Goal: Contribute content: Contribute content

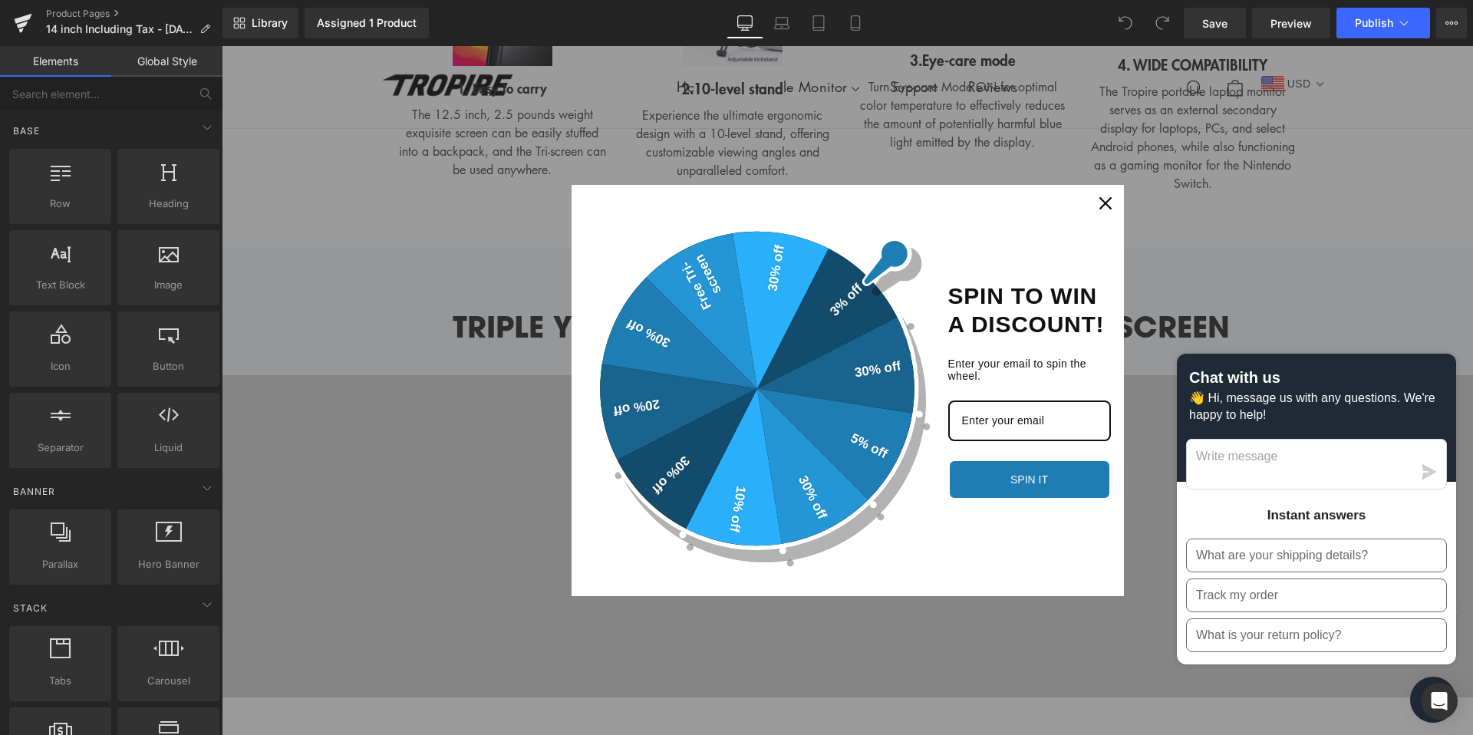
scroll to position [3591, 0]
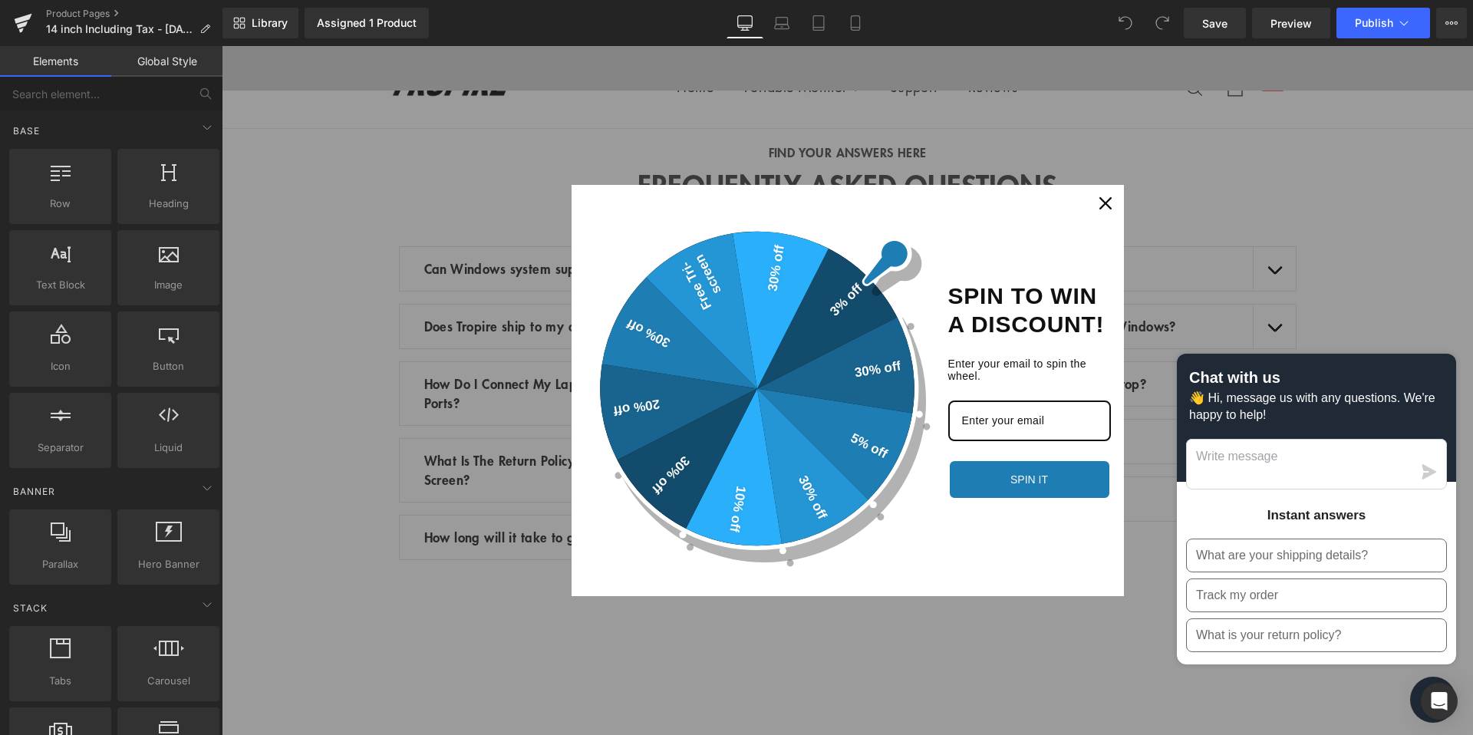
click at [1104, 201] on icon "close icon" at bounding box center [1105, 203] width 12 height 12
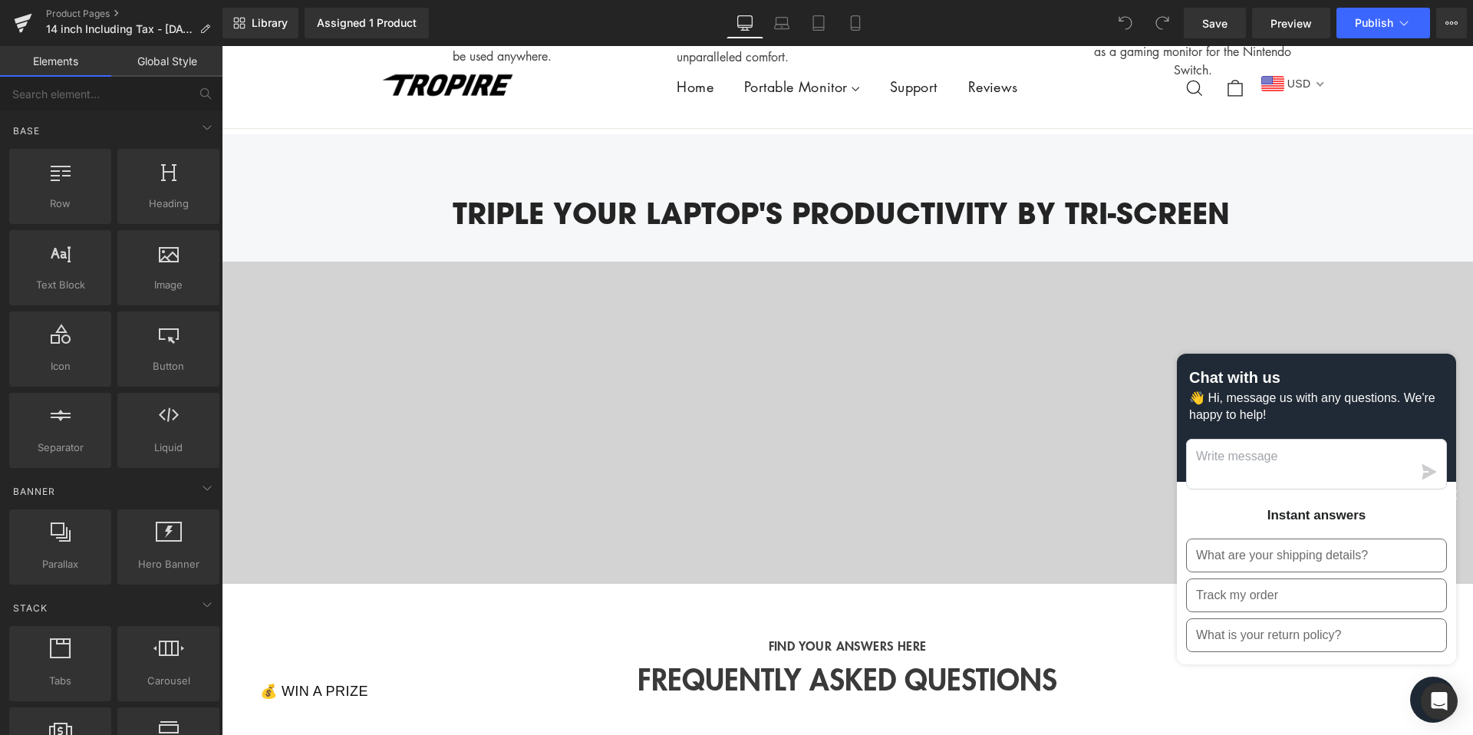
scroll to position [2861, 0]
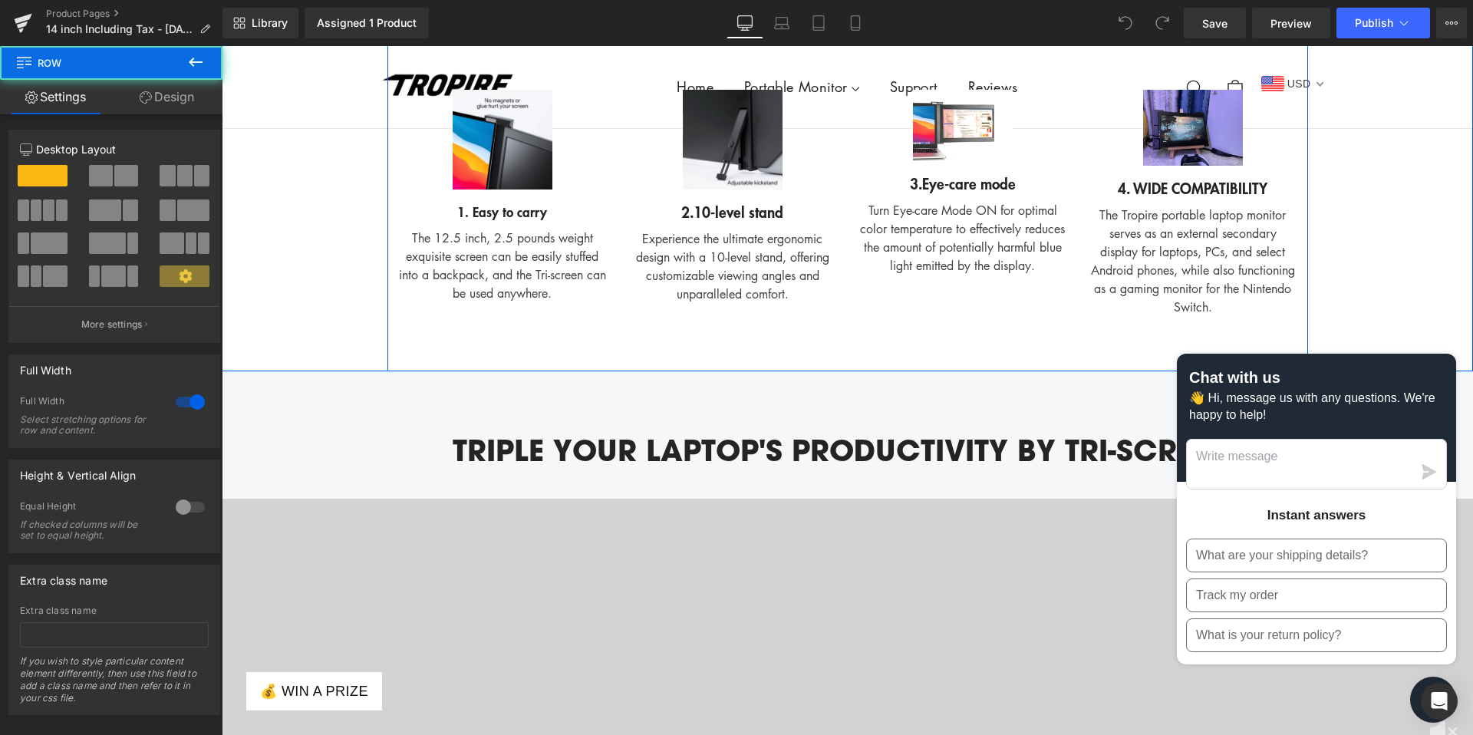
drag, startPoint x: 465, startPoint y: 343, endPoint x: 457, endPoint y: 340, distance: 8.3
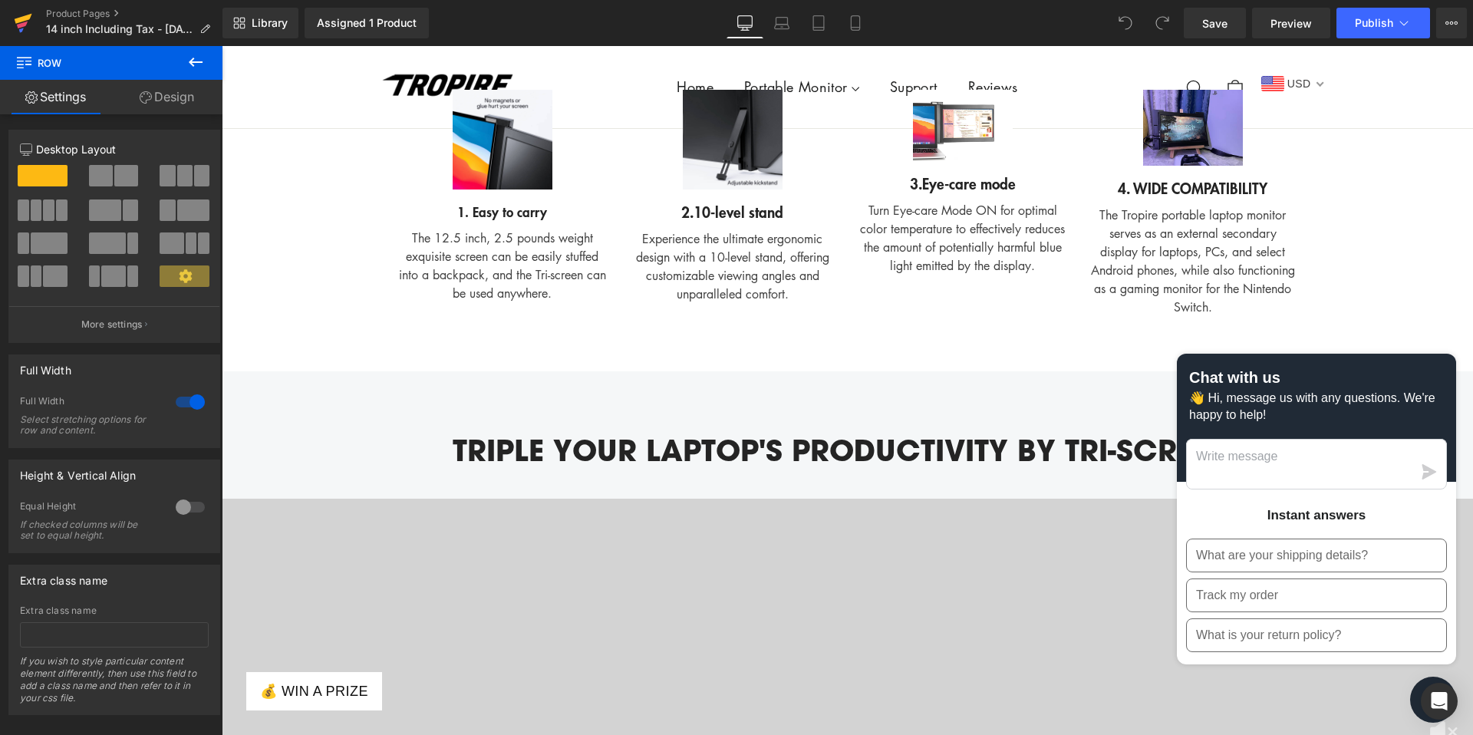
click at [21, 24] on icon at bounding box center [22, 24] width 11 height 7
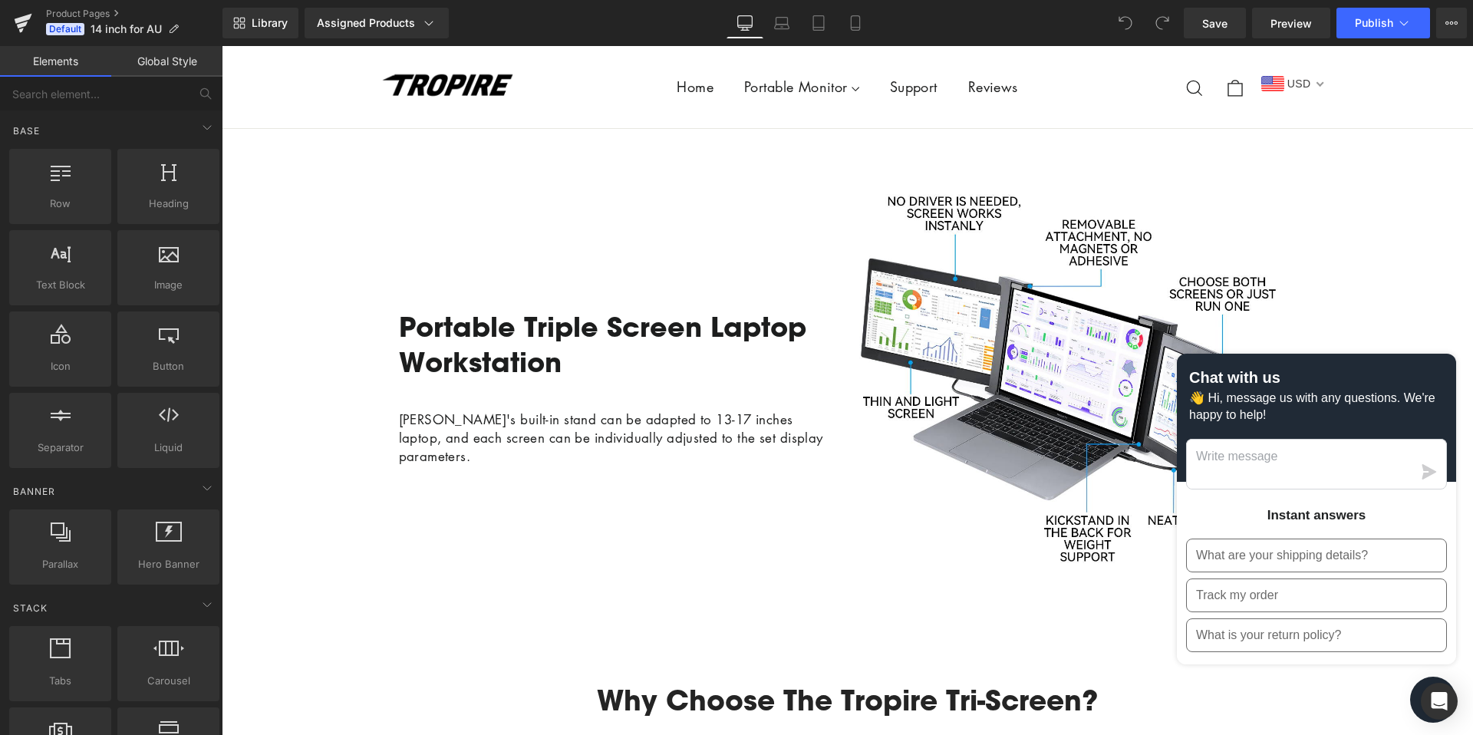
scroll to position [3063, 0]
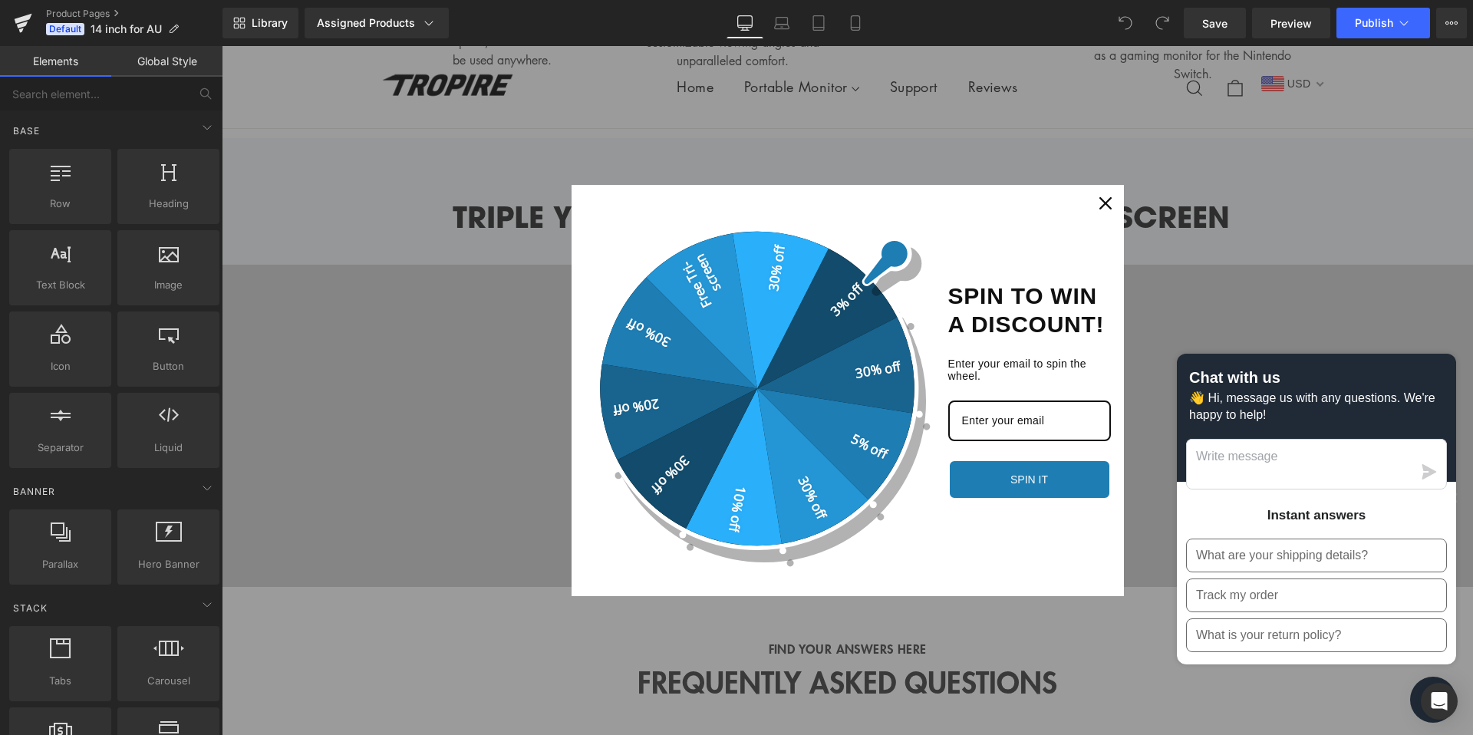
click at [1103, 208] on icon "close icon" at bounding box center [1105, 203] width 12 height 12
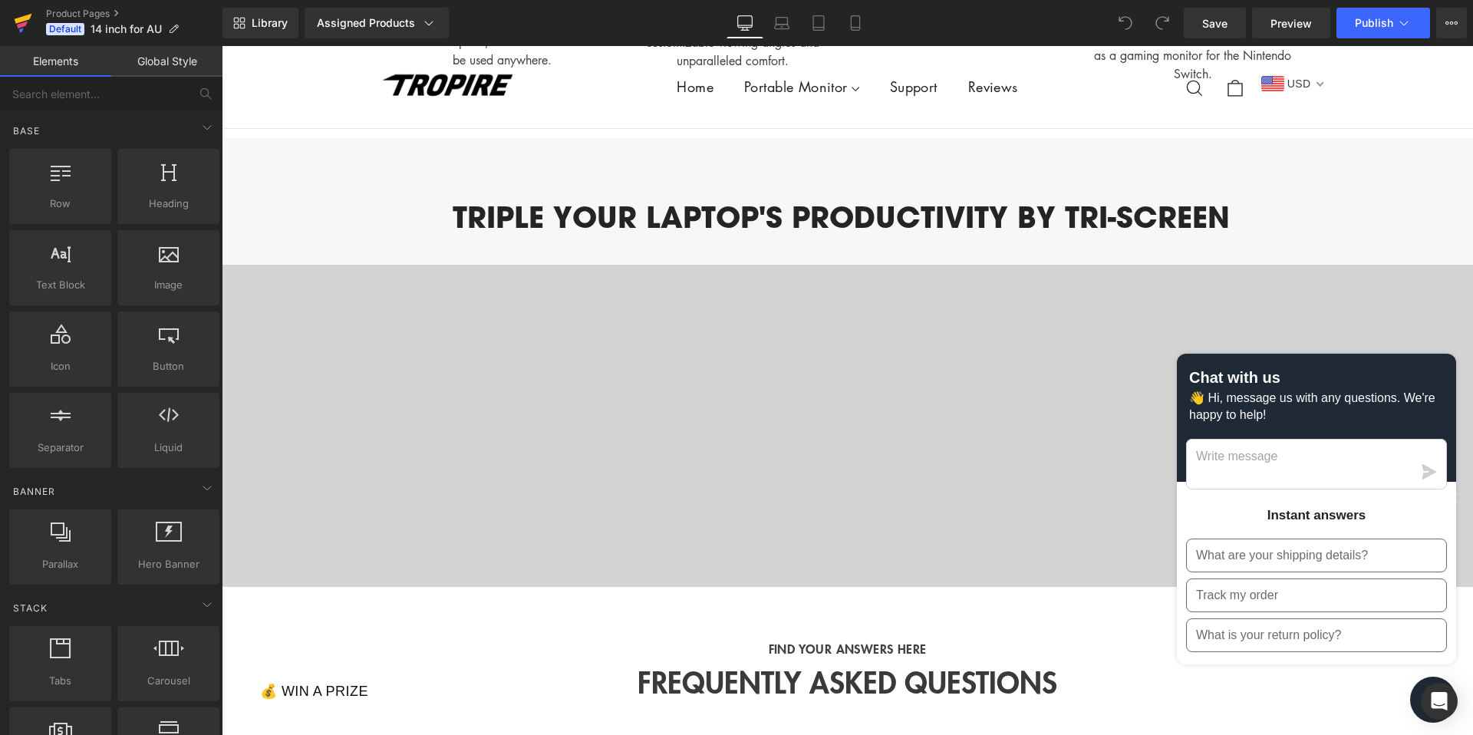
click at [14, 30] on icon at bounding box center [23, 23] width 18 height 38
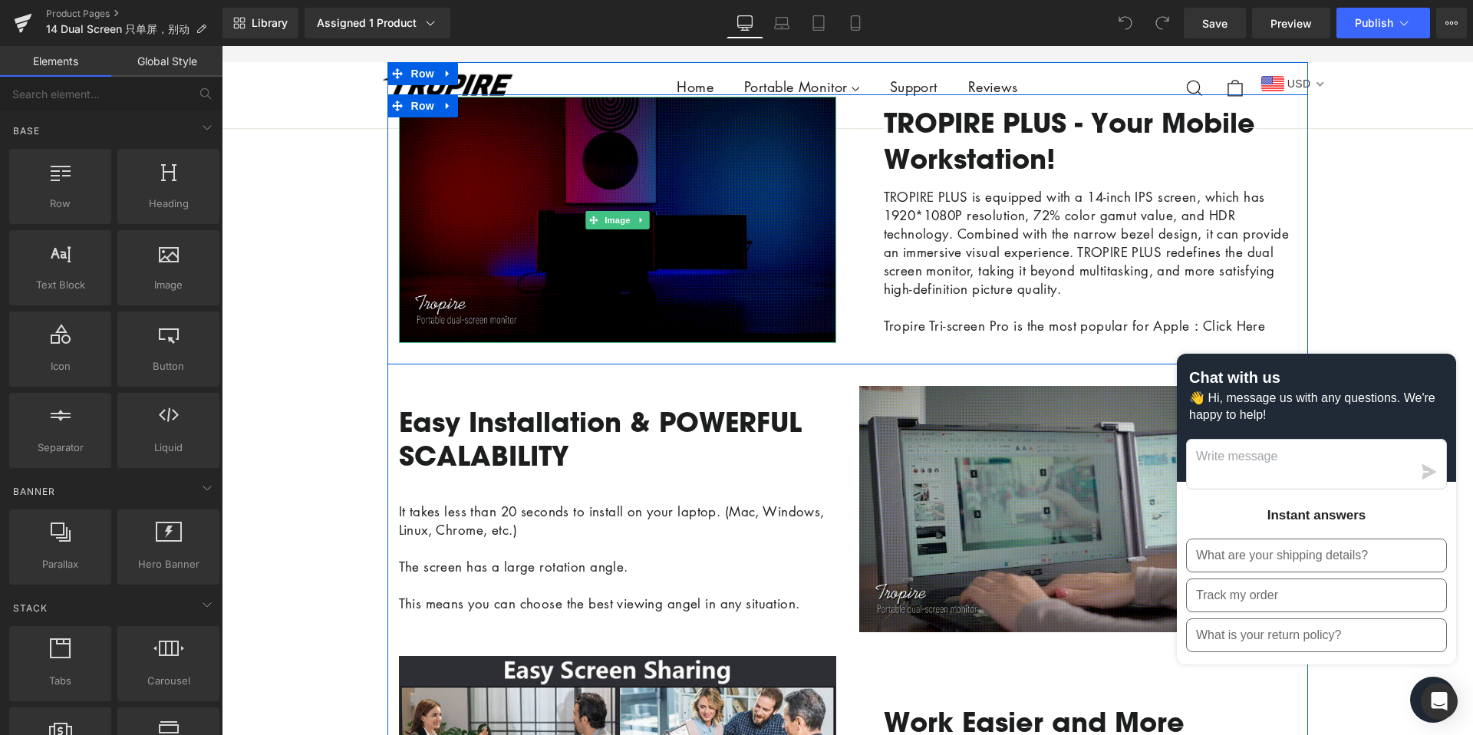
scroll to position [828, 0]
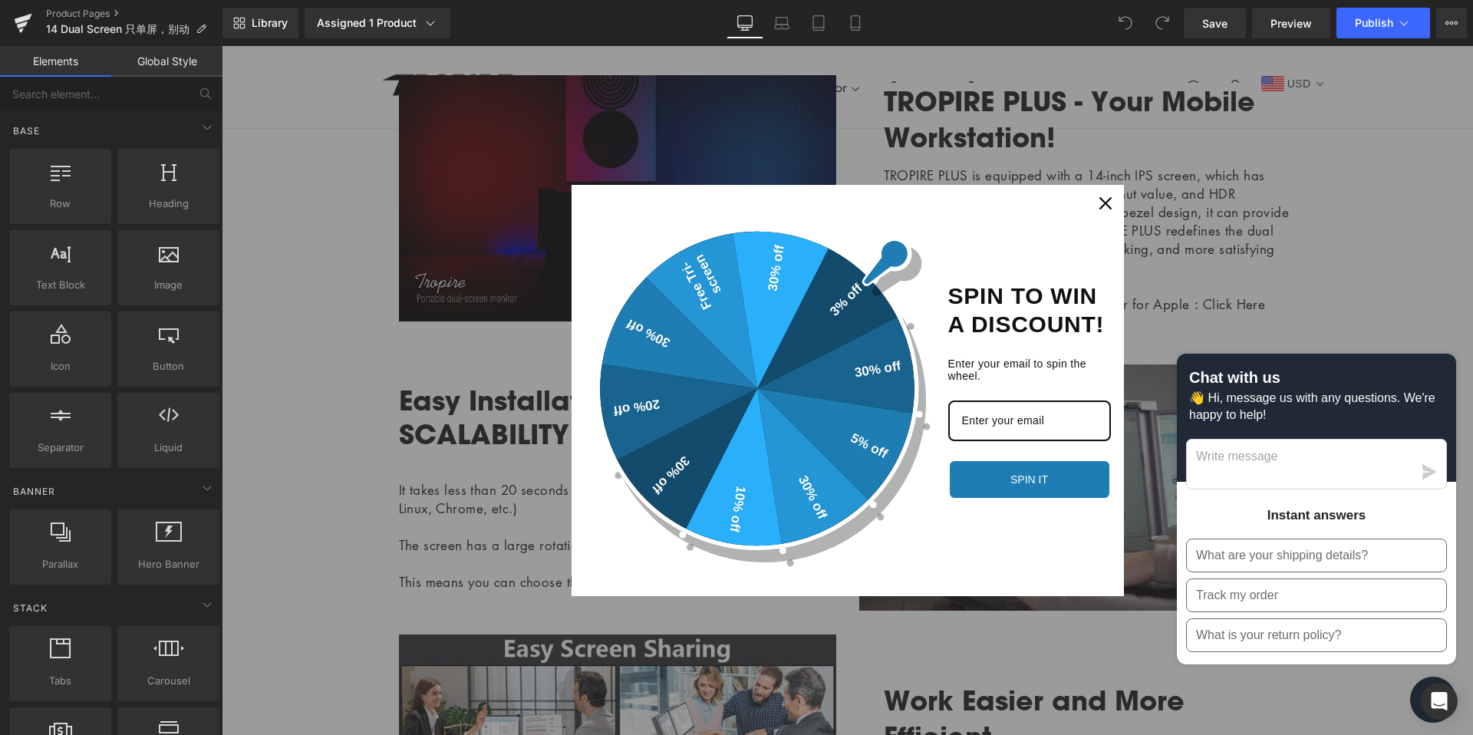
click at [1109, 203] on icon "close icon" at bounding box center [1105, 203] width 12 height 12
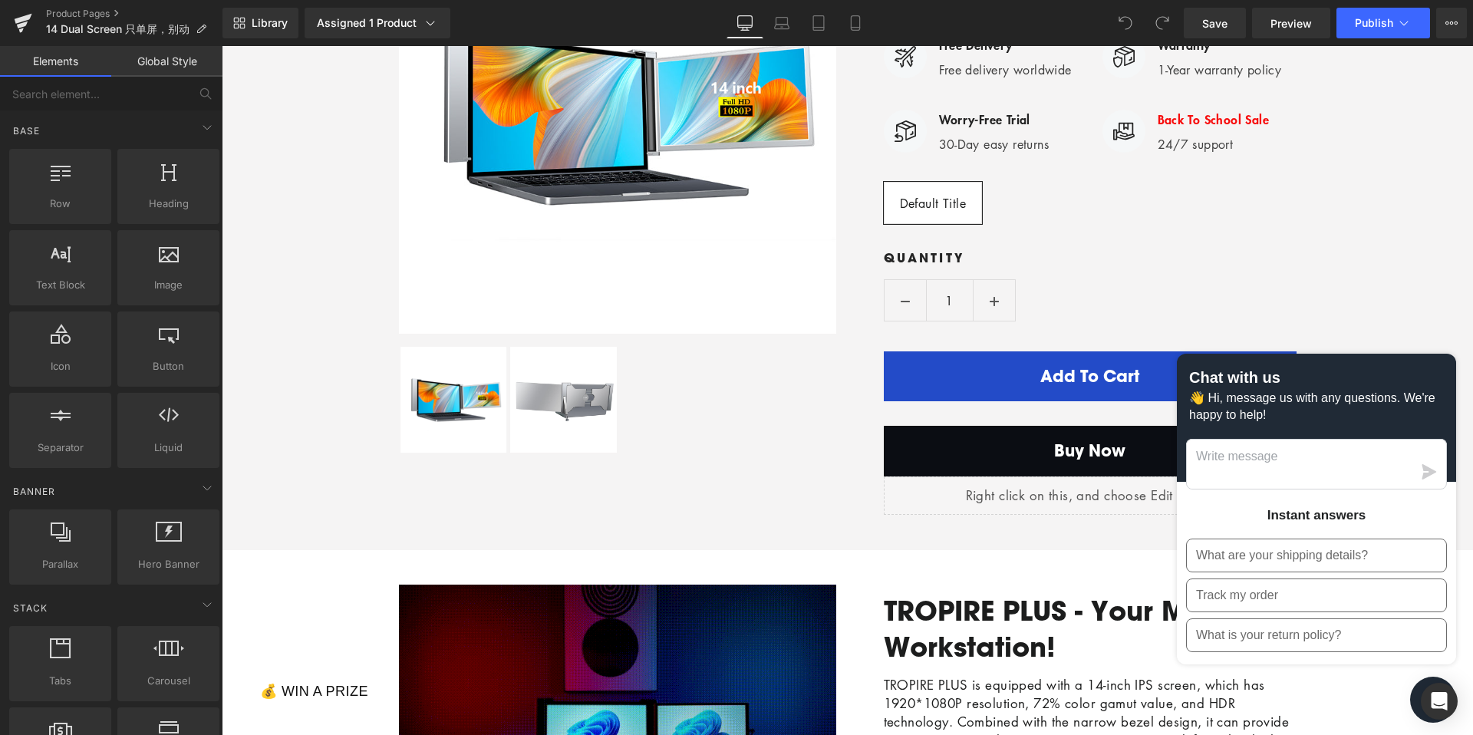
scroll to position [89, 0]
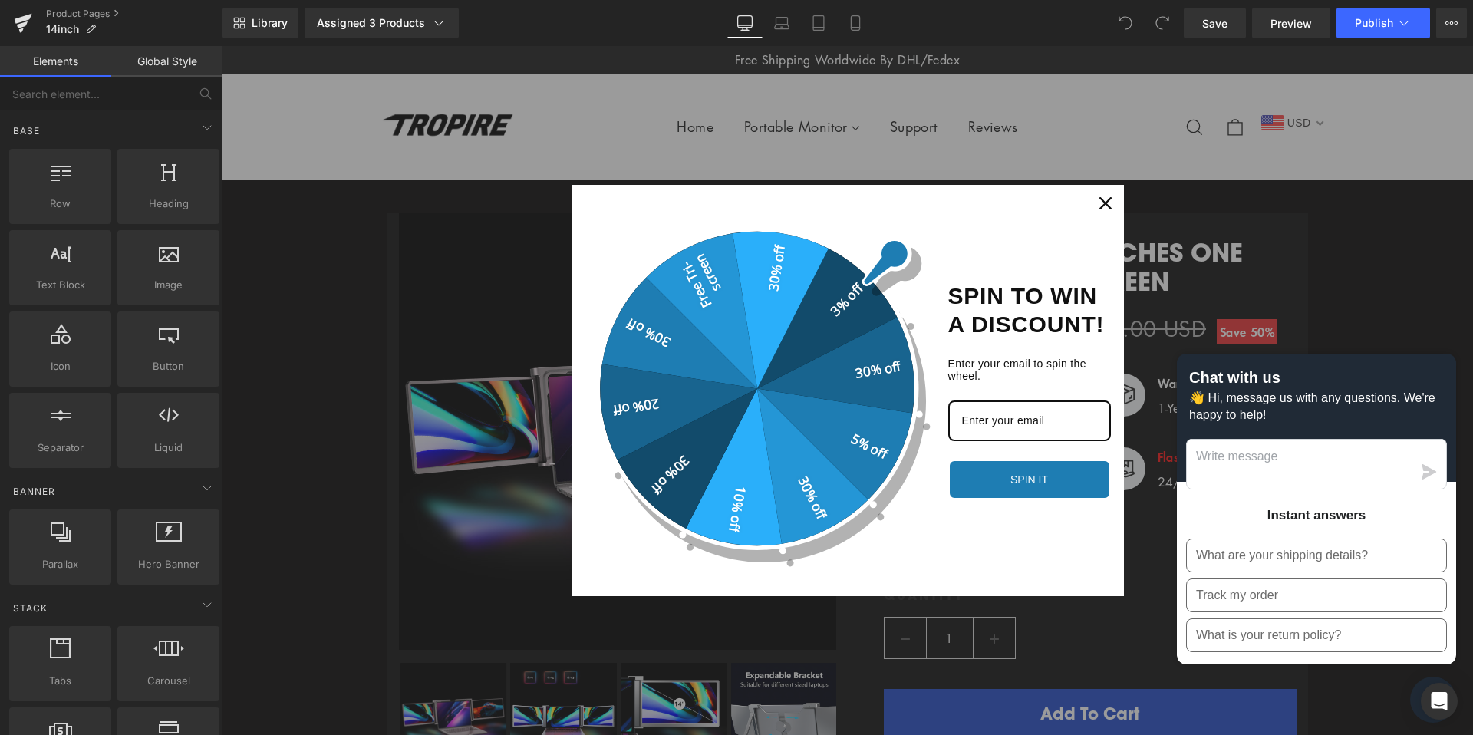
click at [1100, 196] on div "Close" at bounding box center [1105, 203] width 25 height 25
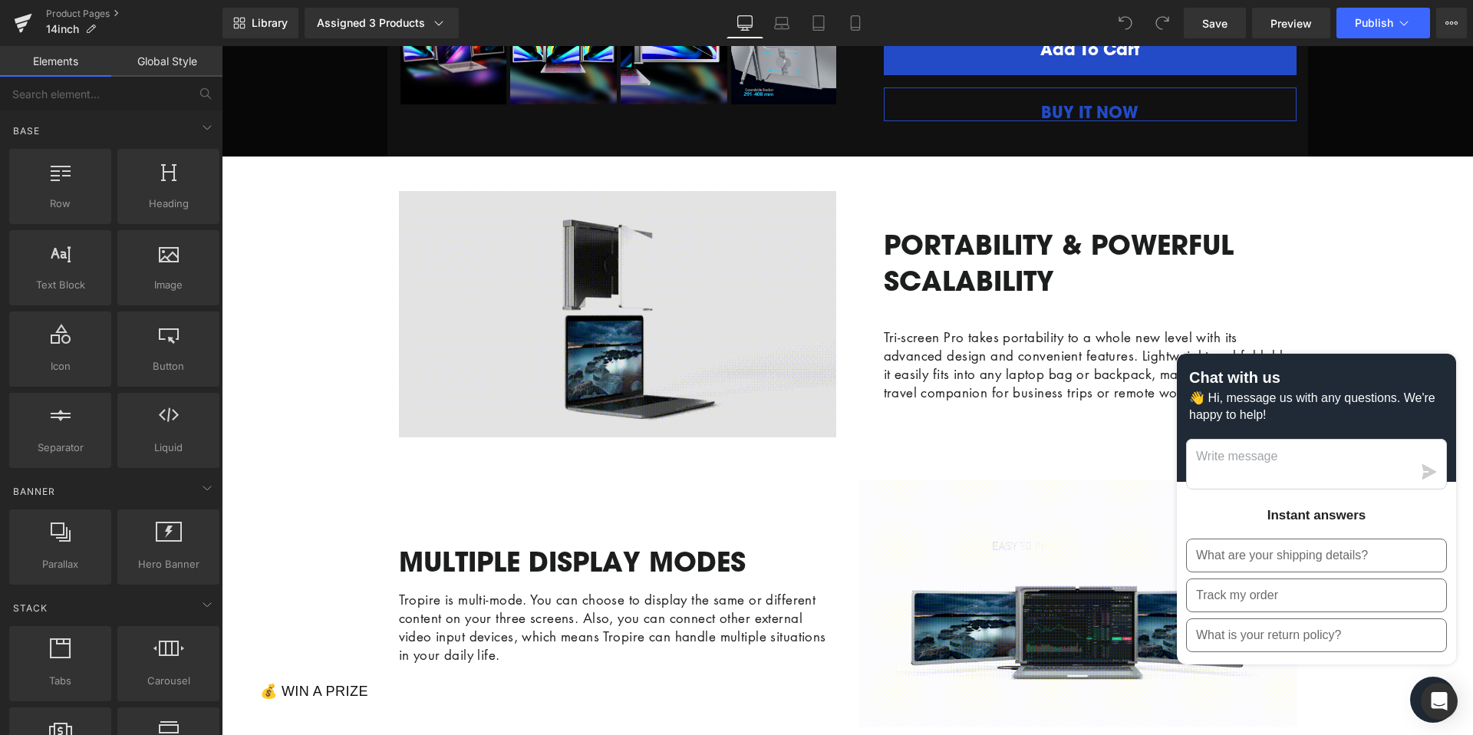
scroll to position [641, 0]
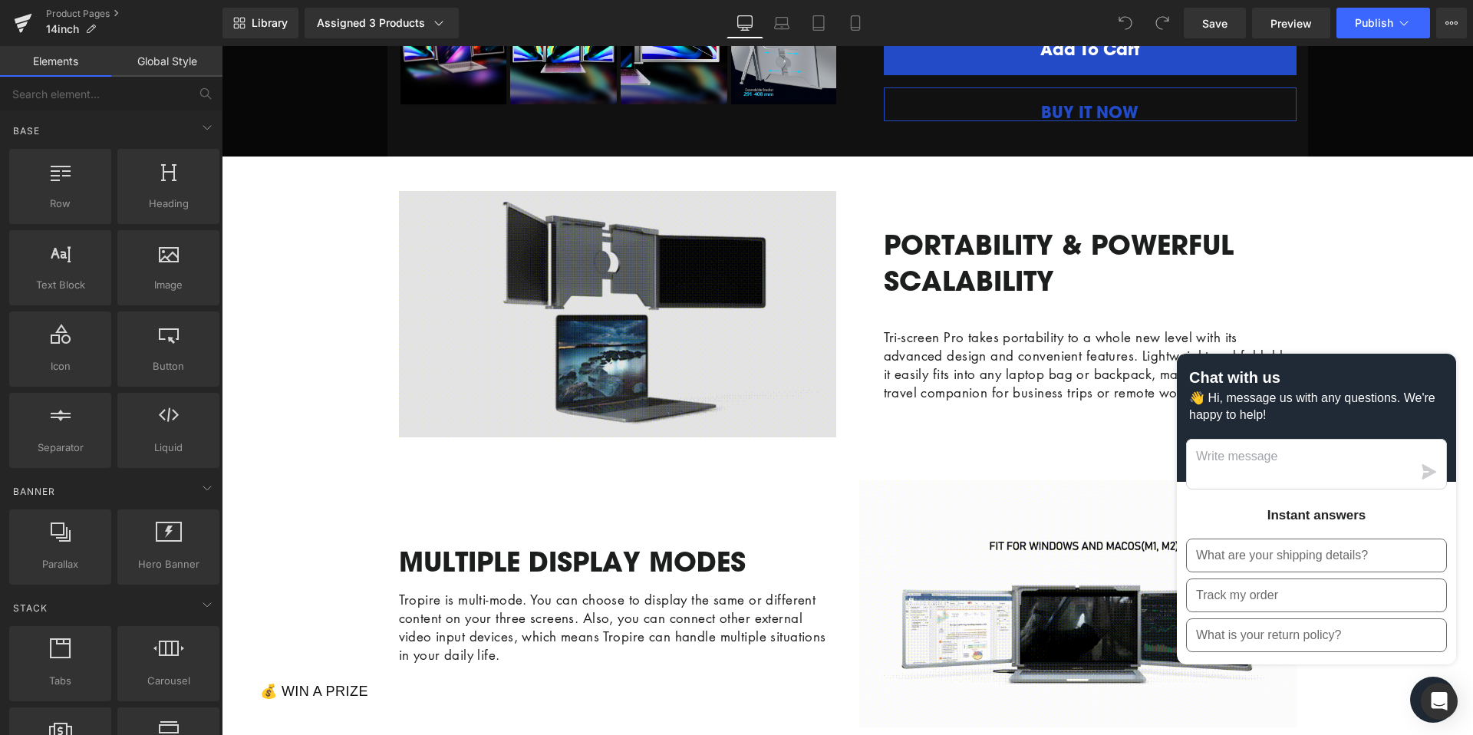
click at [665, 329] on img at bounding box center [617, 314] width 437 height 247
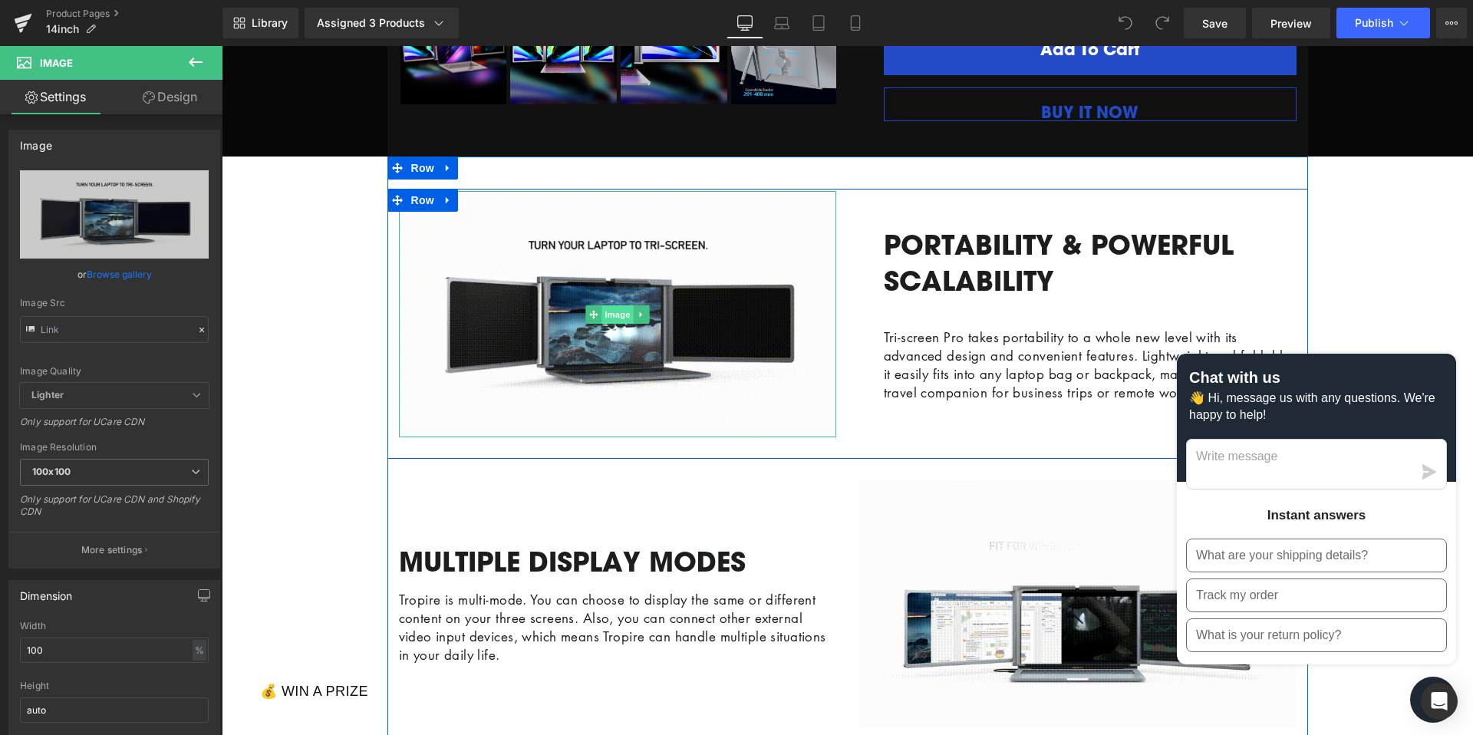
click at [622, 324] on span "Image" at bounding box center [617, 314] width 32 height 18
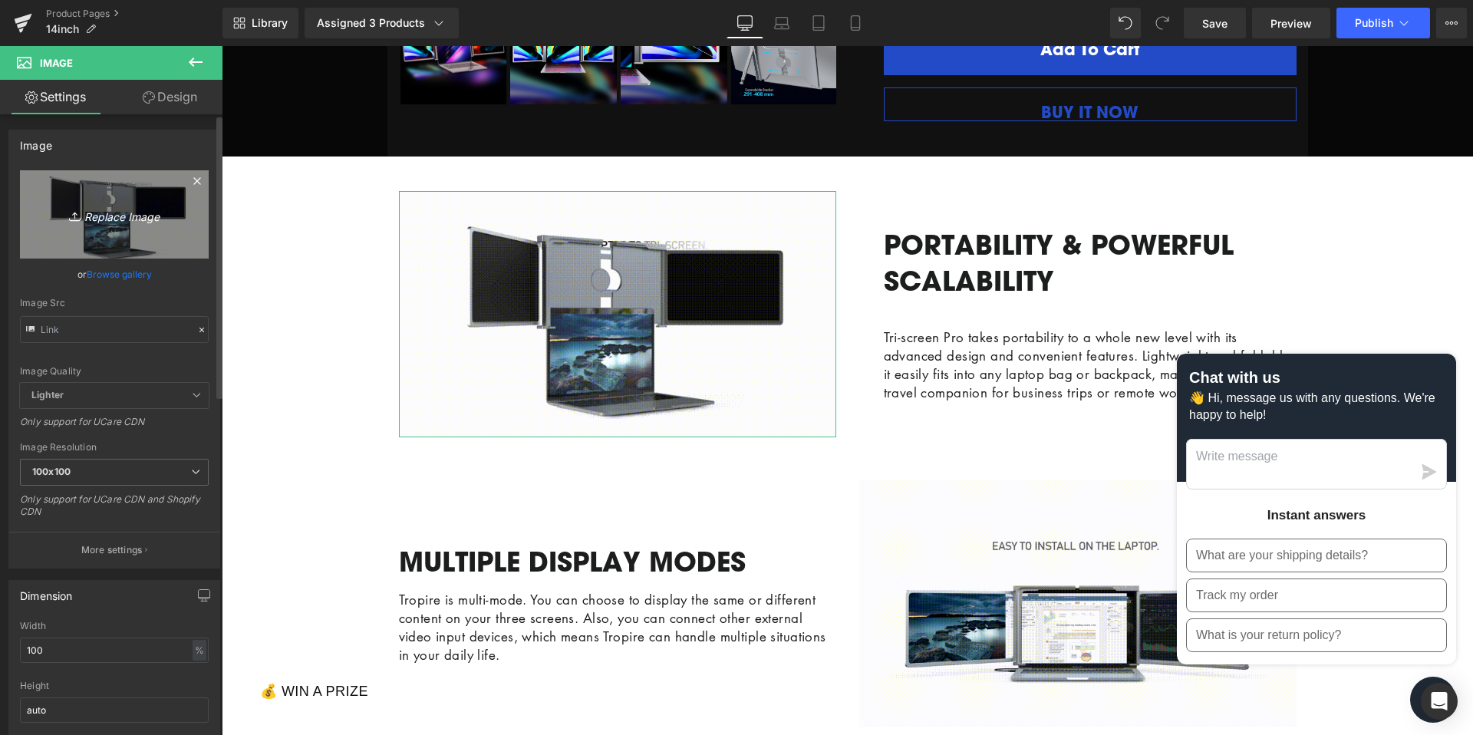
click at [116, 216] on icon "Replace Image" at bounding box center [114, 214] width 123 height 19
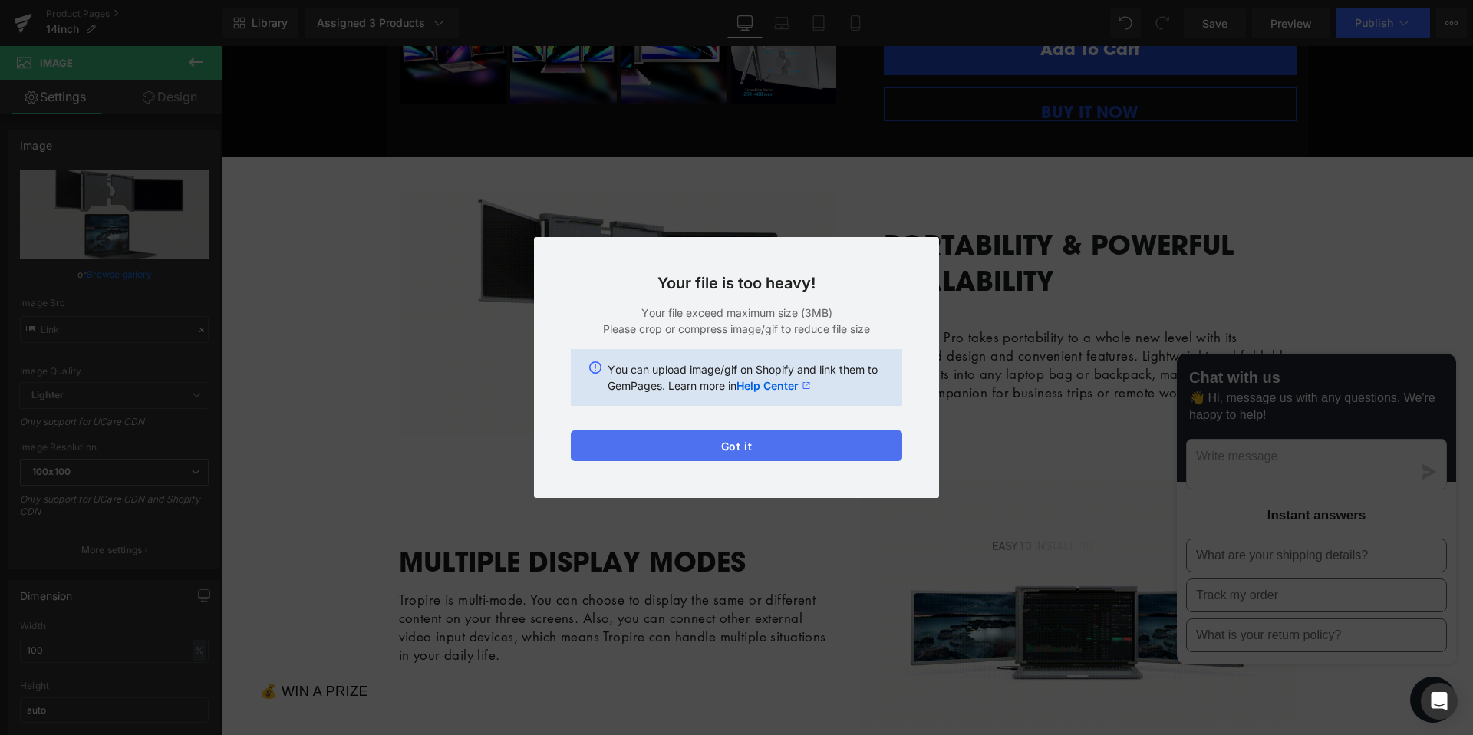
click at [839, 447] on button "Got it" at bounding box center [736, 445] width 331 height 31
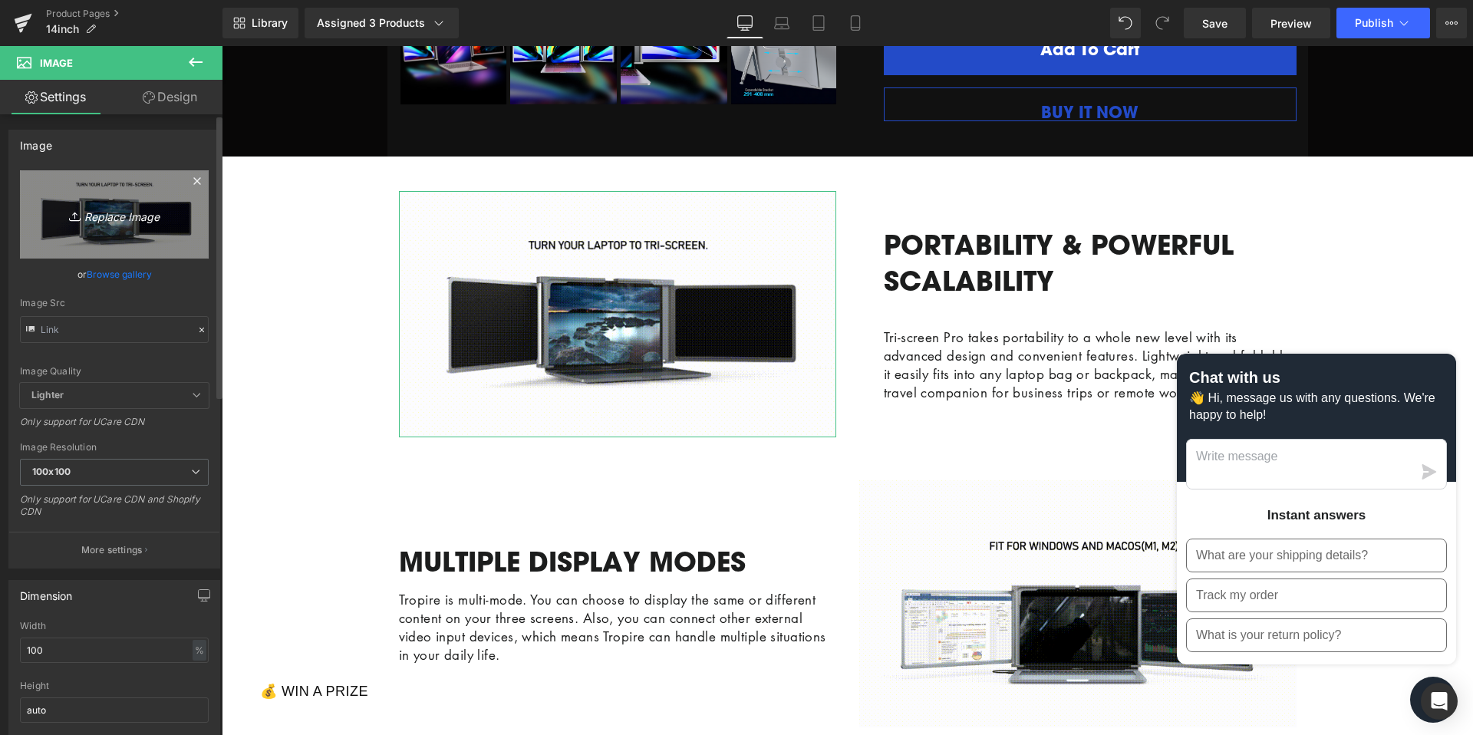
click at [149, 216] on icon "Replace Image" at bounding box center [114, 214] width 123 height 19
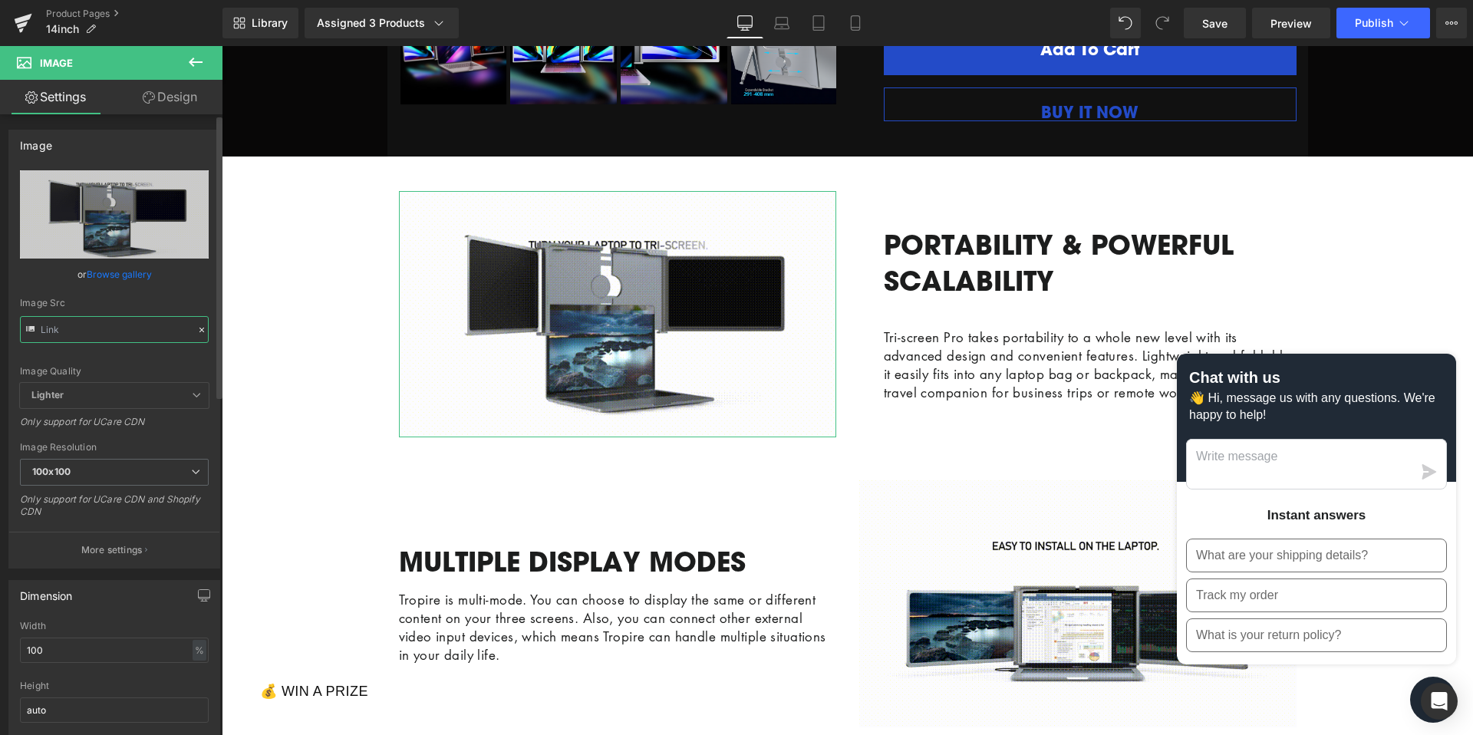
click at [101, 329] on input "text" at bounding box center [114, 329] width 189 height 27
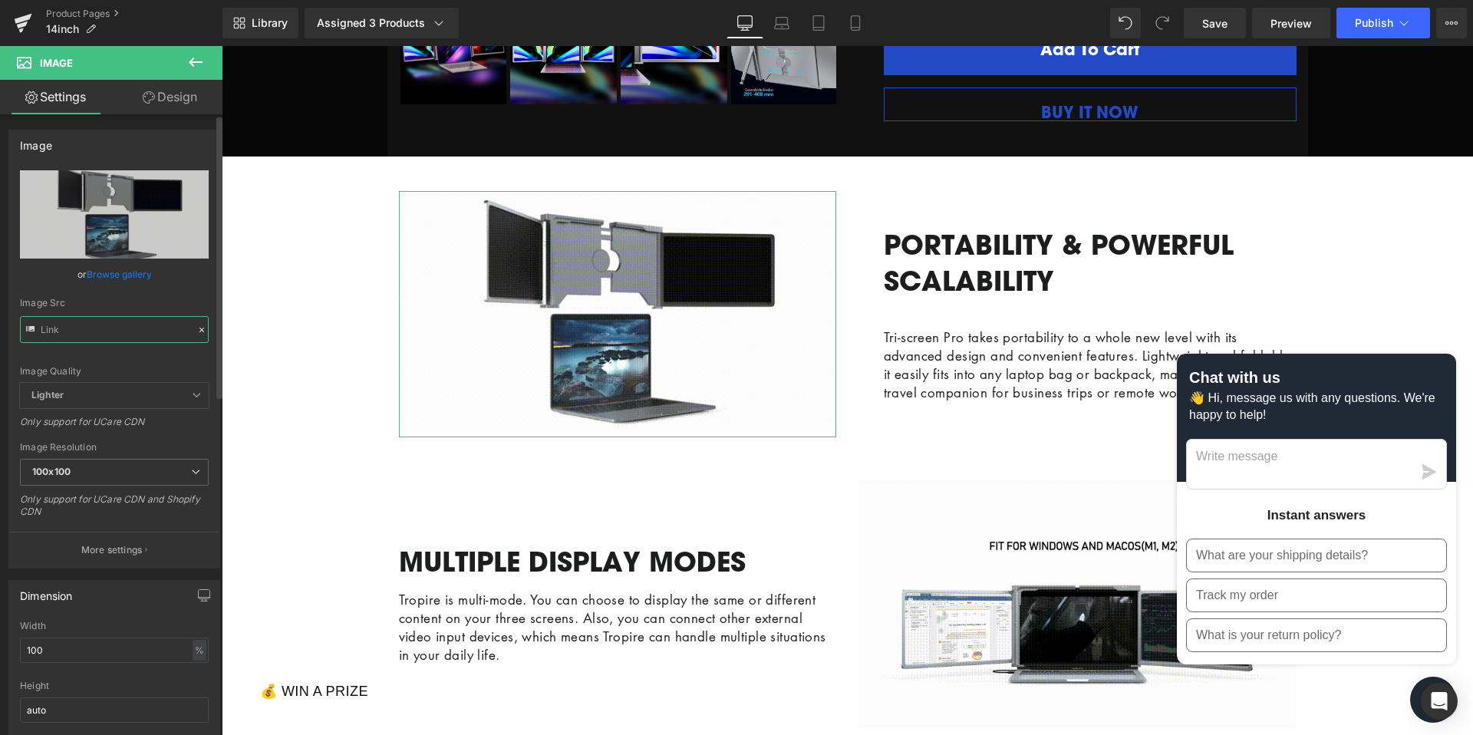
click at [108, 330] on input "text" at bounding box center [114, 329] width 189 height 27
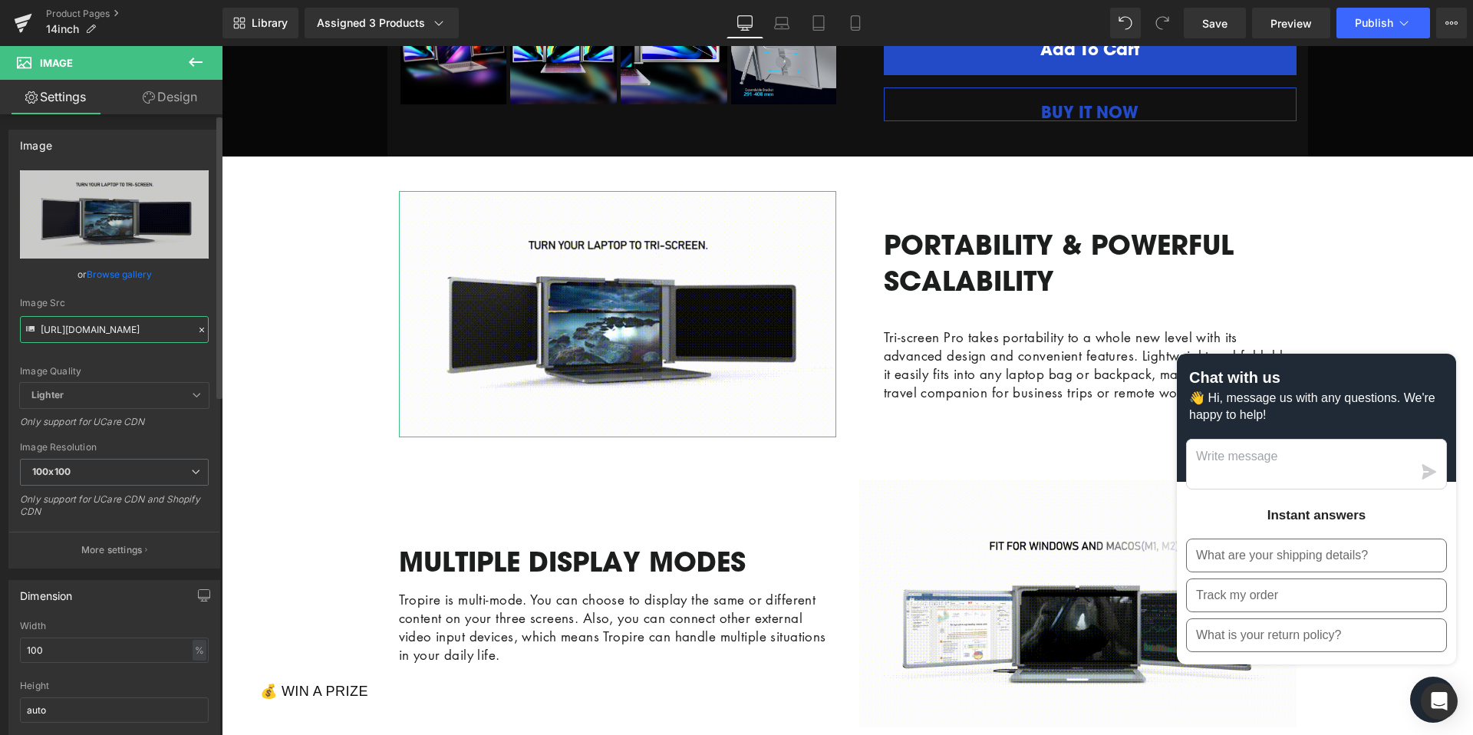
paste input "[DOMAIN_NAME][URL]"
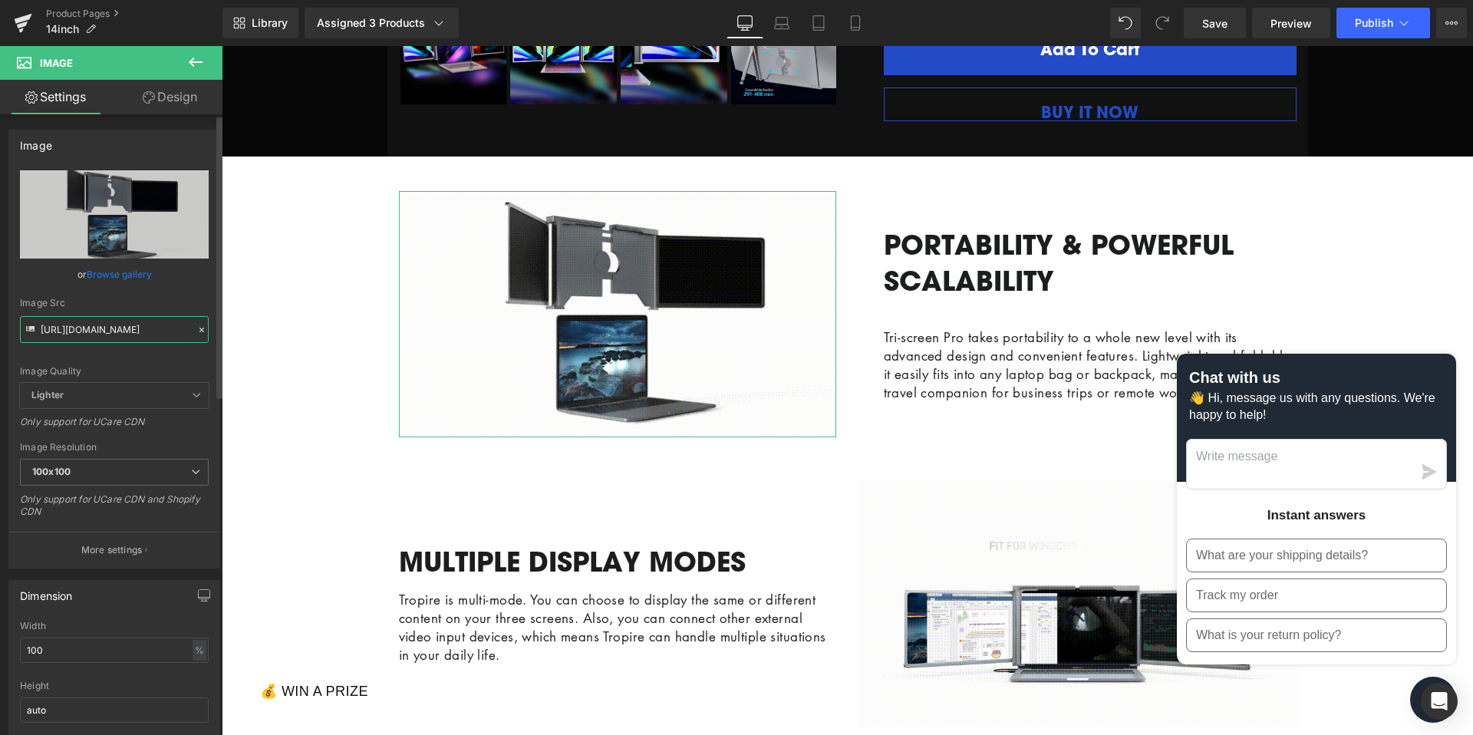
type input "[URL][DOMAIN_NAME]"
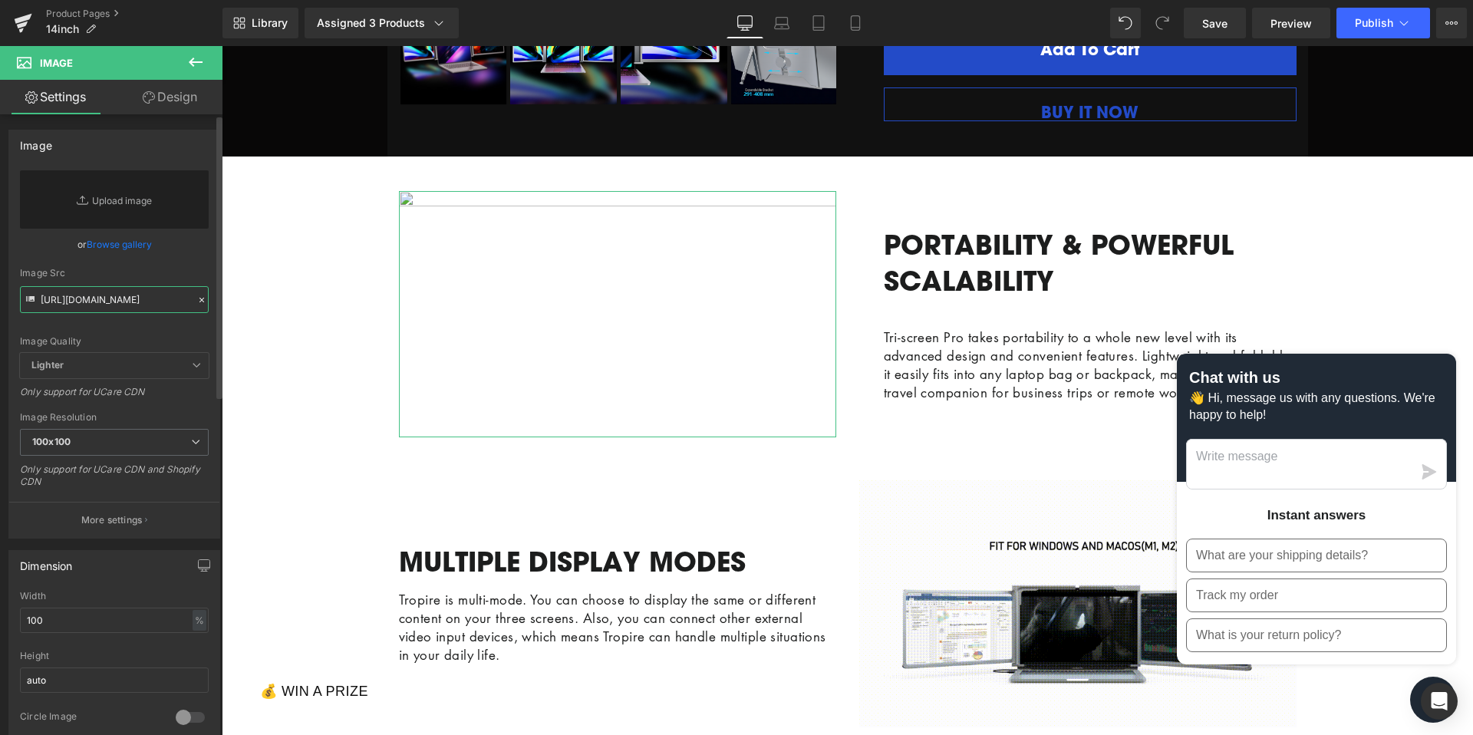
scroll to position [0, 0]
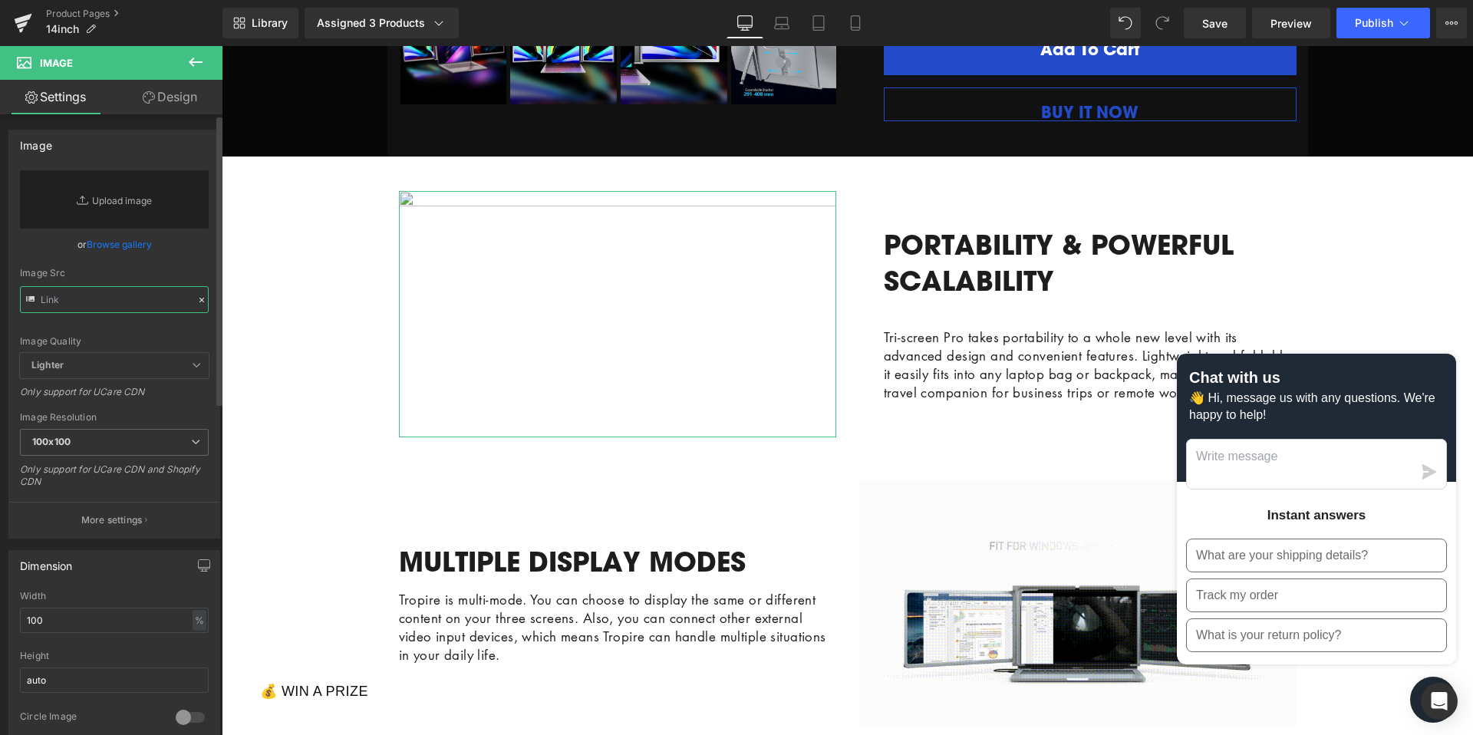
paste input "[URL][DOMAIN_NAME]"
type input "[URL][DOMAIN_NAME]"
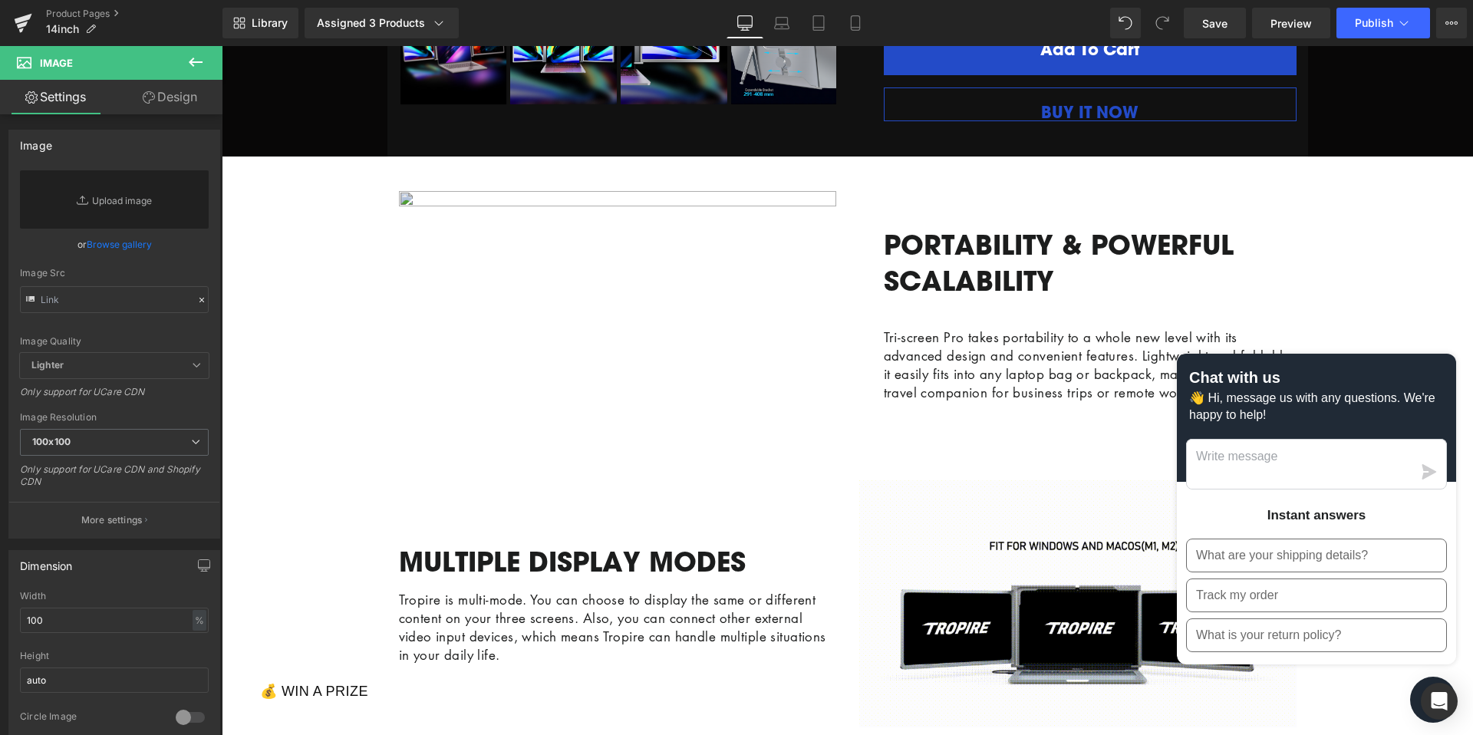
click at [523, 342] on img at bounding box center [617, 314] width 437 height 247
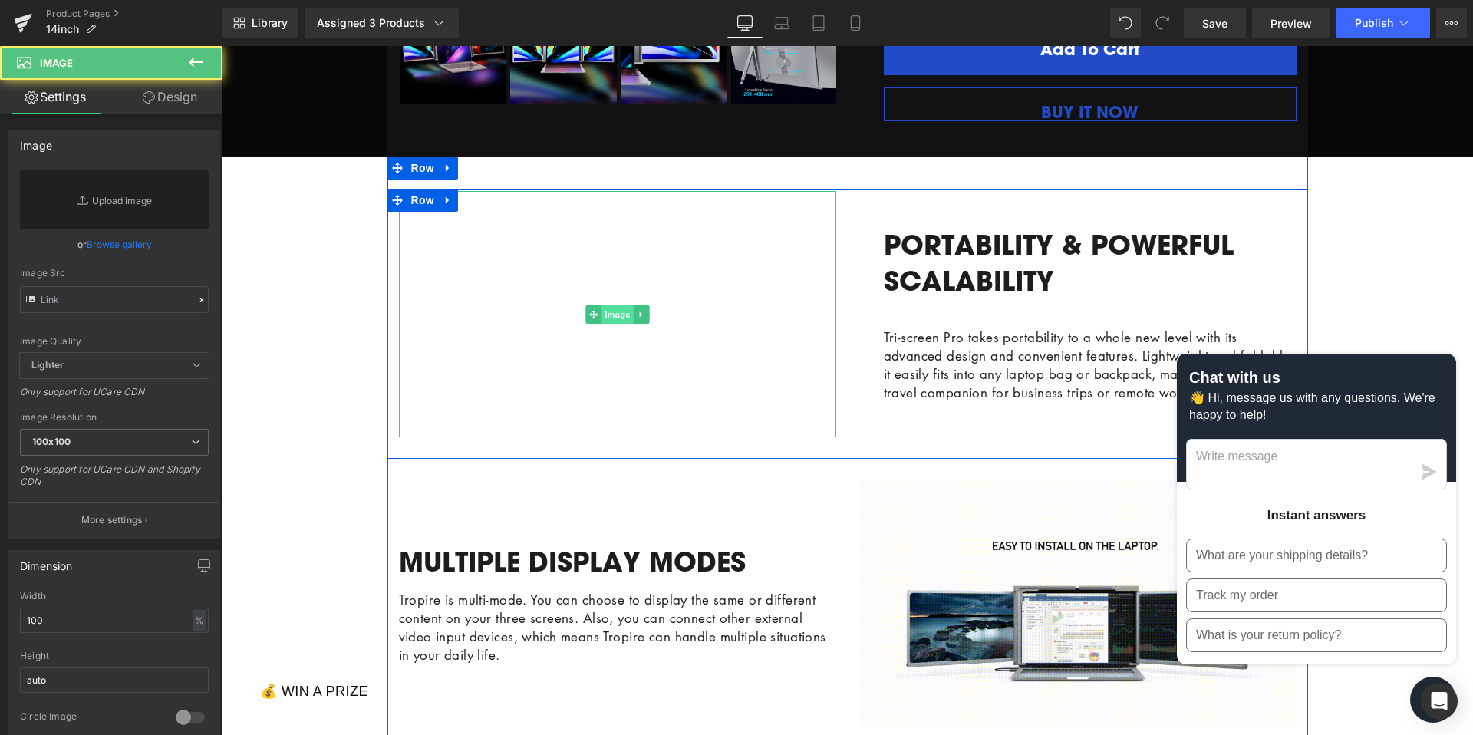
click at [624, 324] on span "Image" at bounding box center [617, 314] width 32 height 18
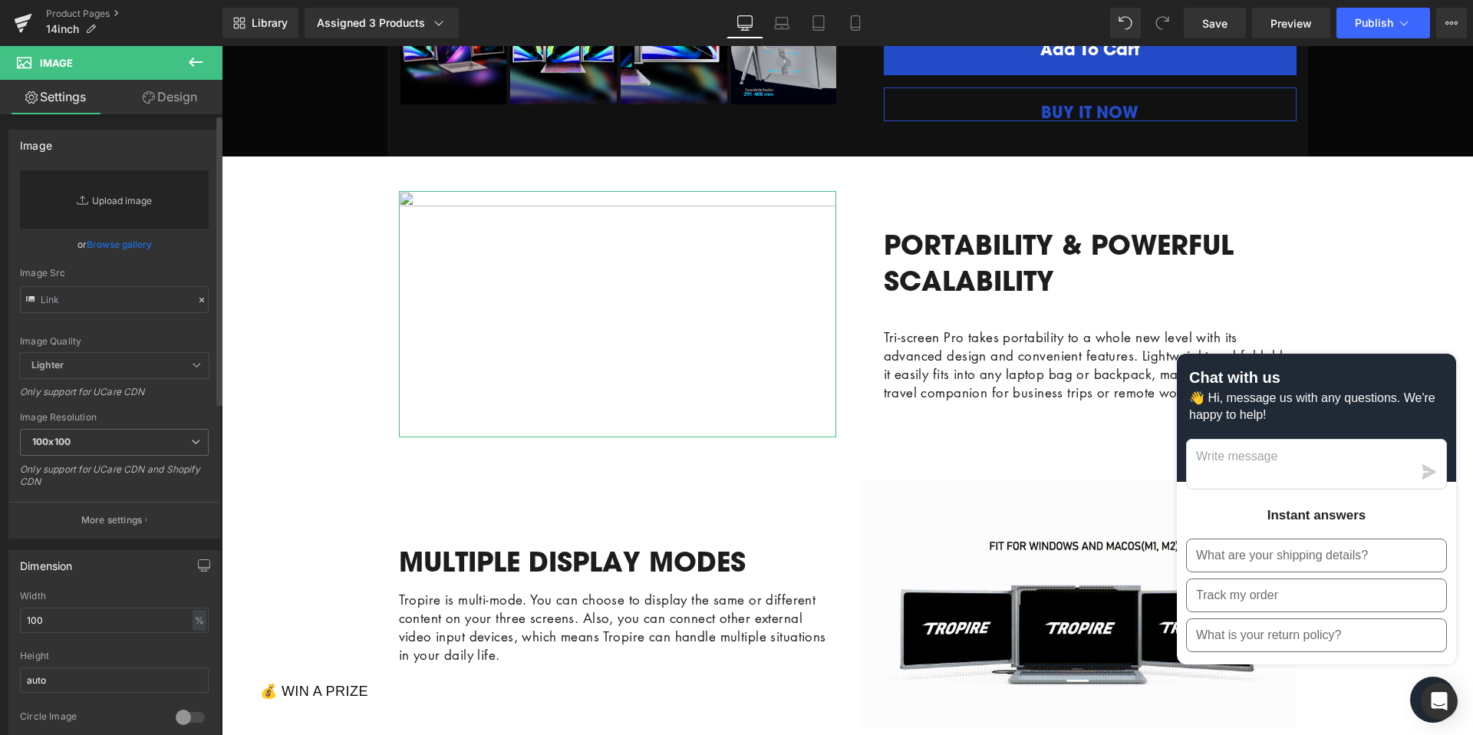
click at [129, 214] on link "Replace Image" at bounding box center [114, 199] width 189 height 58
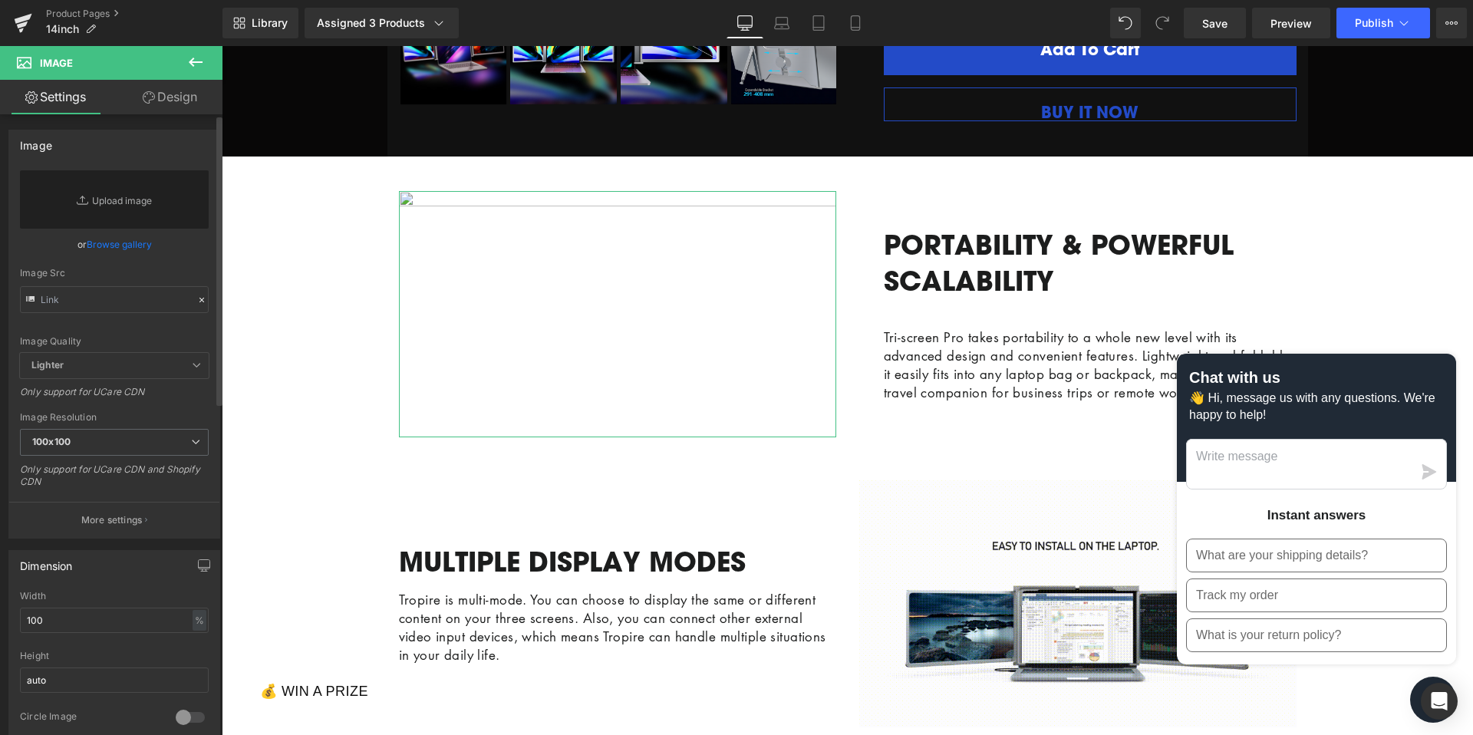
click at [134, 244] on link "Browse gallery" at bounding box center [119, 244] width 65 height 27
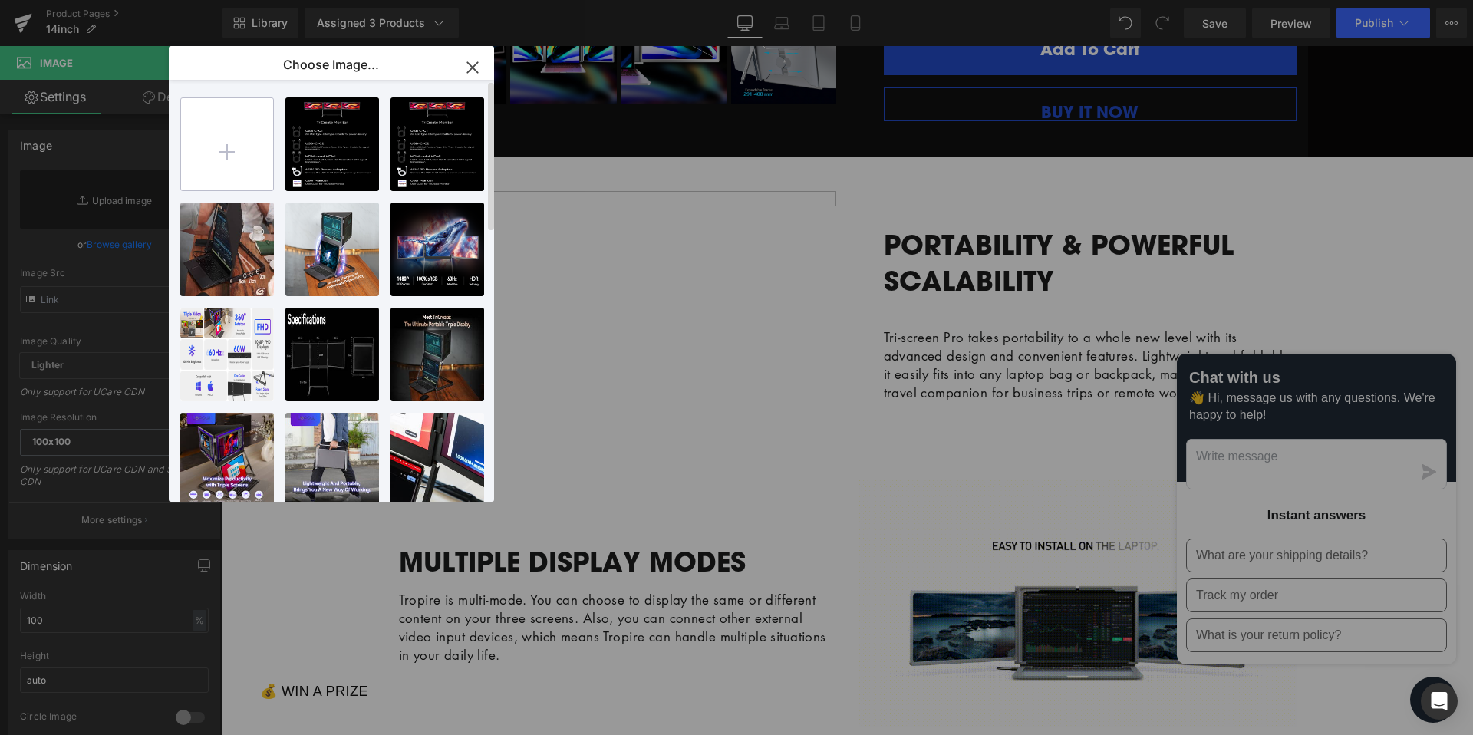
click at [236, 153] on input "file" at bounding box center [227, 144] width 92 height 92
type input "C:\fakepath\Tropire-1 2.mp4"
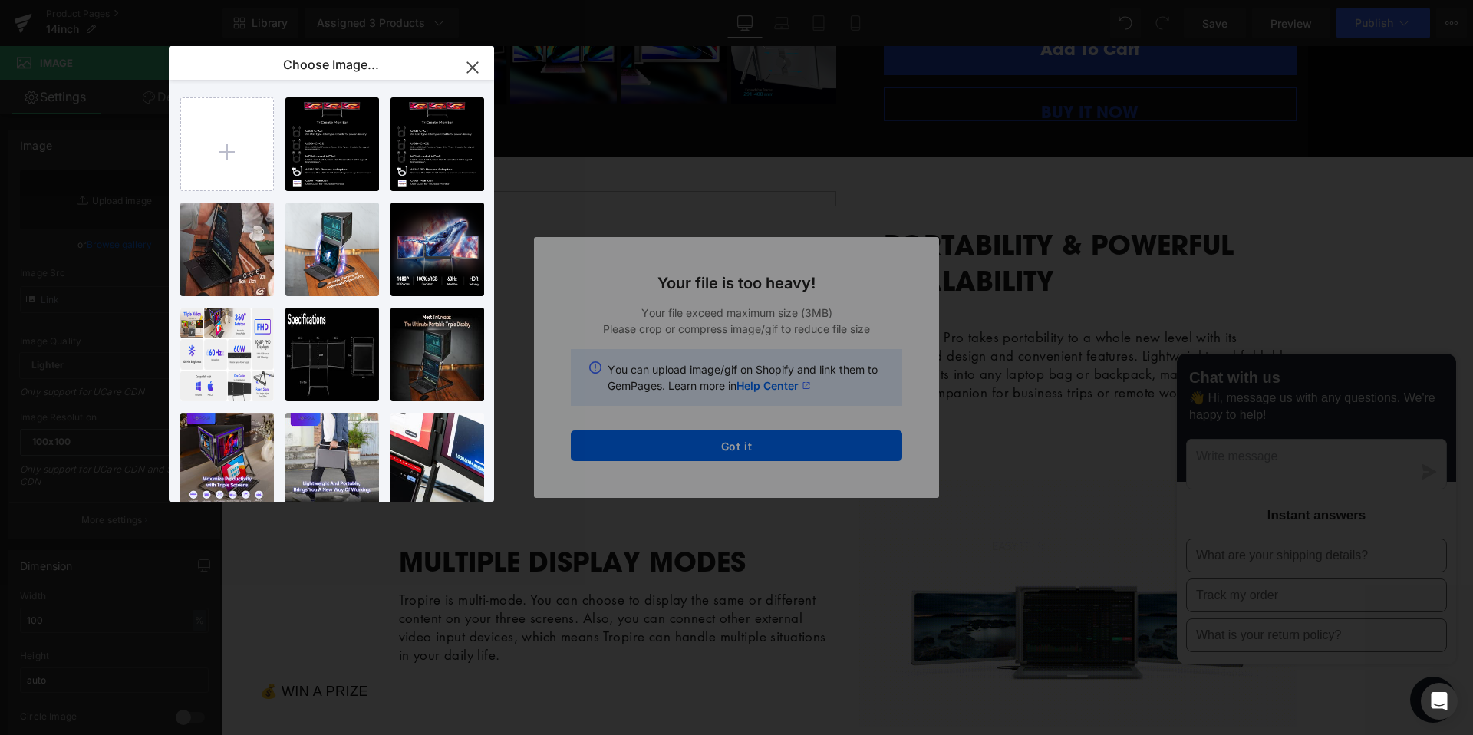
click at [472, 70] on icon "button" at bounding box center [472, 67] width 25 height 25
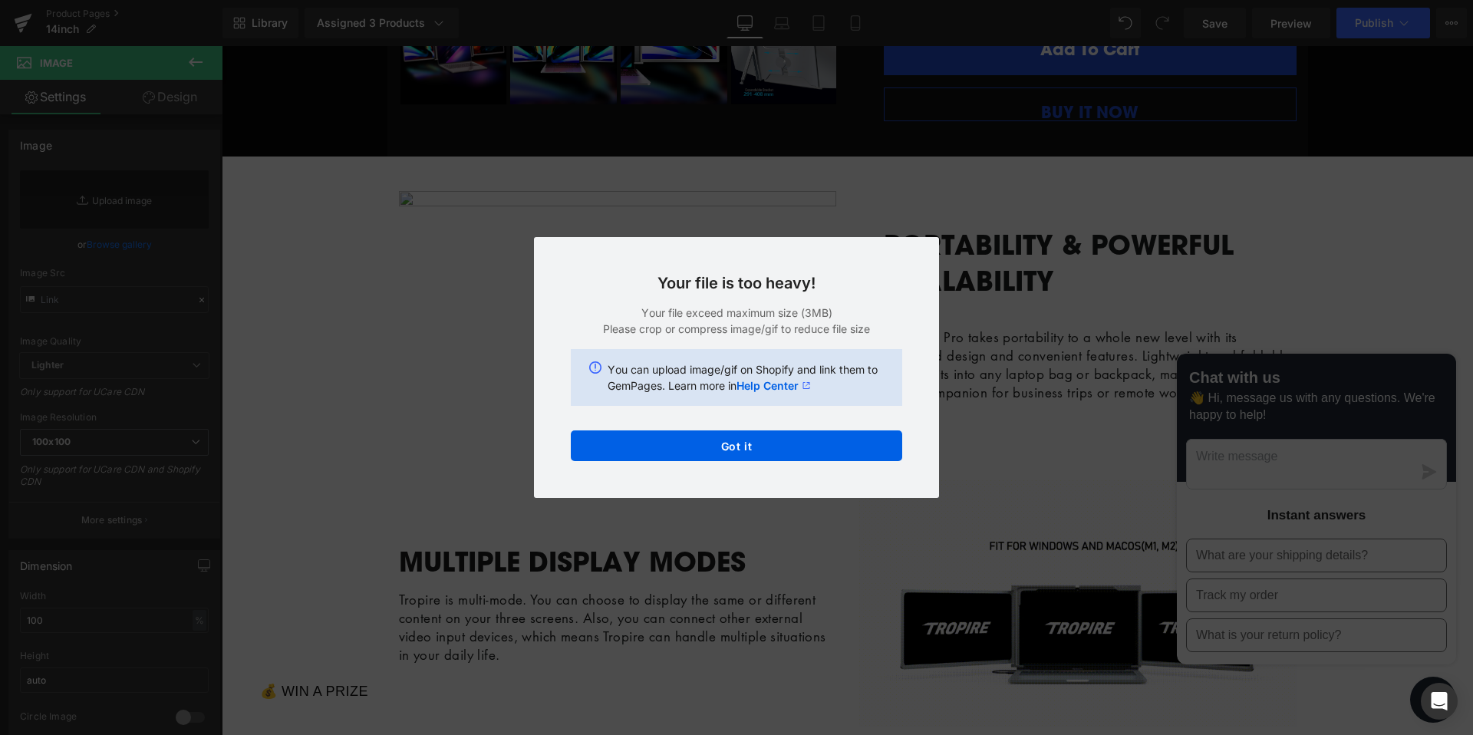
click at [913, 327] on div "Your file is too heavy! Your file exceed maximum size (3MB) Please crop or comp…" at bounding box center [736, 367] width 405 height 261
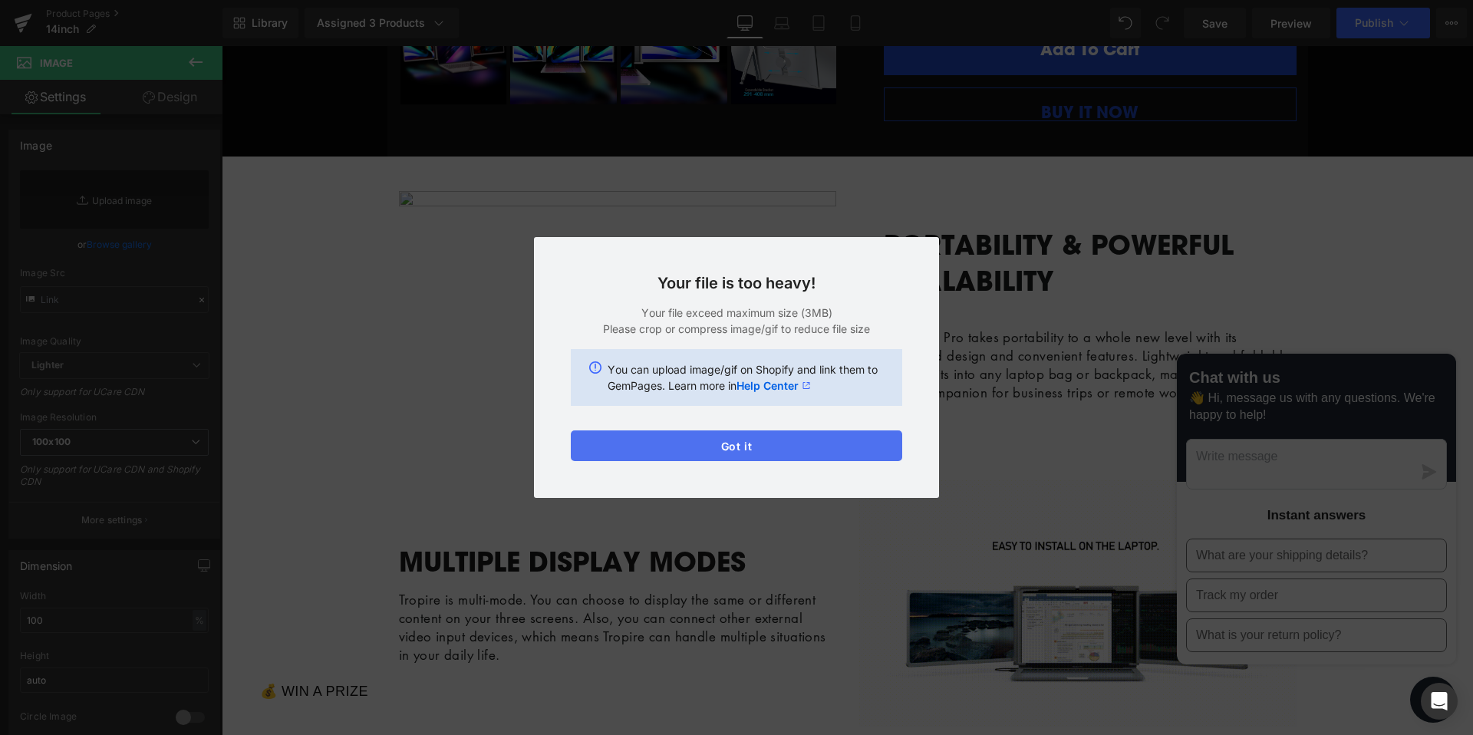
click at [850, 443] on button "Got it" at bounding box center [736, 445] width 331 height 31
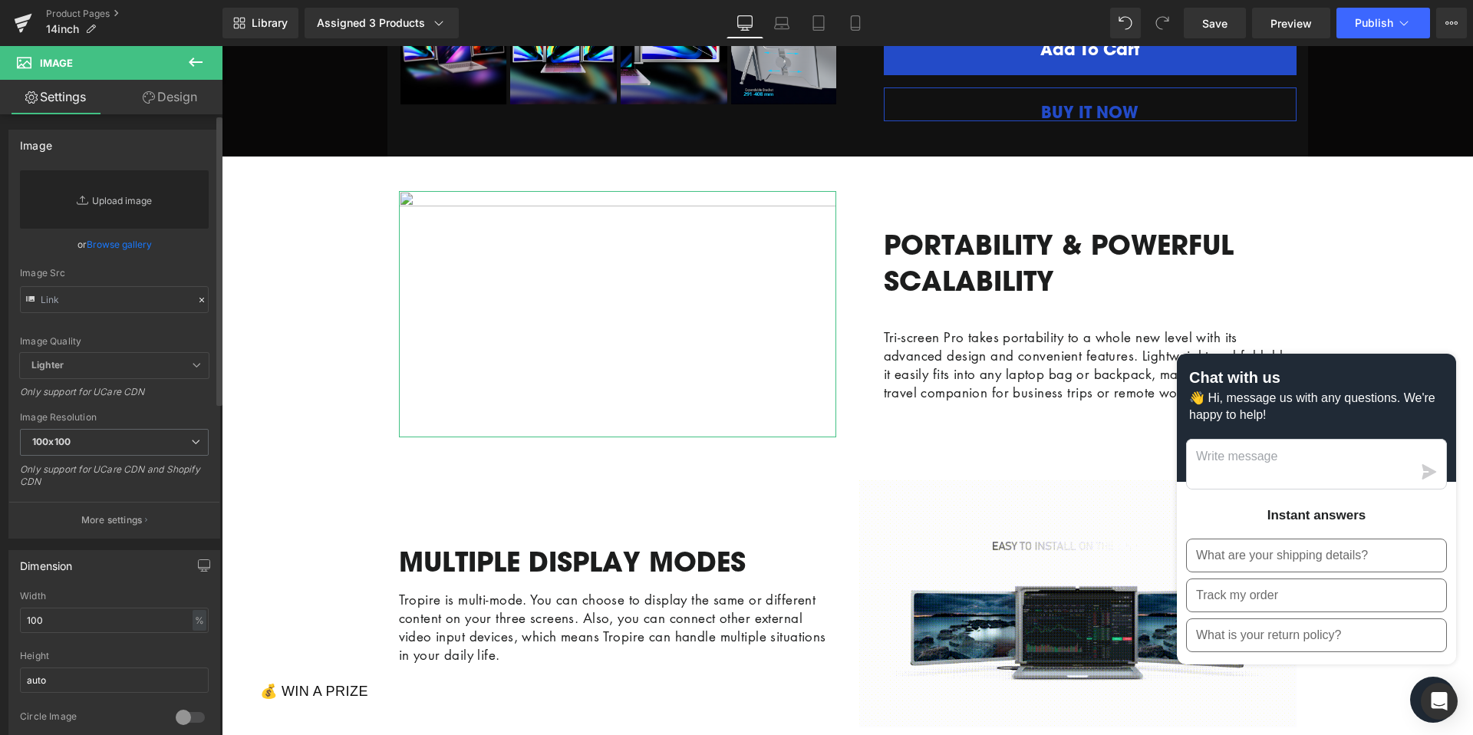
click at [126, 213] on link "Replace Image" at bounding box center [114, 199] width 189 height 58
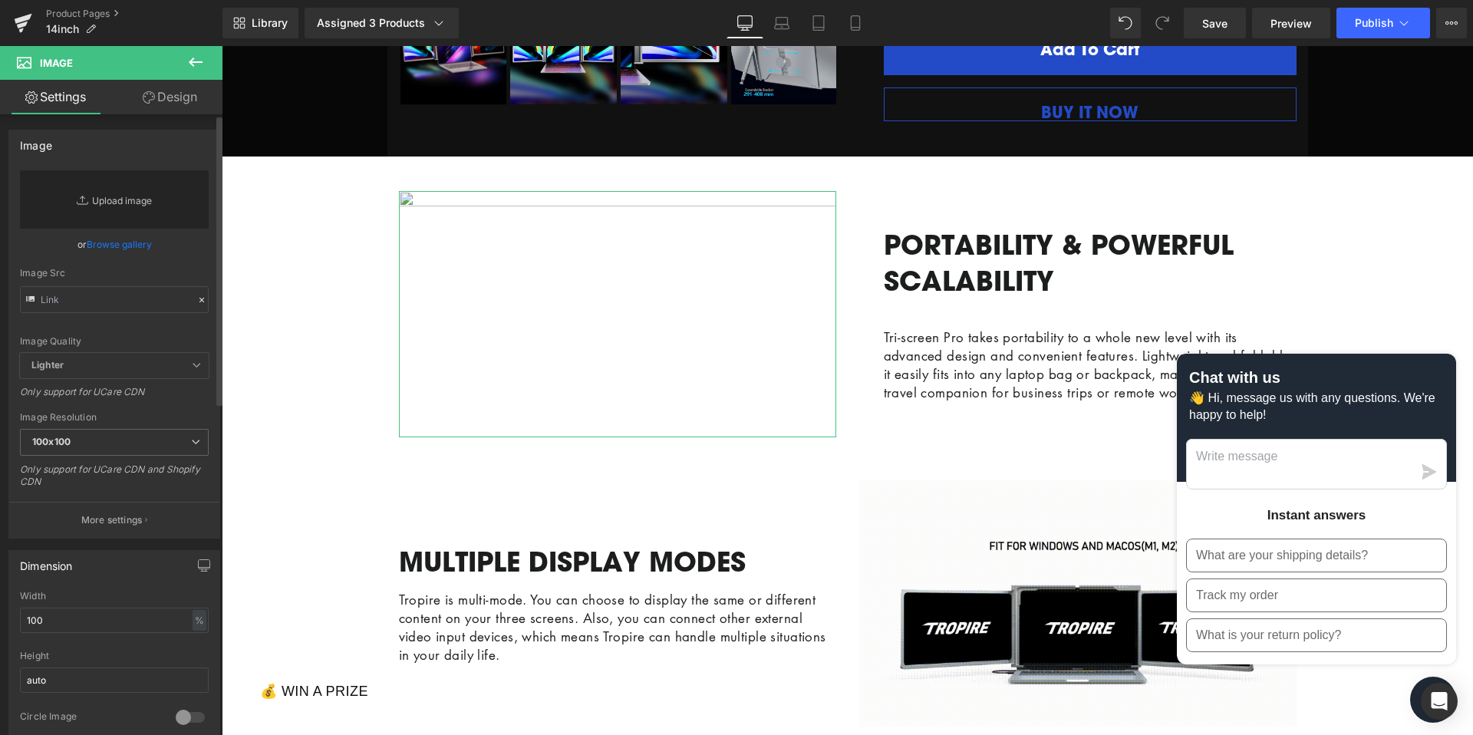
click at [99, 203] on link "Replace Image" at bounding box center [114, 199] width 189 height 58
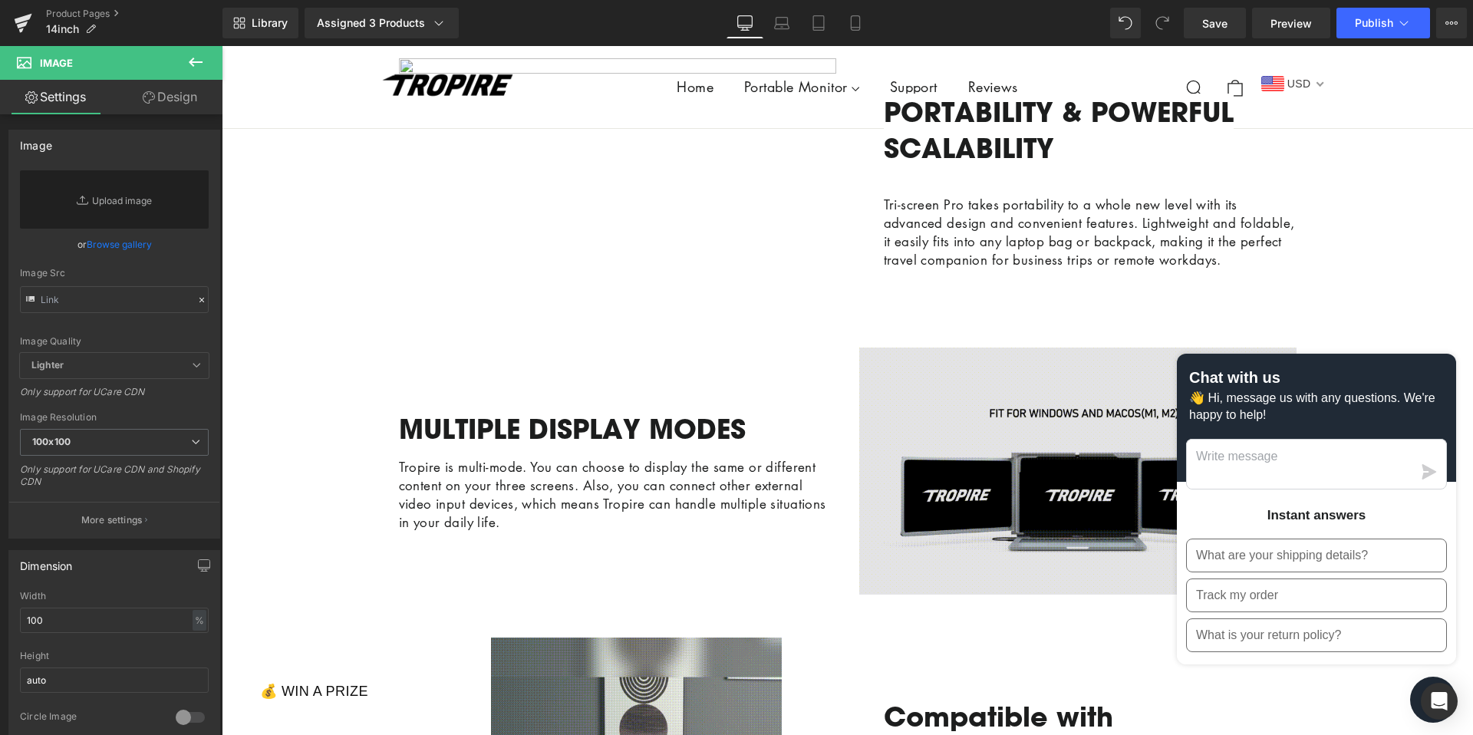
click at [977, 504] on img at bounding box center [1077, 471] width 437 height 246
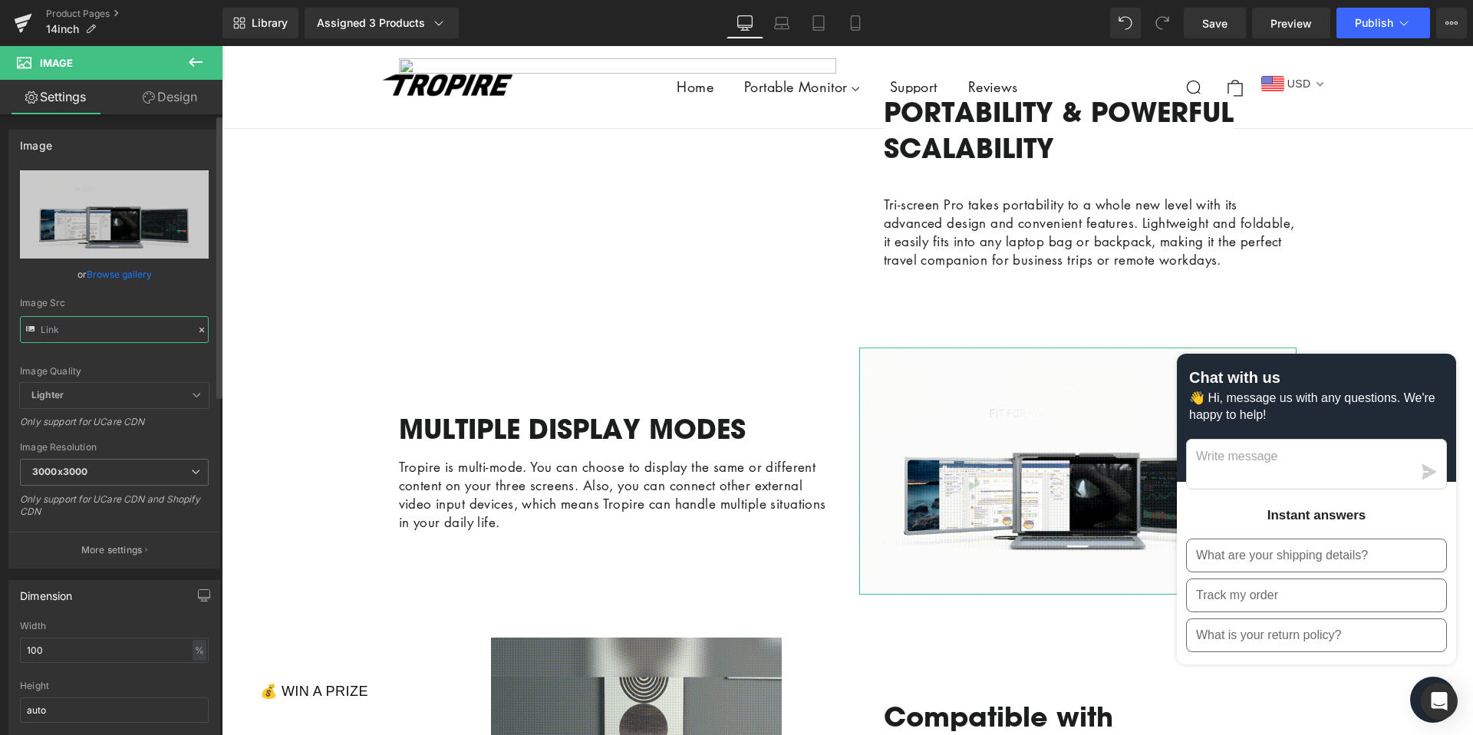
click at [130, 327] on input "text" at bounding box center [114, 329] width 189 height 27
type input "[URL][DOMAIN_NAME]"
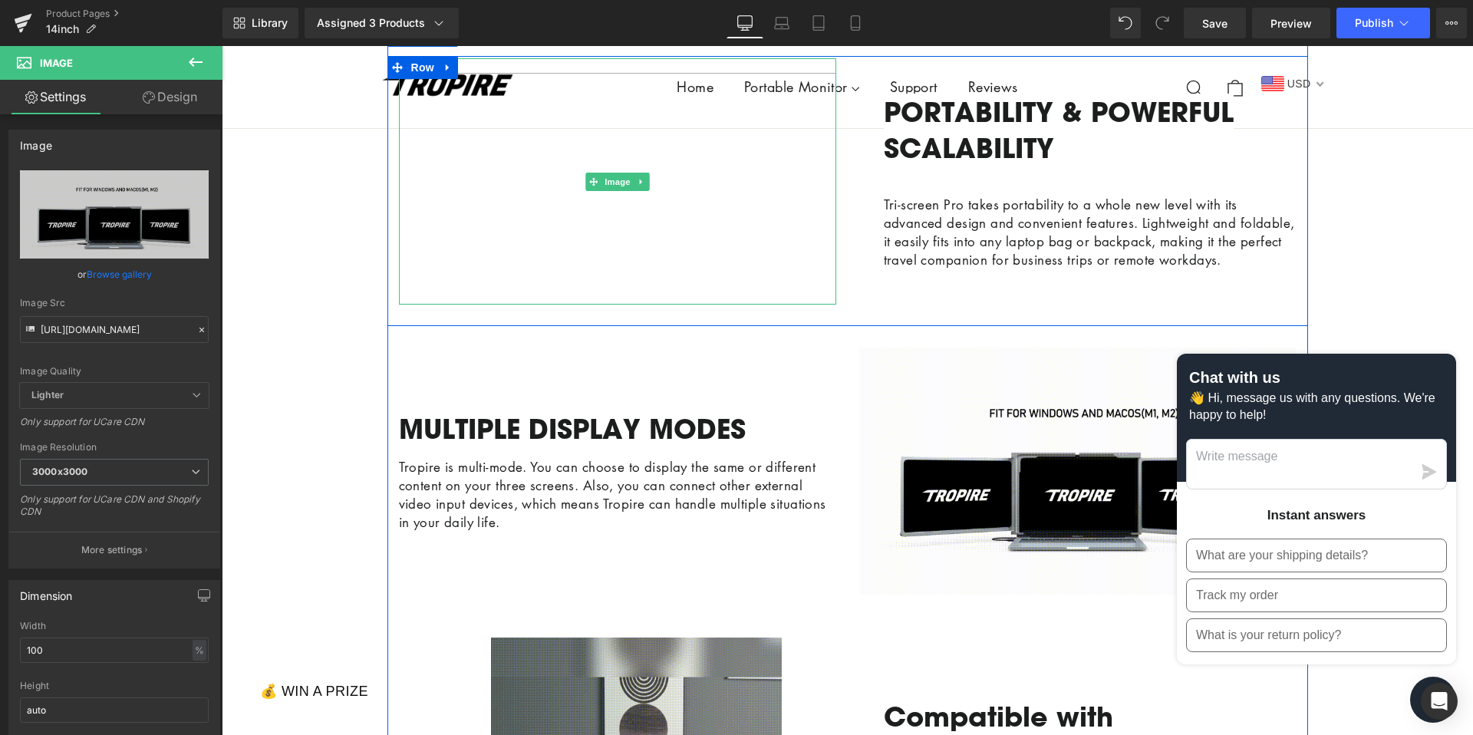
click at [689, 222] on img at bounding box center [617, 181] width 437 height 247
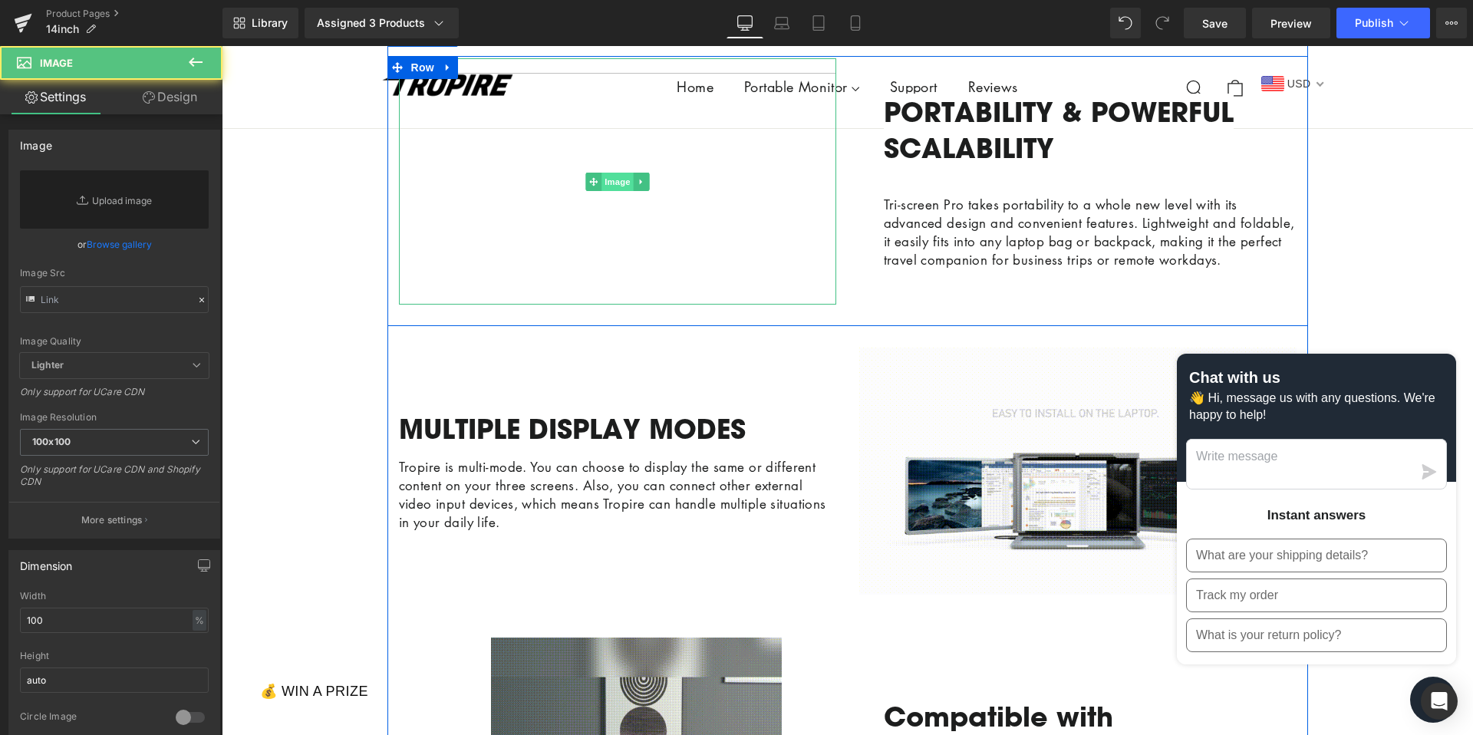
click at [611, 191] on span "Image" at bounding box center [617, 182] width 32 height 18
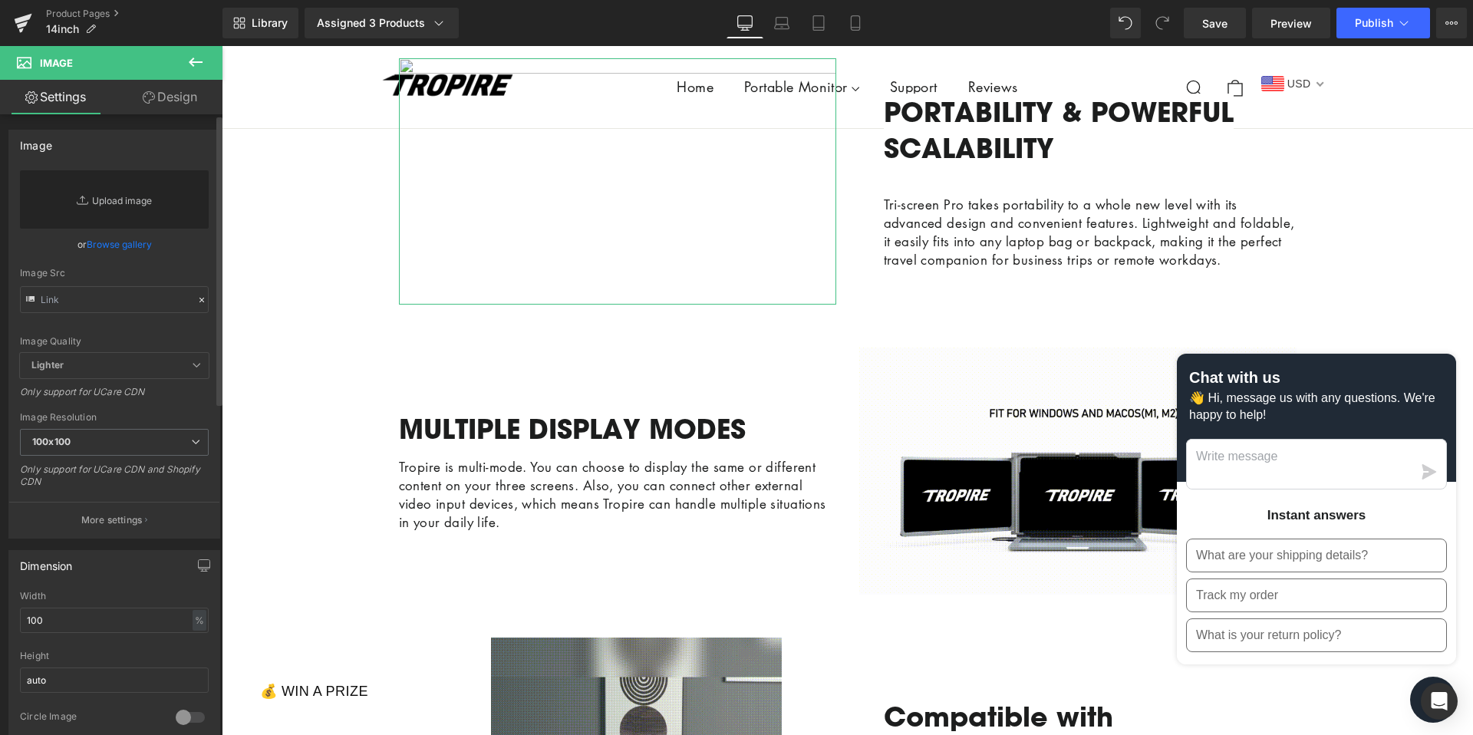
click at [109, 190] on link "Replace Image" at bounding box center [114, 199] width 189 height 58
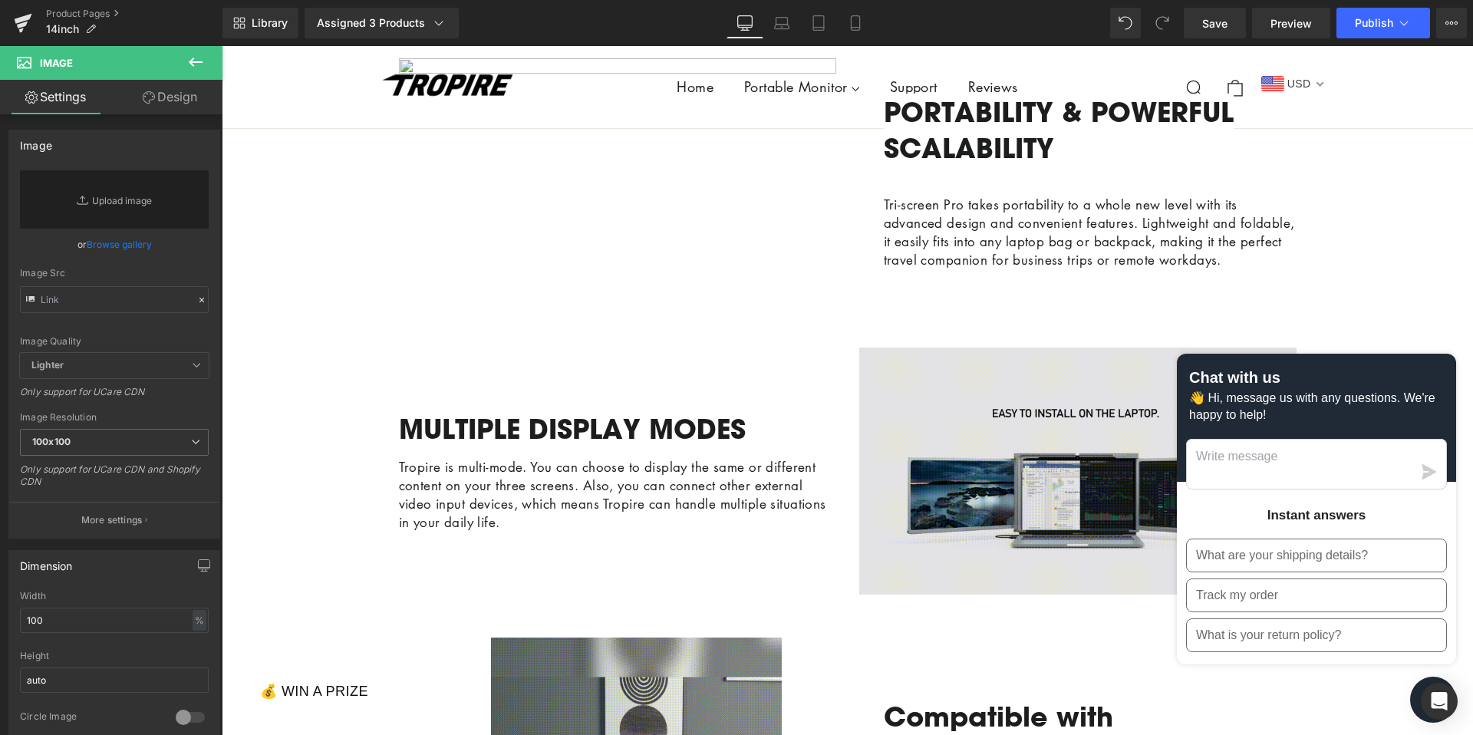
type input "C:\fakepath\Tropire-1 2_1.gif"
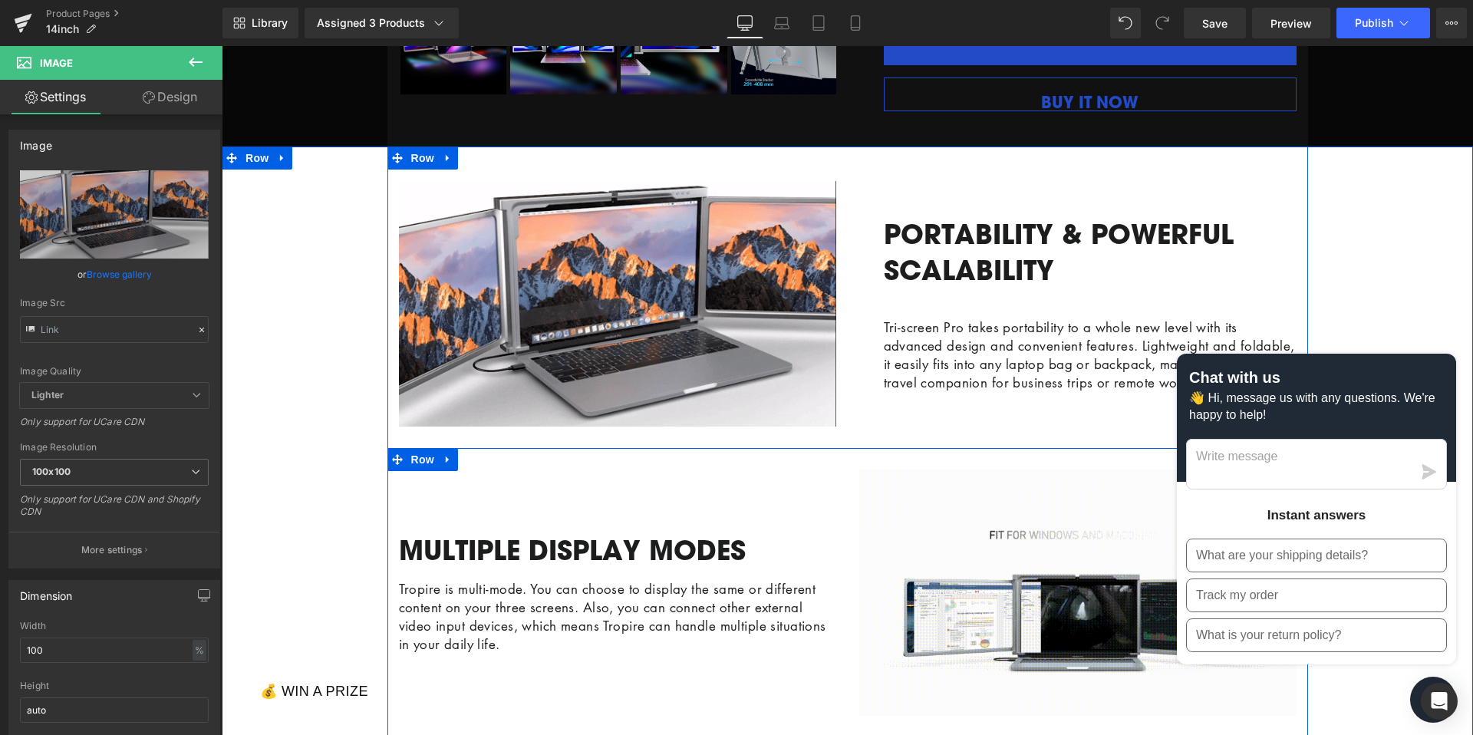
scroll to position [648, 0]
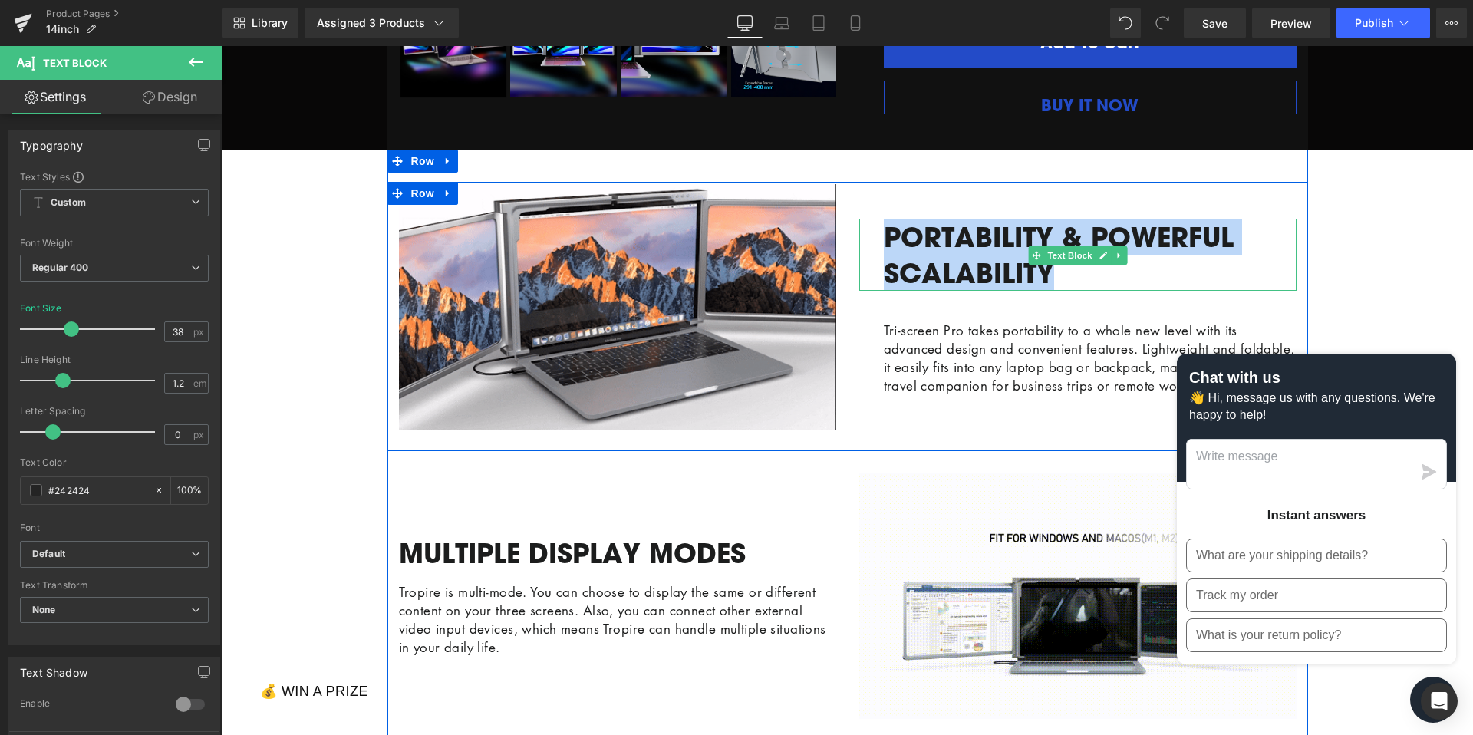
drag, startPoint x: 1050, startPoint y: 285, endPoint x: 872, endPoint y: 237, distance: 183.5
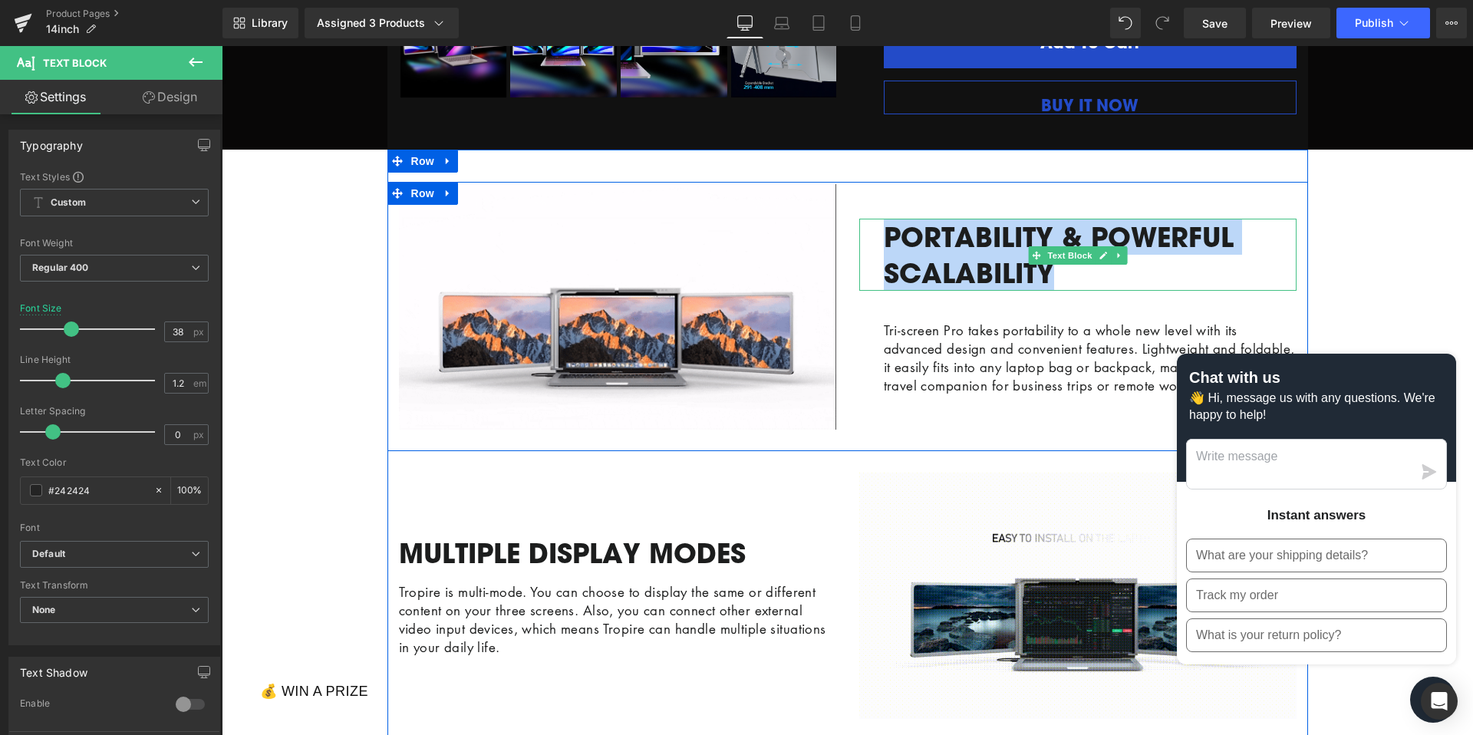
click at [872, 237] on div "PORTABILITY & POWERFUL SCALABILITY" at bounding box center [1077, 254] width 437 height 71
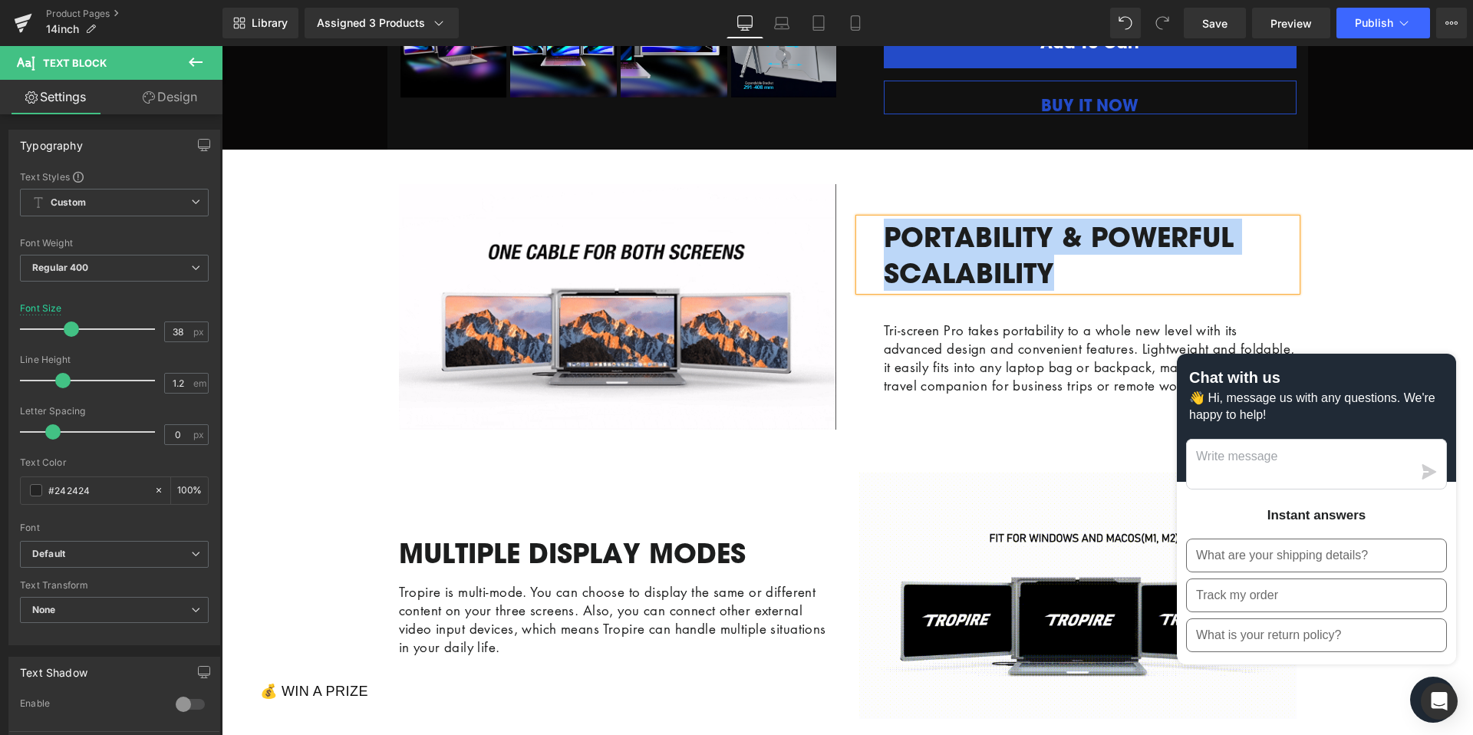
click at [1096, 269] on p "PORTABILITY & POWERFUL SCALABILITY" at bounding box center [1090, 254] width 413 height 71
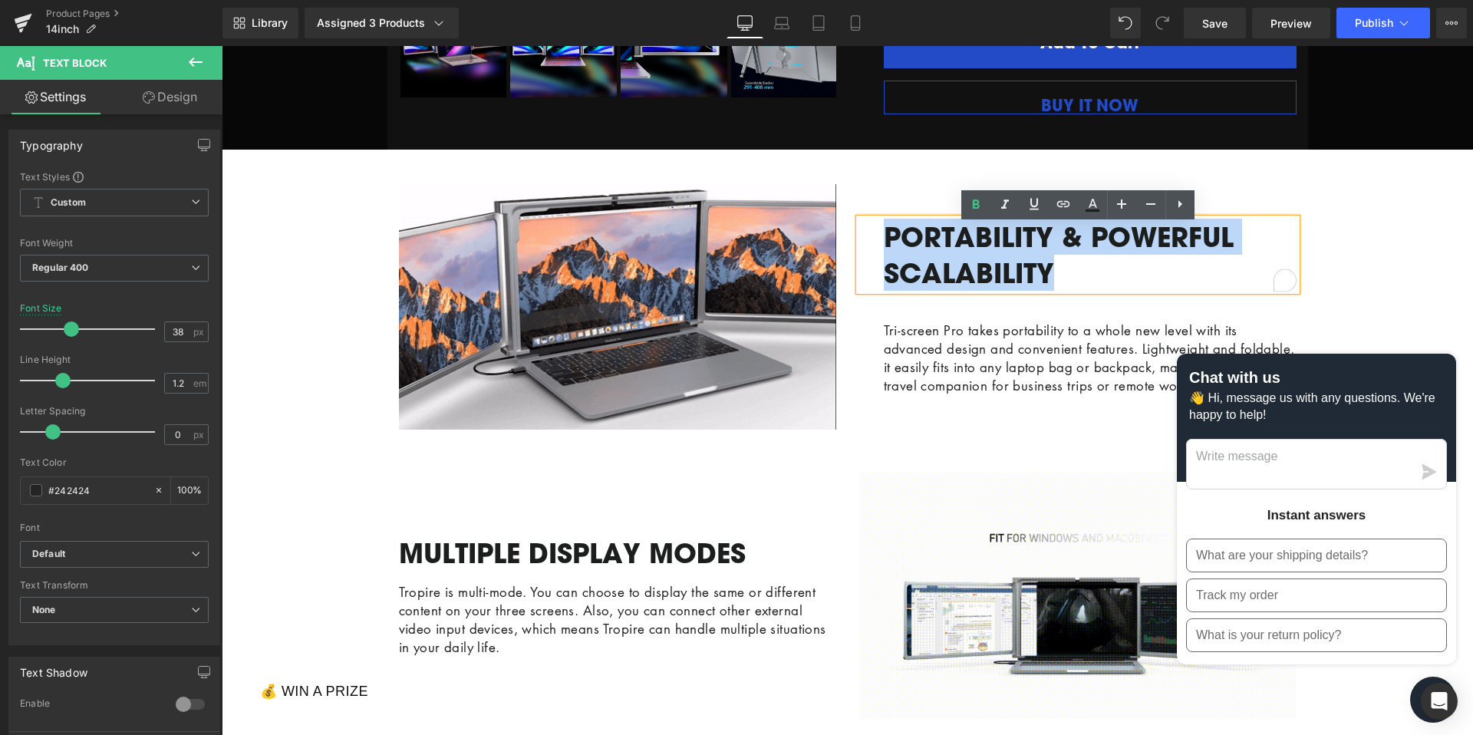
drag, startPoint x: 1073, startPoint y: 292, endPoint x: 887, endPoint y: 242, distance: 193.0
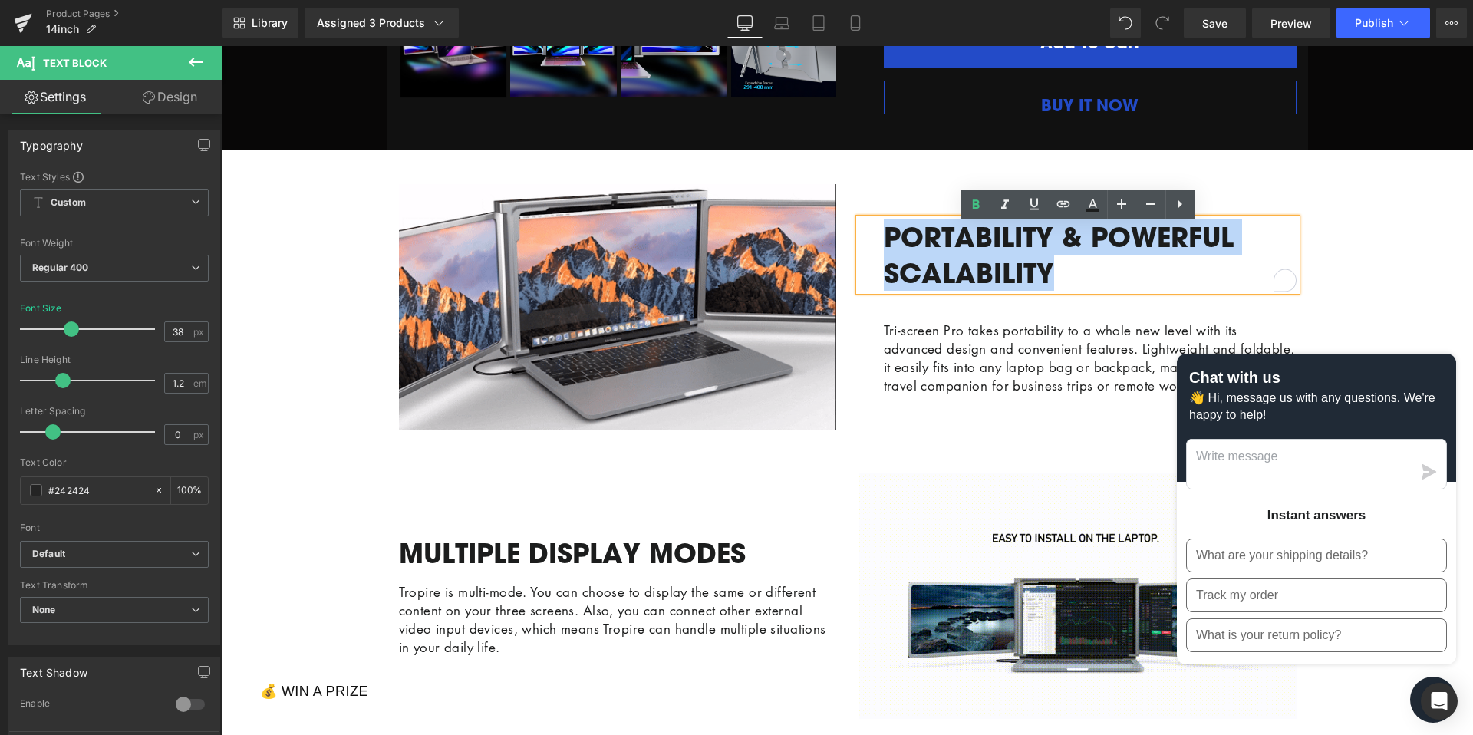
click at [887, 242] on p "PORTABILITY & POWERFUL SCALABILITY" at bounding box center [1090, 254] width 413 height 71
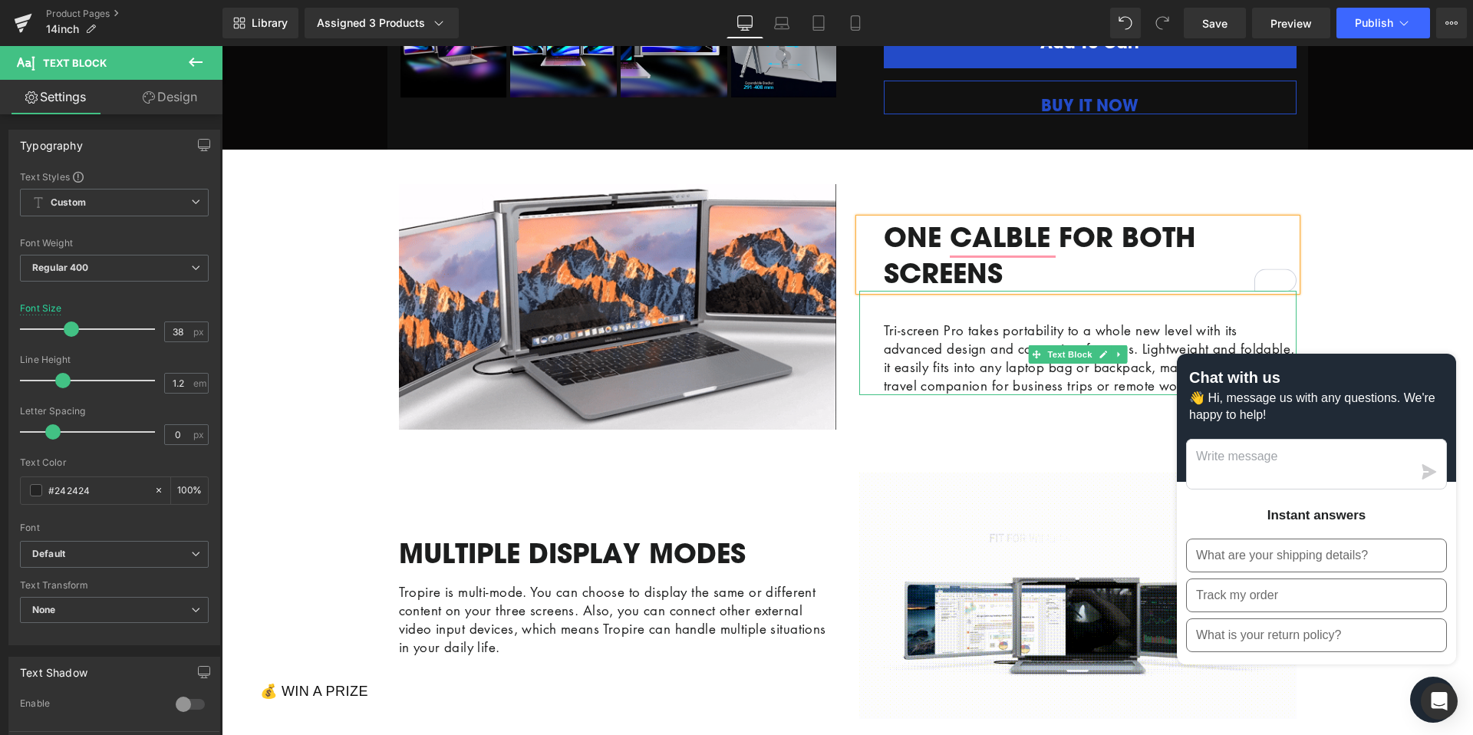
drag, startPoint x: 992, startPoint y: 408, endPoint x: 977, endPoint y: 409, distance: 14.6
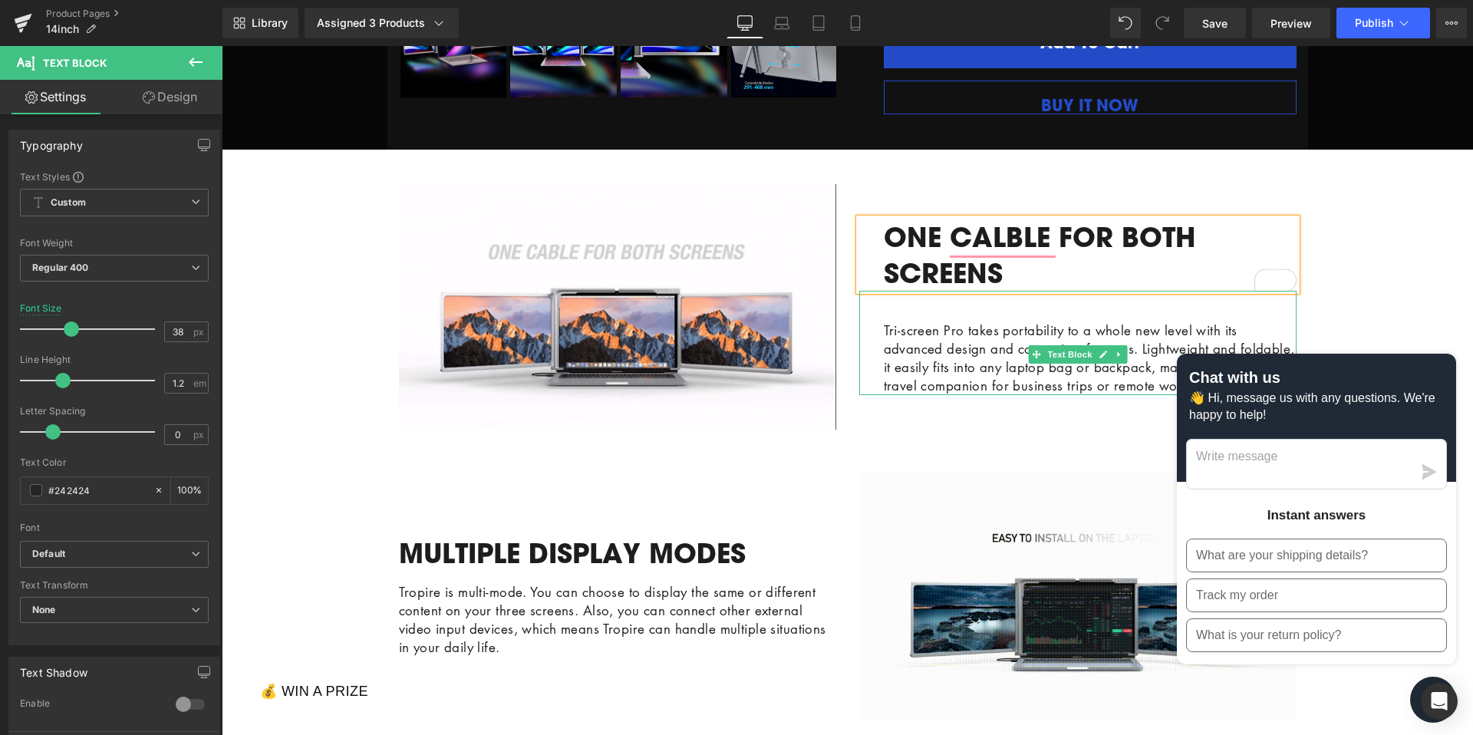
click at [992, 395] on p "Tri-screen Pro takes portability to a whole new level with its advanced design …" at bounding box center [1090, 358] width 413 height 74
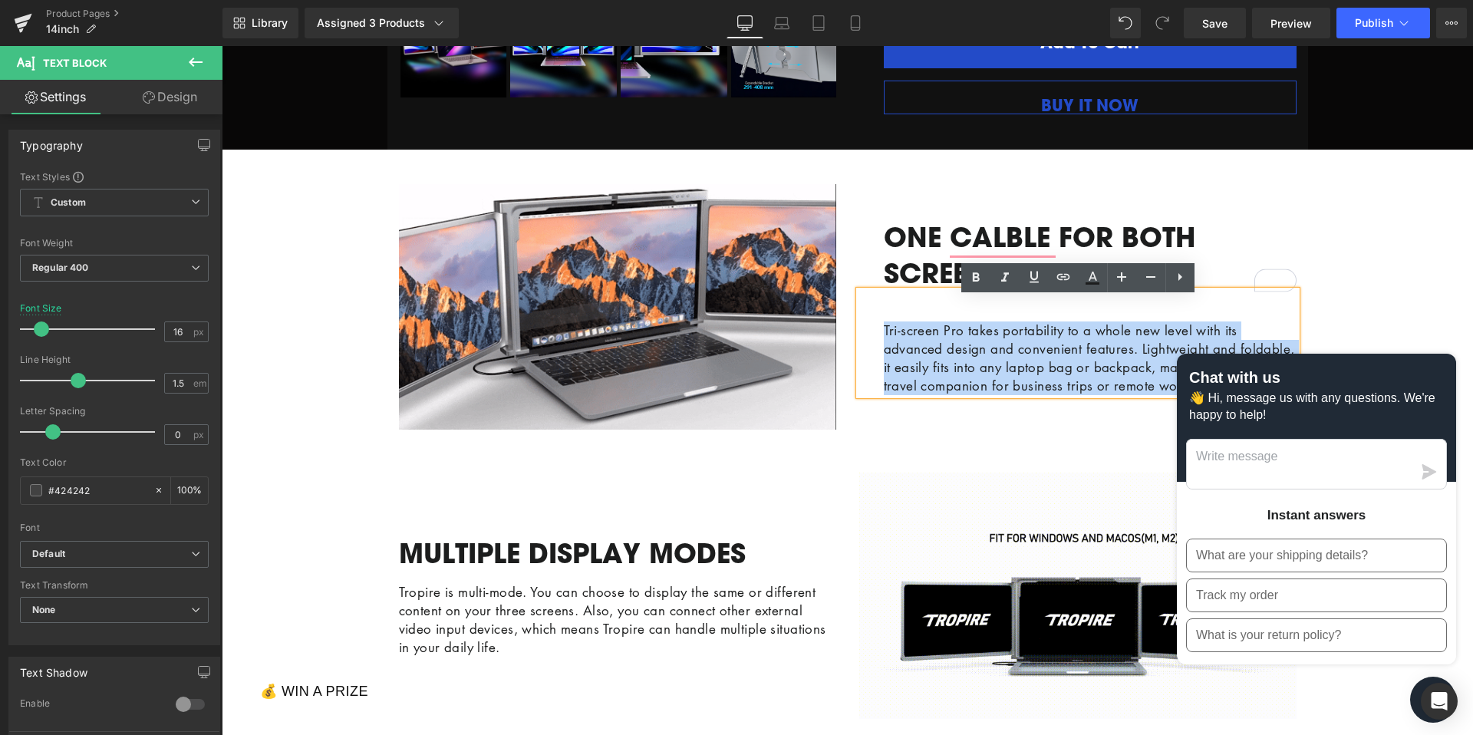
drag, startPoint x: 959, startPoint y: 413, endPoint x: 877, endPoint y: 337, distance: 111.8
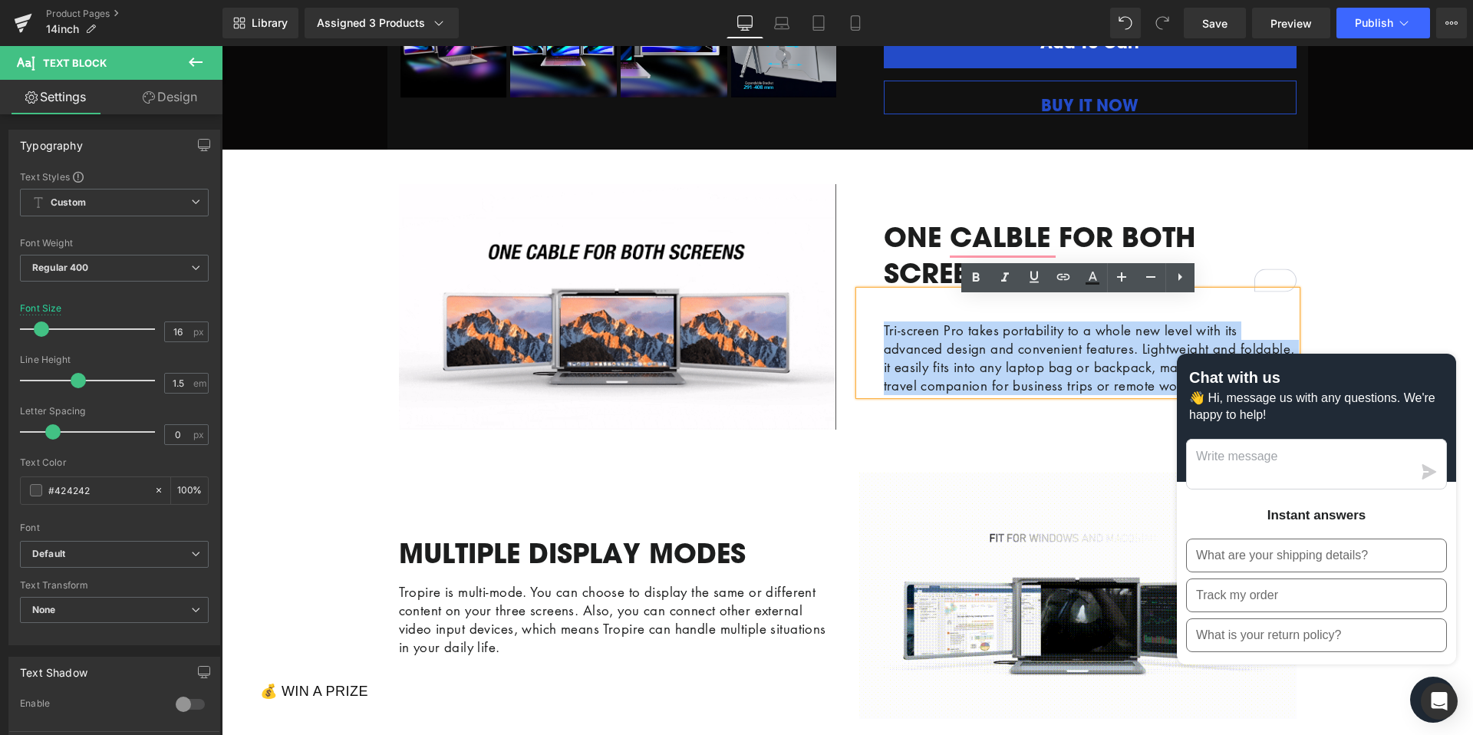
click at [877, 337] on div "Tri-screen Pro takes portability to a whole new level with its advanced design …" at bounding box center [1077, 343] width 437 height 104
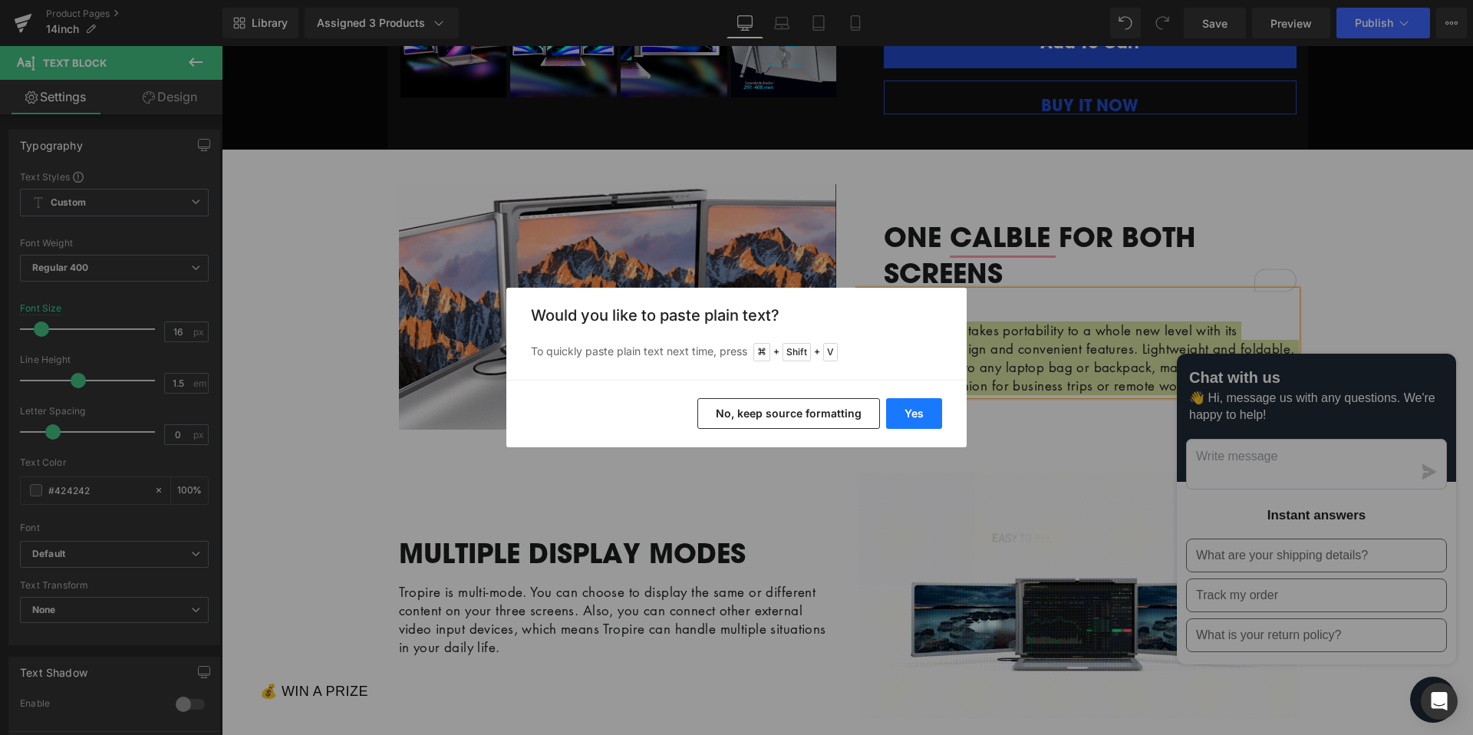
click at [914, 409] on button "Yes" at bounding box center [914, 413] width 56 height 31
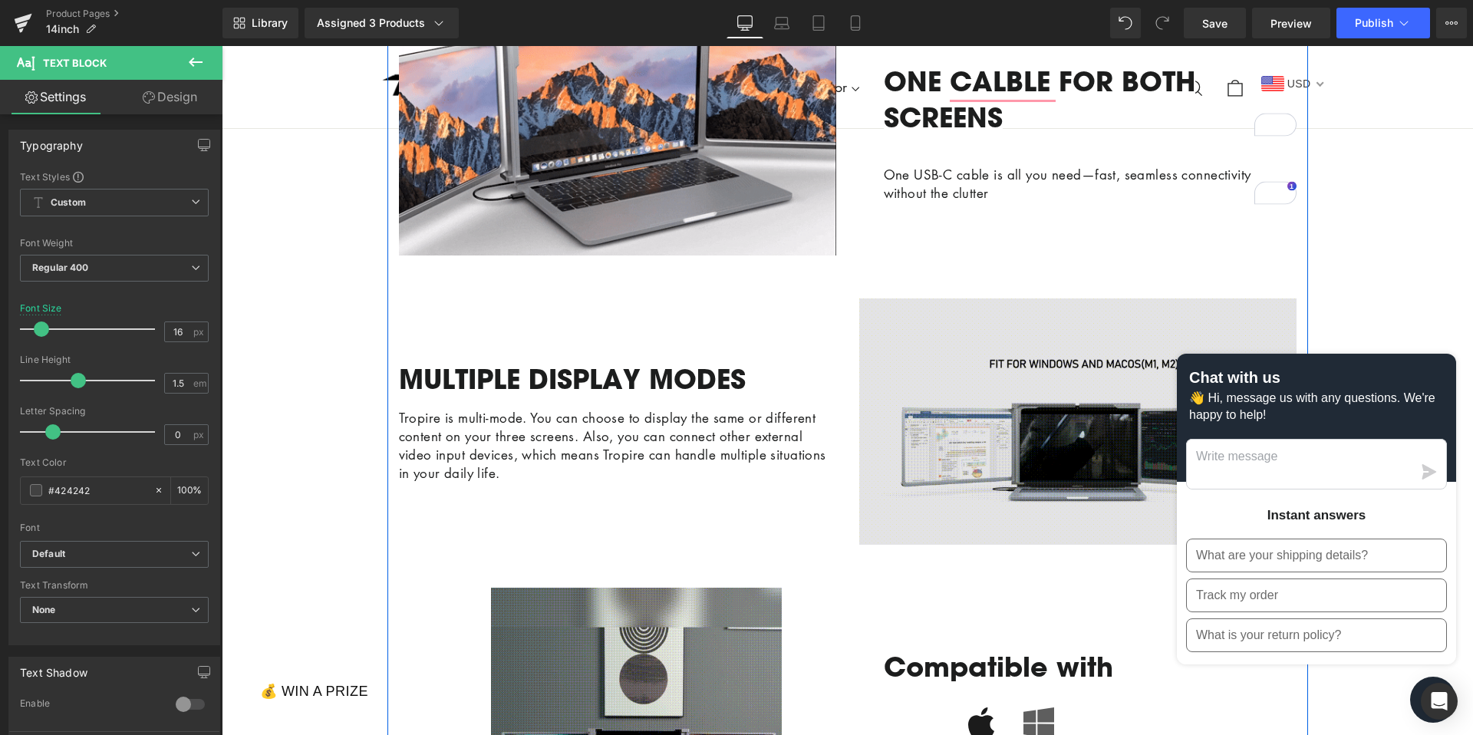
scroll to position [797, 0]
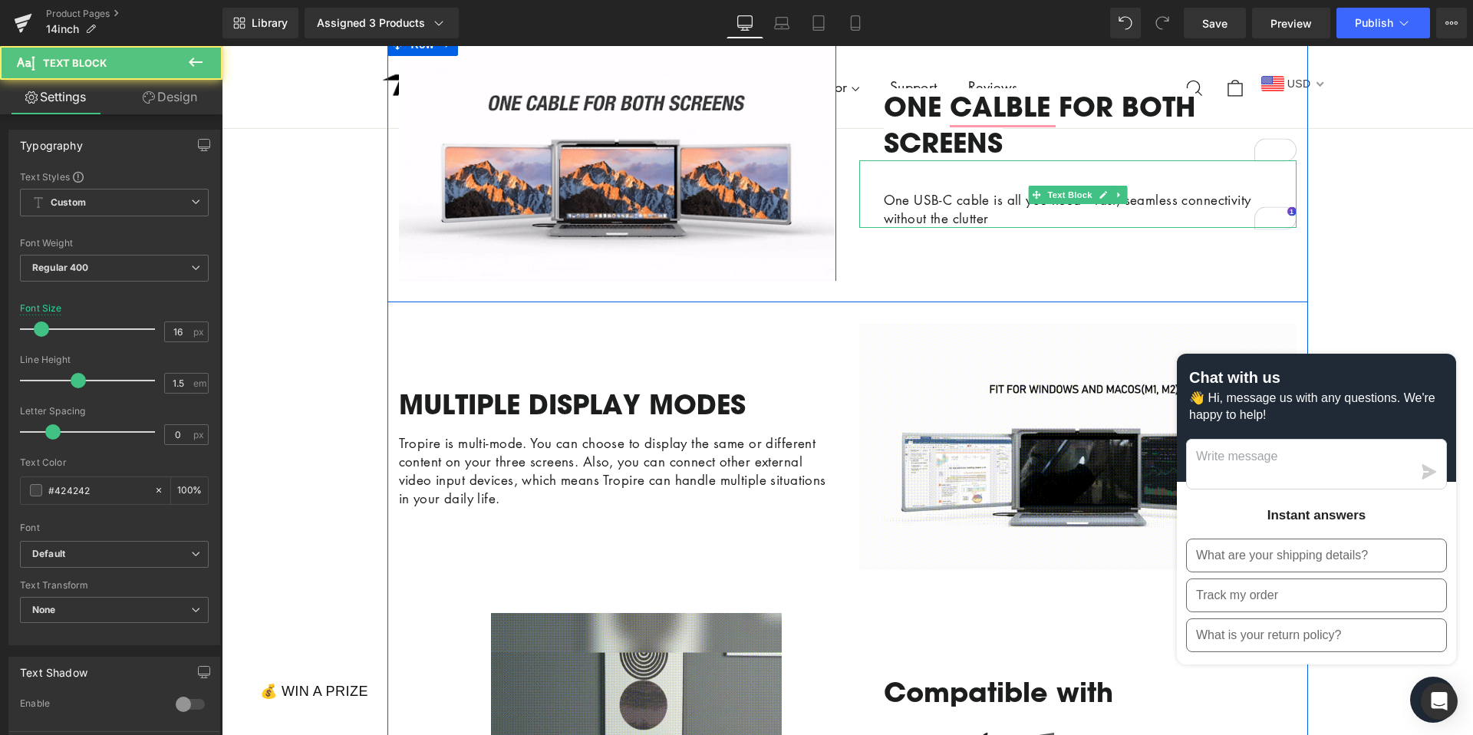
click at [1007, 228] on p "One USB-C cable is all you need—fast, seamless connectivity without the clutter" at bounding box center [1090, 209] width 413 height 37
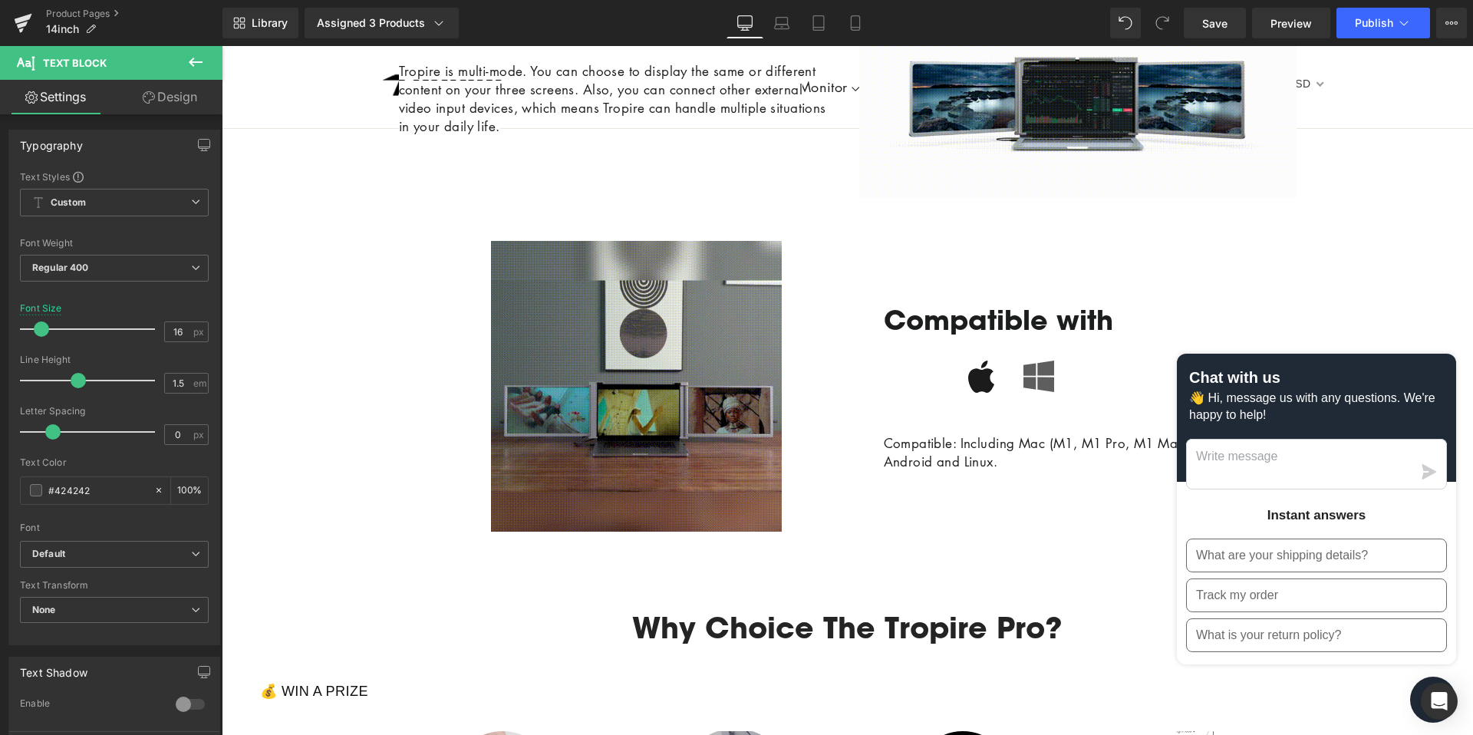
scroll to position [1179, 0]
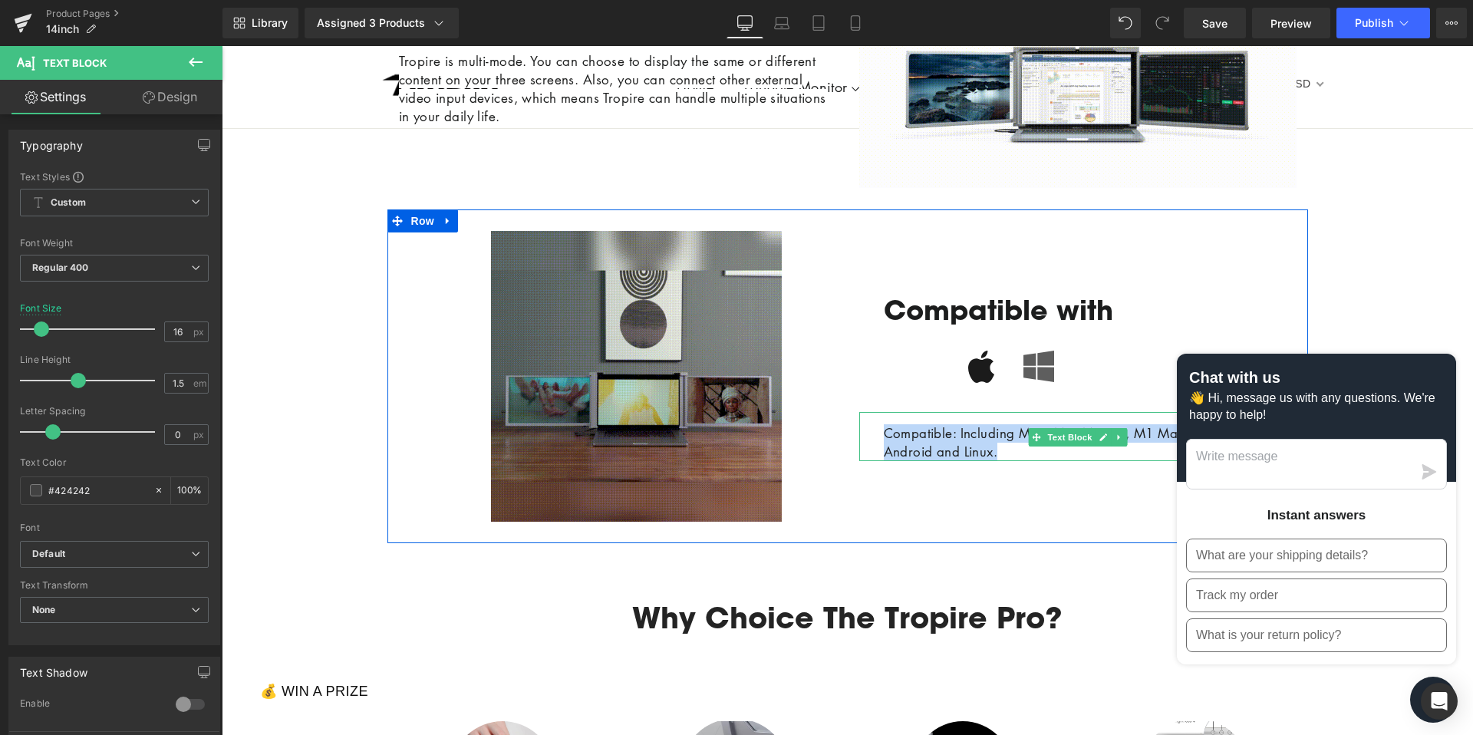
drag, startPoint x: 885, startPoint y: 451, endPoint x: 1090, endPoint y: 470, distance: 206.5
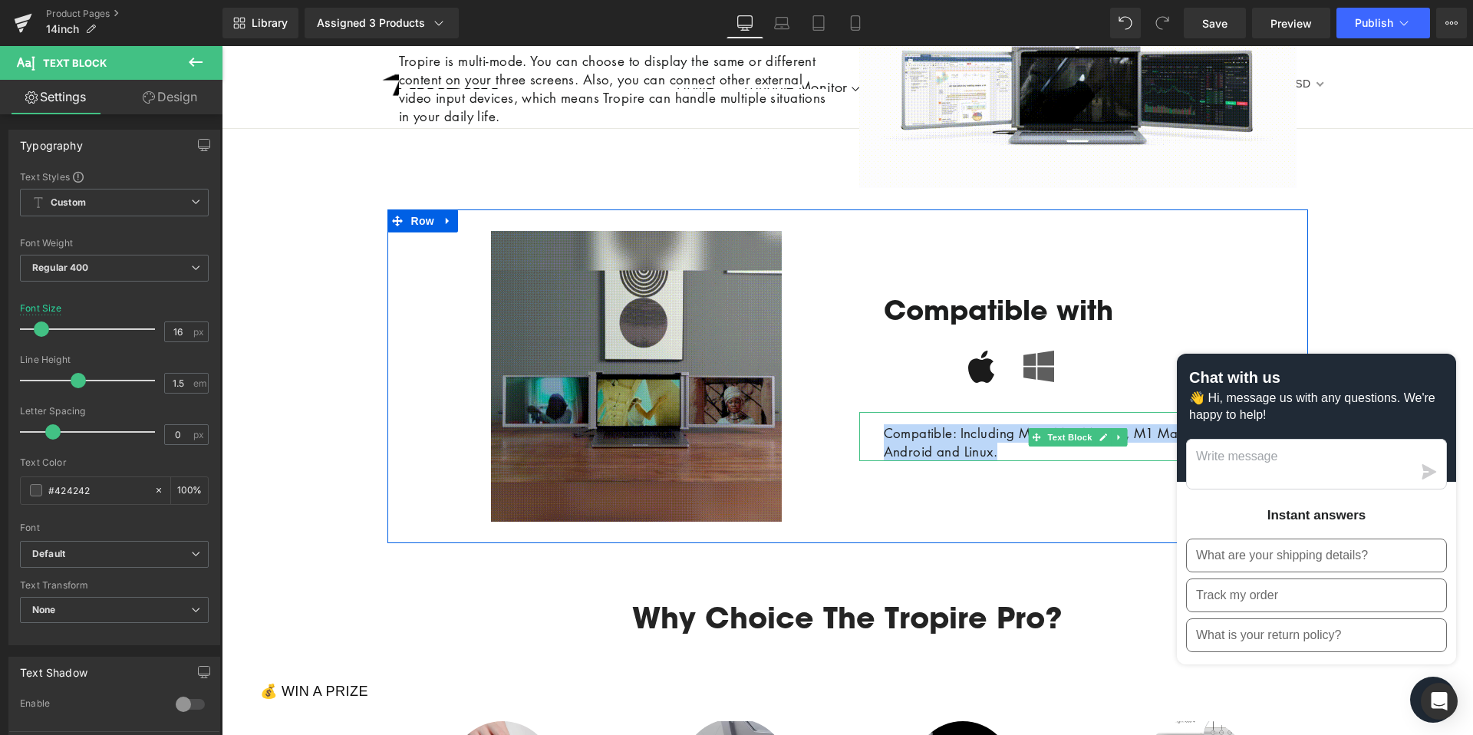
click at [1090, 461] on p "Compatible: Including Mac (M1, M1 Pro, M1 Max & M2), Windows, Android and Linux." at bounding box center [1090, 442] width 413 height 37
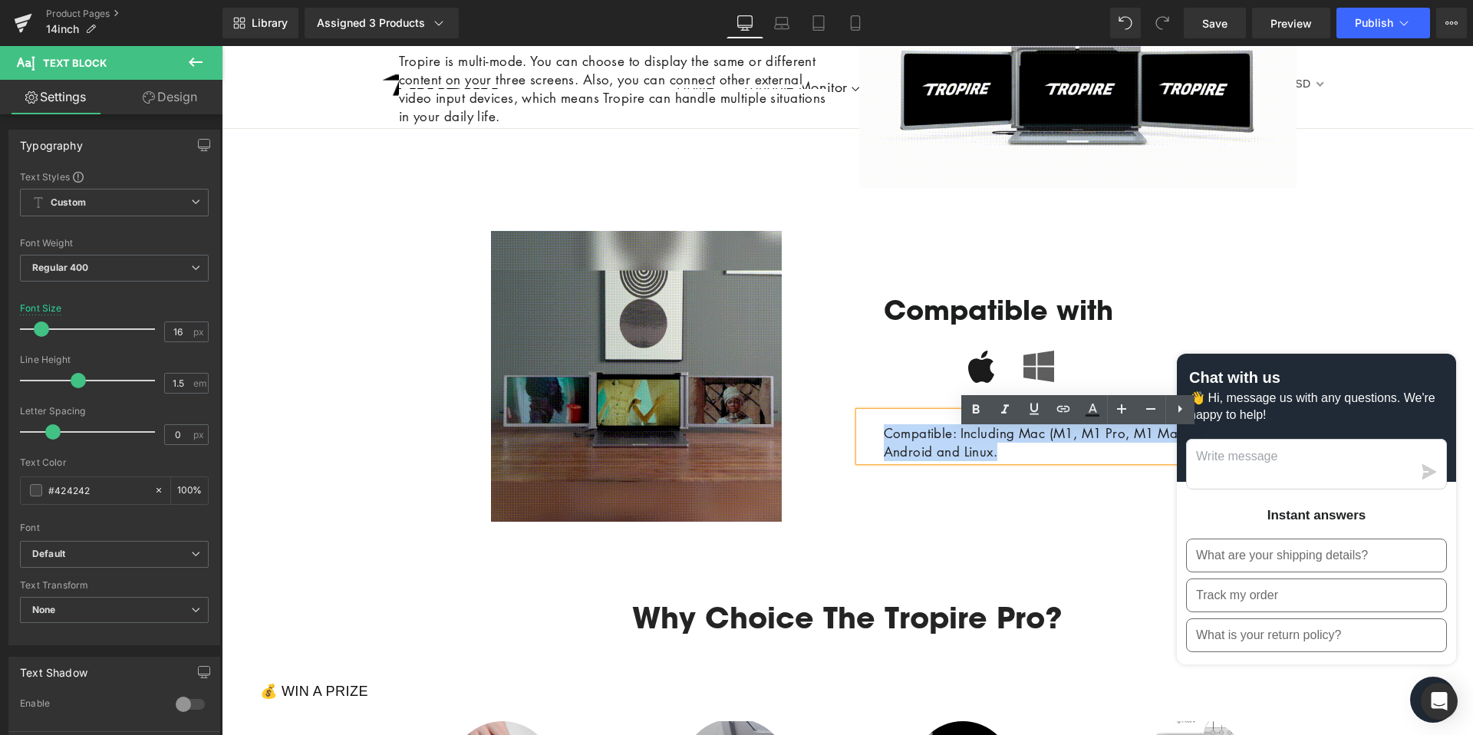
copy span "Compatible: Including Mac (M1, M1 Pro, M1 Max & M2), Windows, Android and Linux."
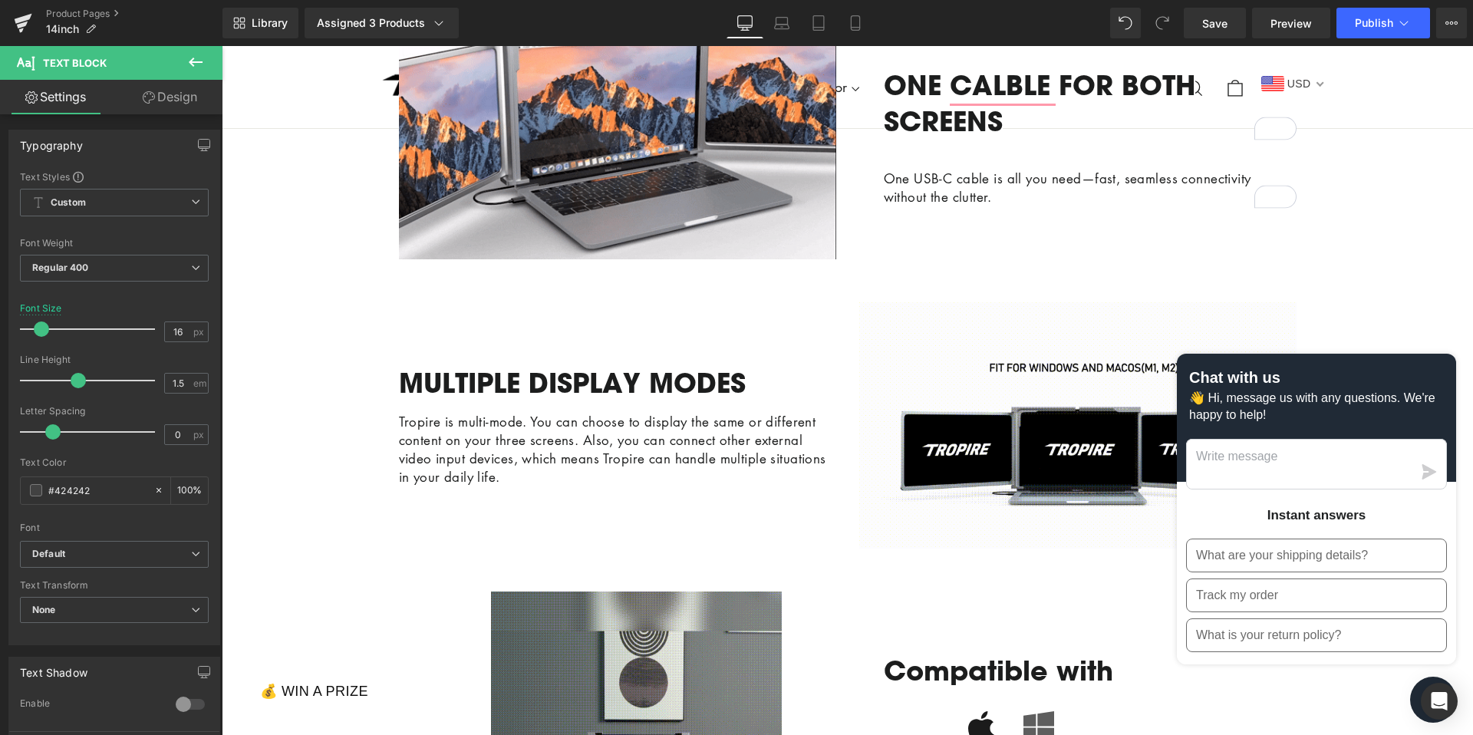
scroll to position [679, 0]
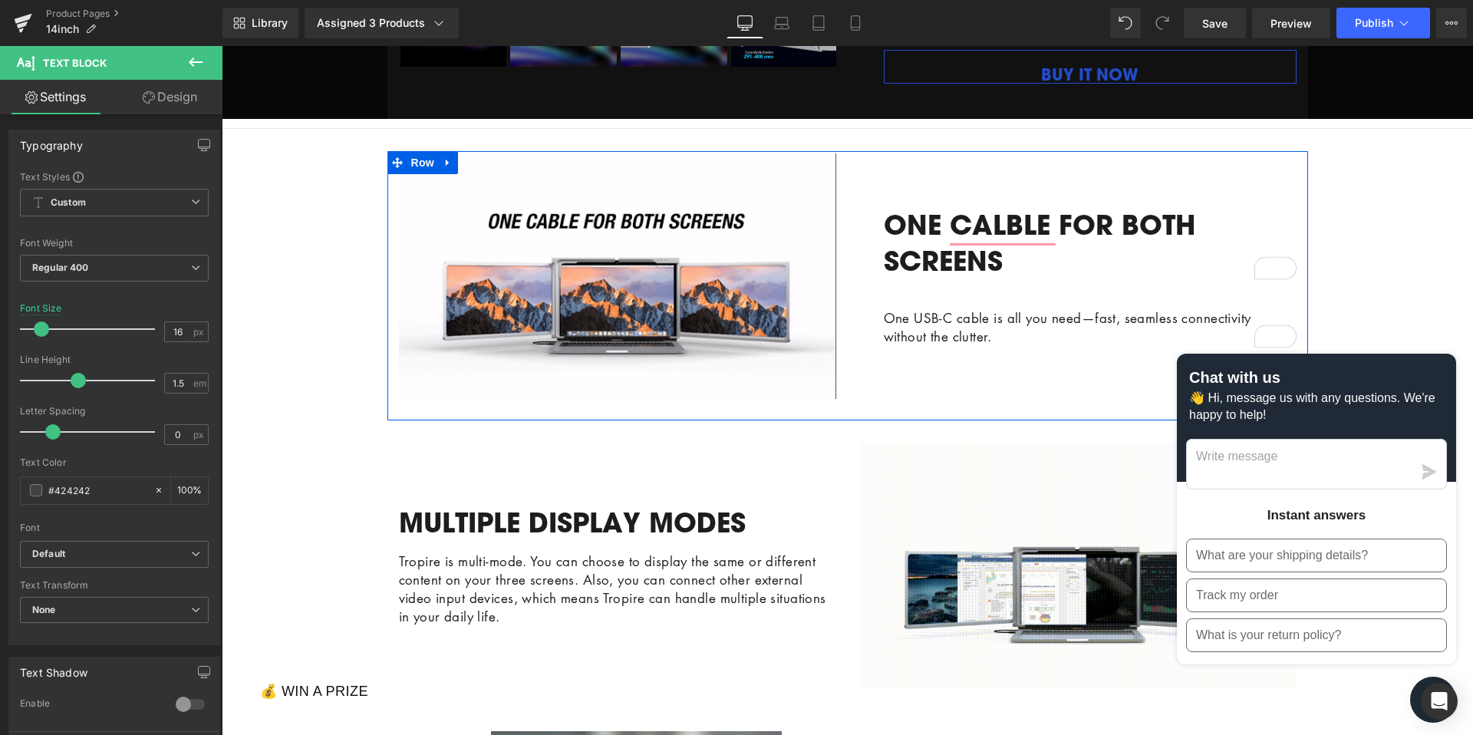
click at [222, 46] on div at bounding box center [222, 46] width 0 height 0
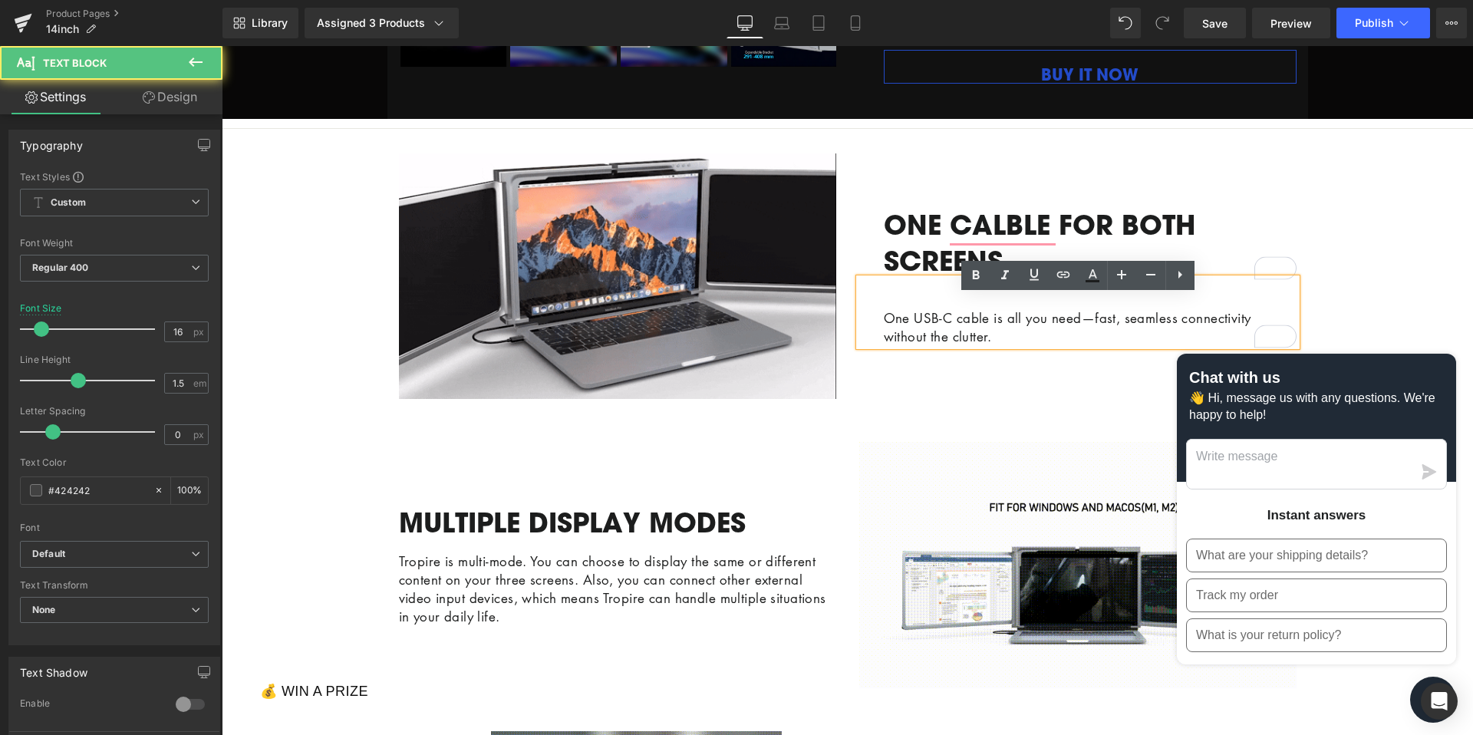
click at [1035, 346] on p "One USB-C cable is all you need—fast, seamless connectivity without the clutter." at bounding box center [1090, 327] width 413 height 37
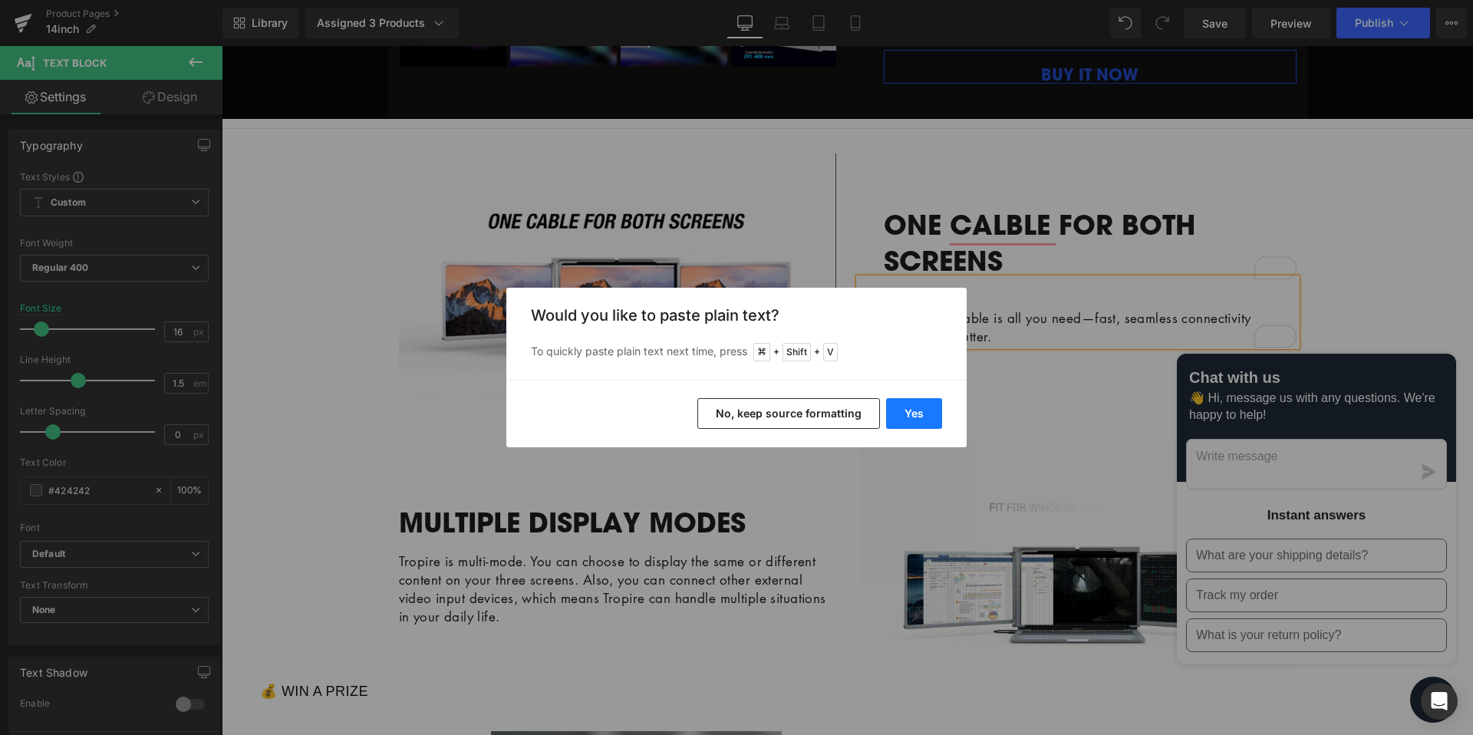
click at [925, 414] on button "Yes" at bounding box center [914, 413] width 56 height 31
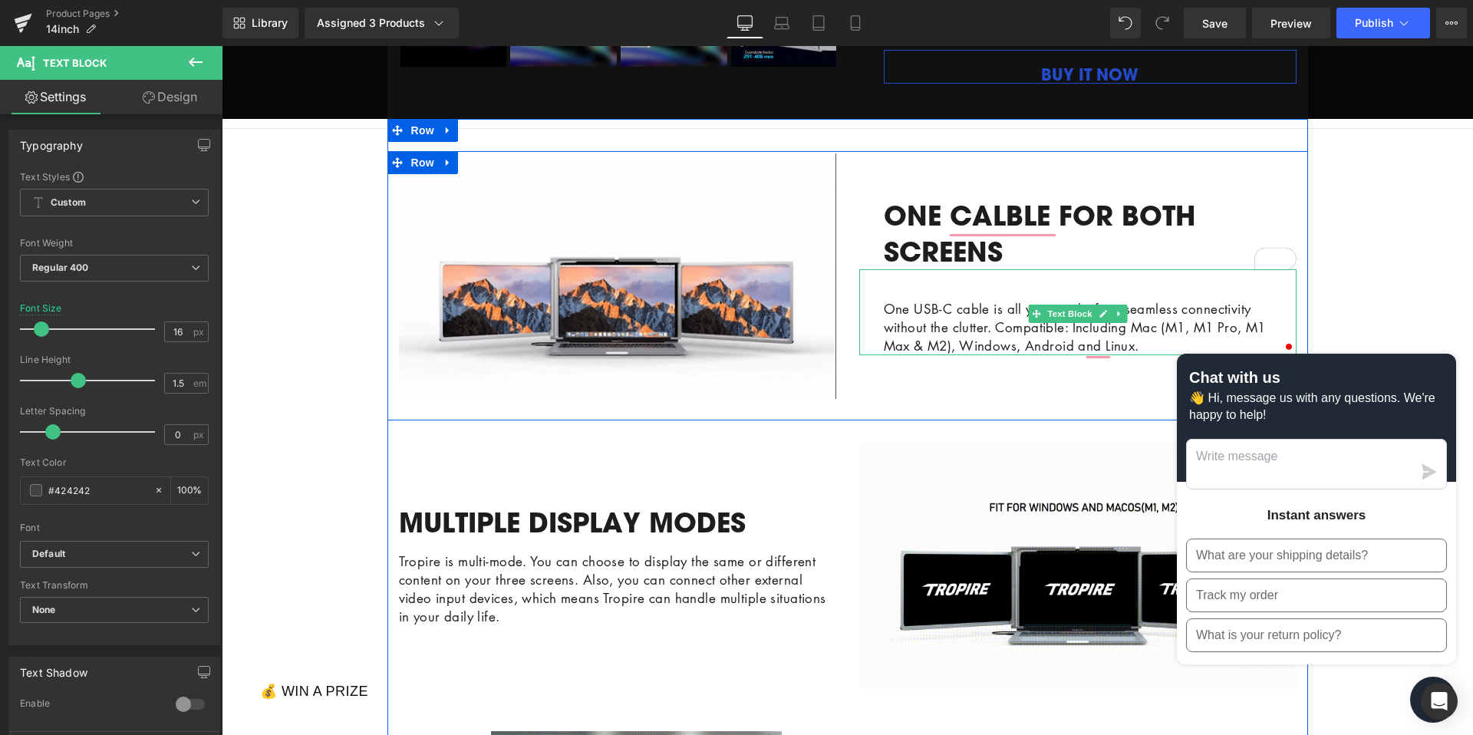
click at [1003, 351] on span "One USB-C cable is all you need—fast, seamless connectivity without the clutter…" at bounding box center [1075, 327] width 382 height 54
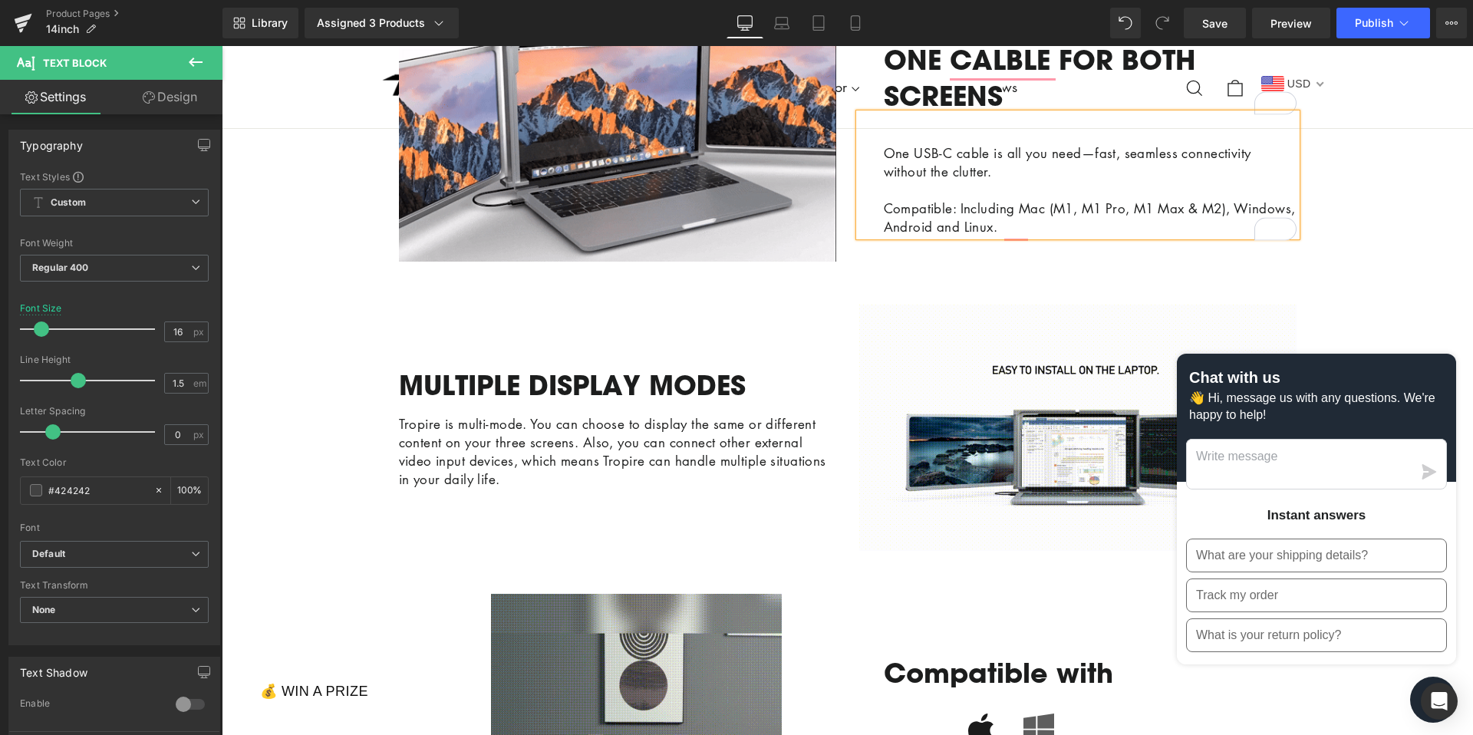
scroll to position [898, 0]
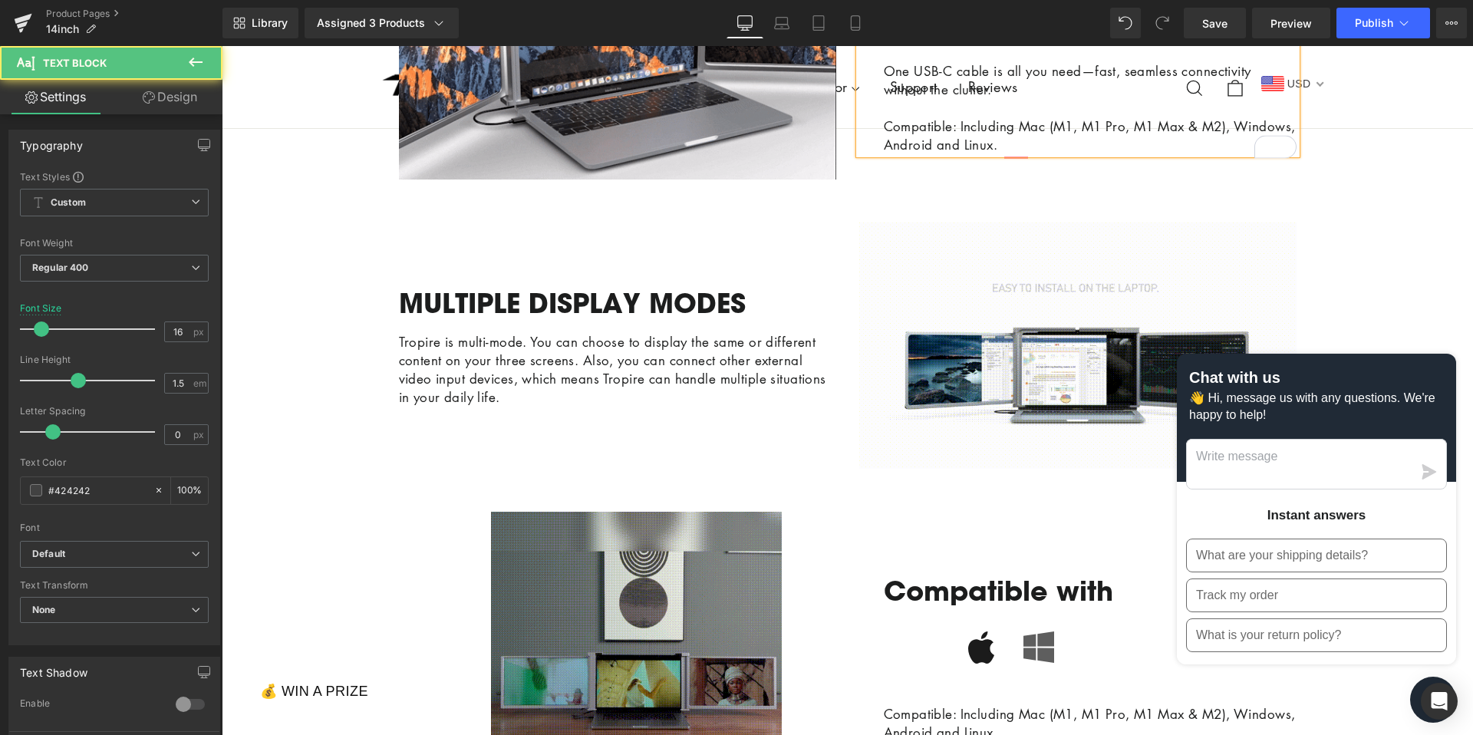
click at [1109, 147] on span "Compatible: Including Mac (M1, M1 Pro, M1 Max & M2), Windows, Android and Linux." at bounding box center [1090, 135] width 412 height 36
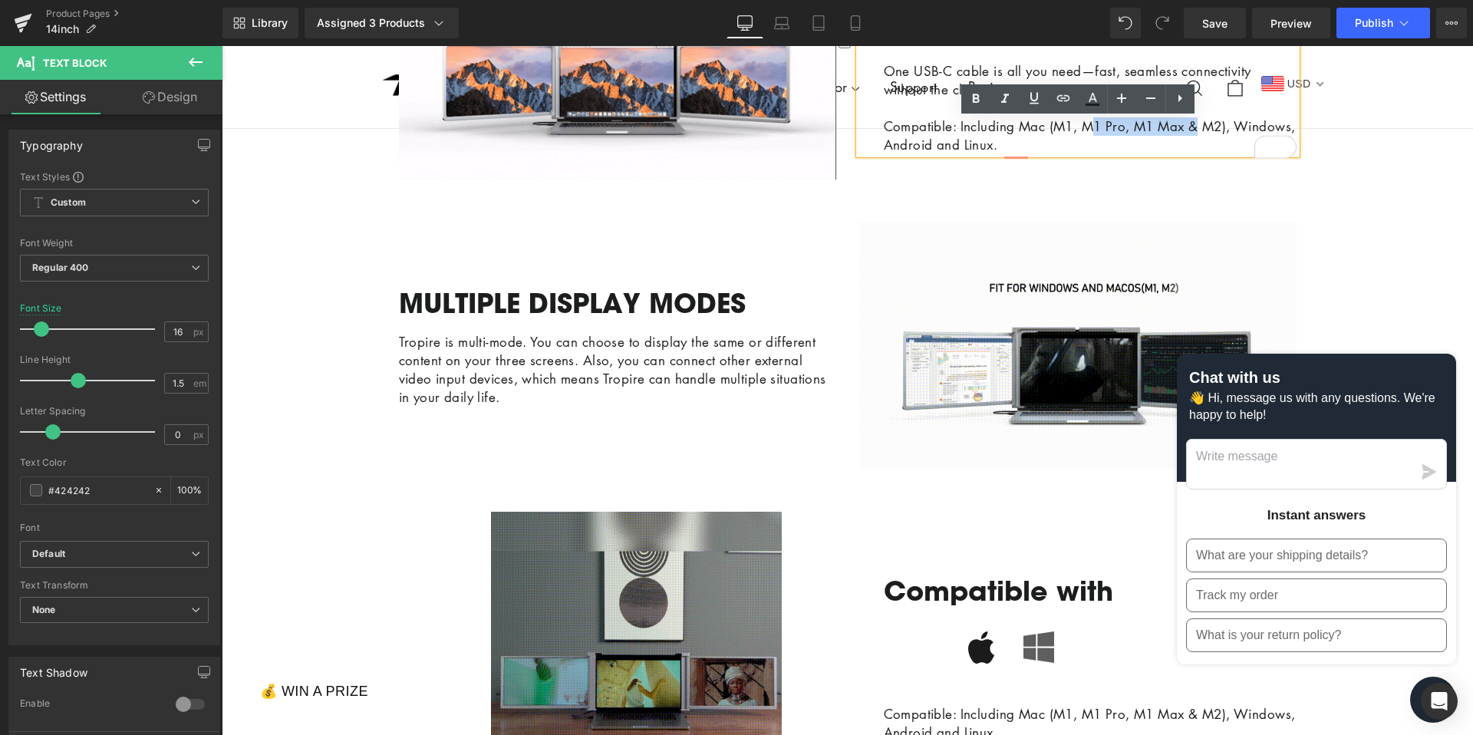
drag, startPoint x: 1105, startPoint y: 148, endPoint x: 1214, endPoint y: 143, distance: 109.0
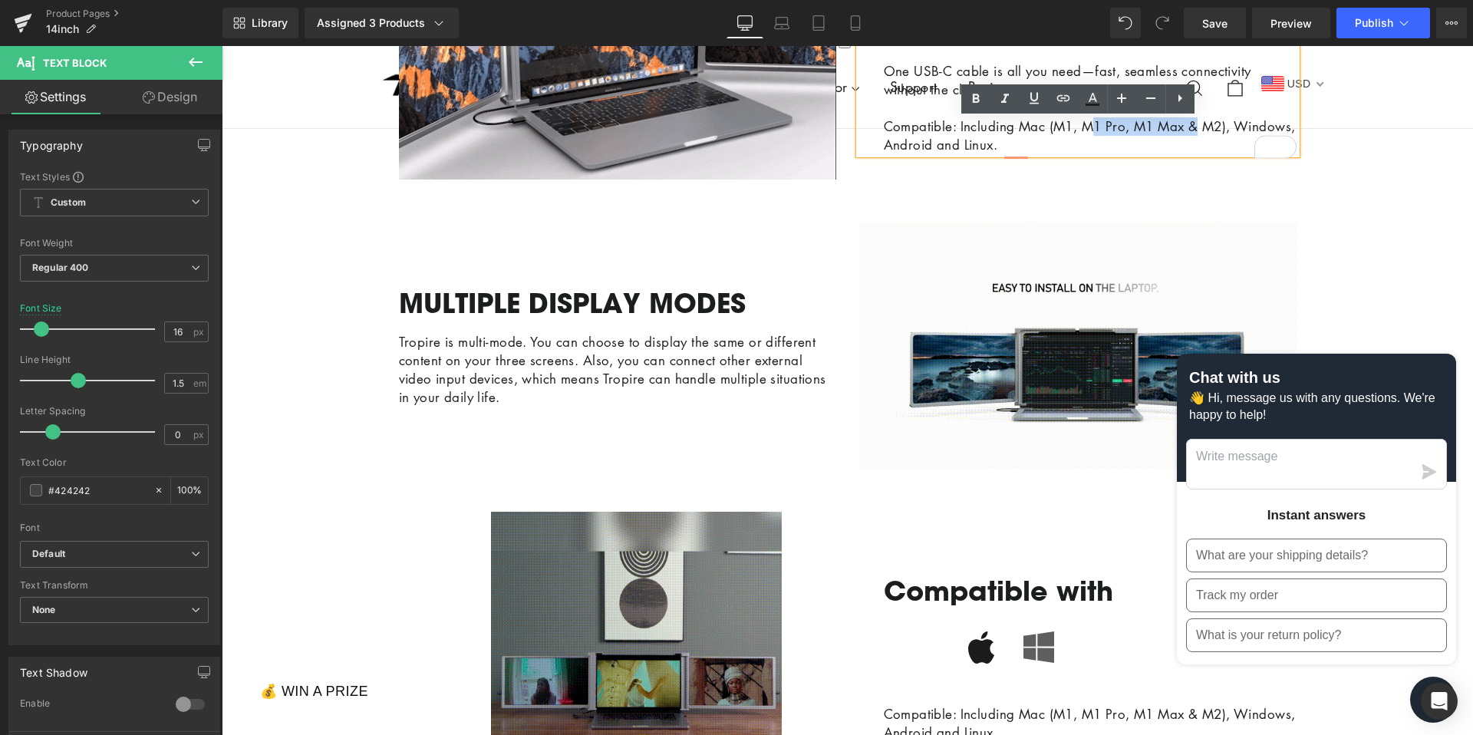
click at [1214, 144] on span "Compatible: Including Mac (M1, M1 Pro, M1 Max & M2), Windows, Android and Linux." at bounding box center [1090, 135] width 412 height 36
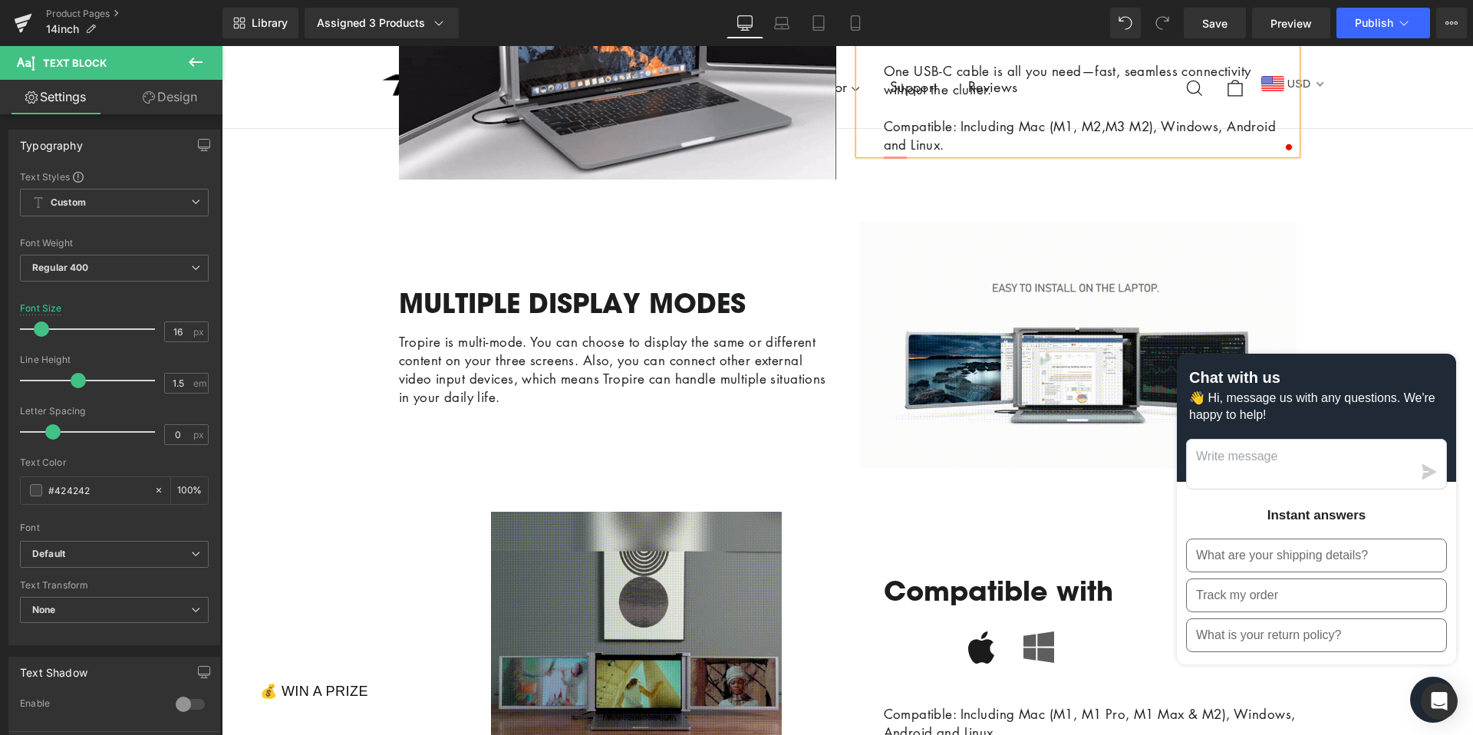
click at [1161, 145] on span "Compatible: Including Mac (M1, M2,M3 M2), Windows, Android and Linux." at bounding box center [1080, 135] width 393 height 36
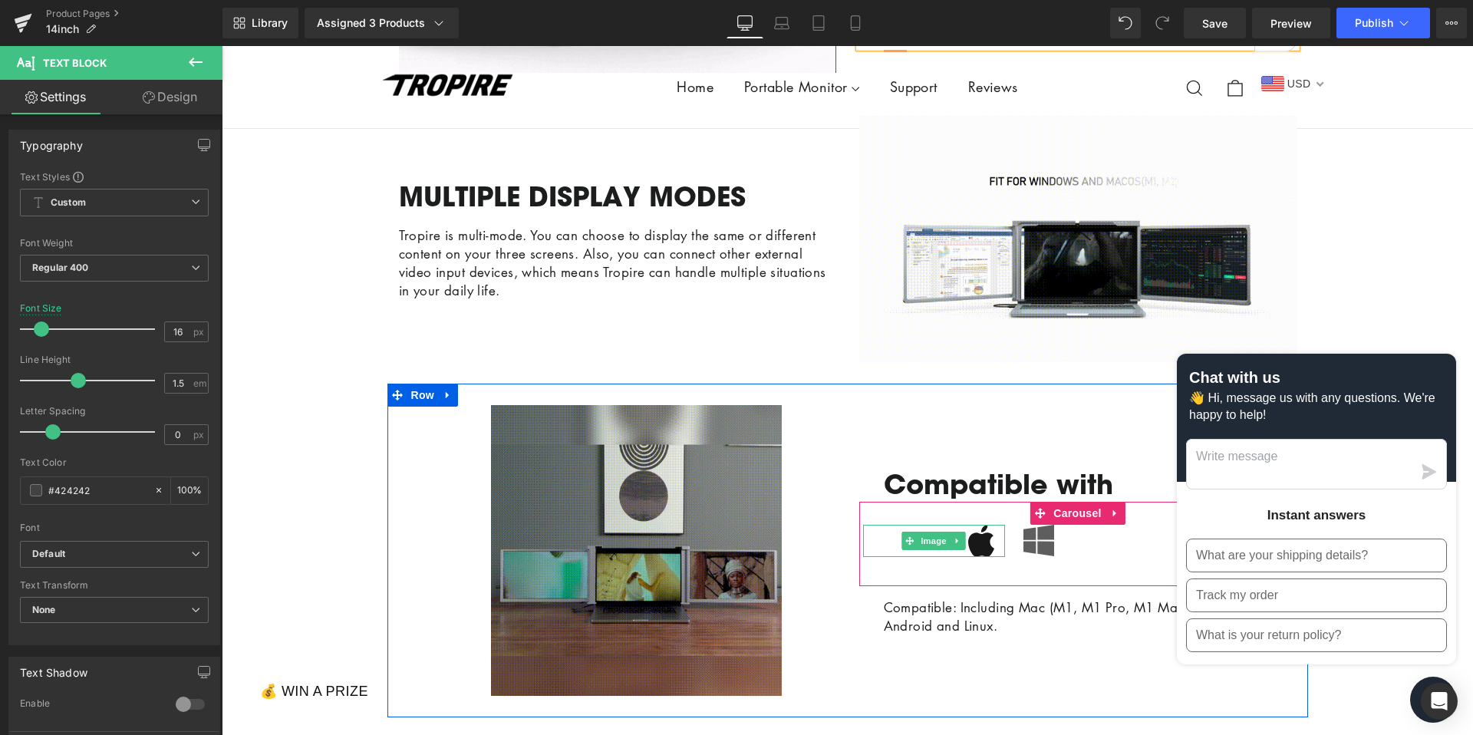
scroll to position [946, 0]
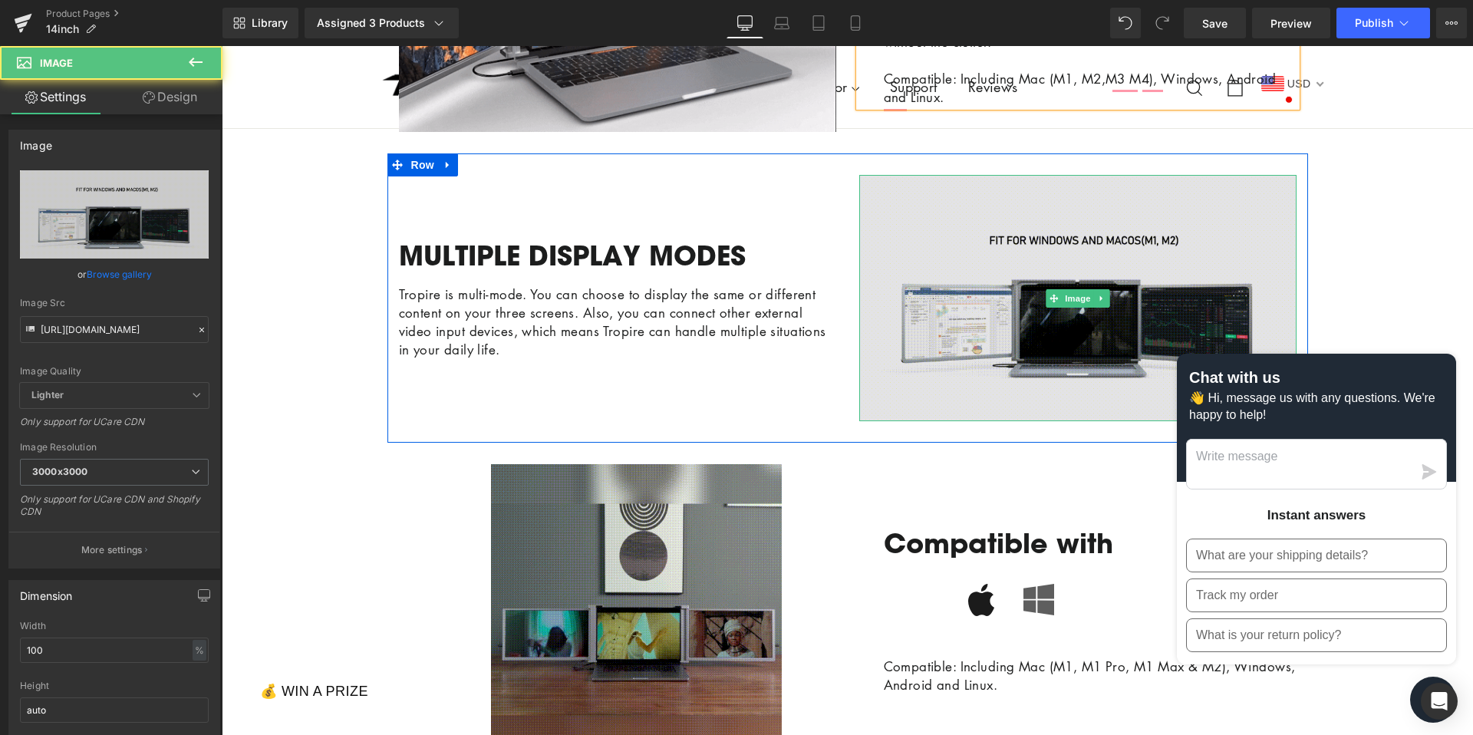
click at [1047, 343] on img at bounding box center [1077, 298] width 437 height 246
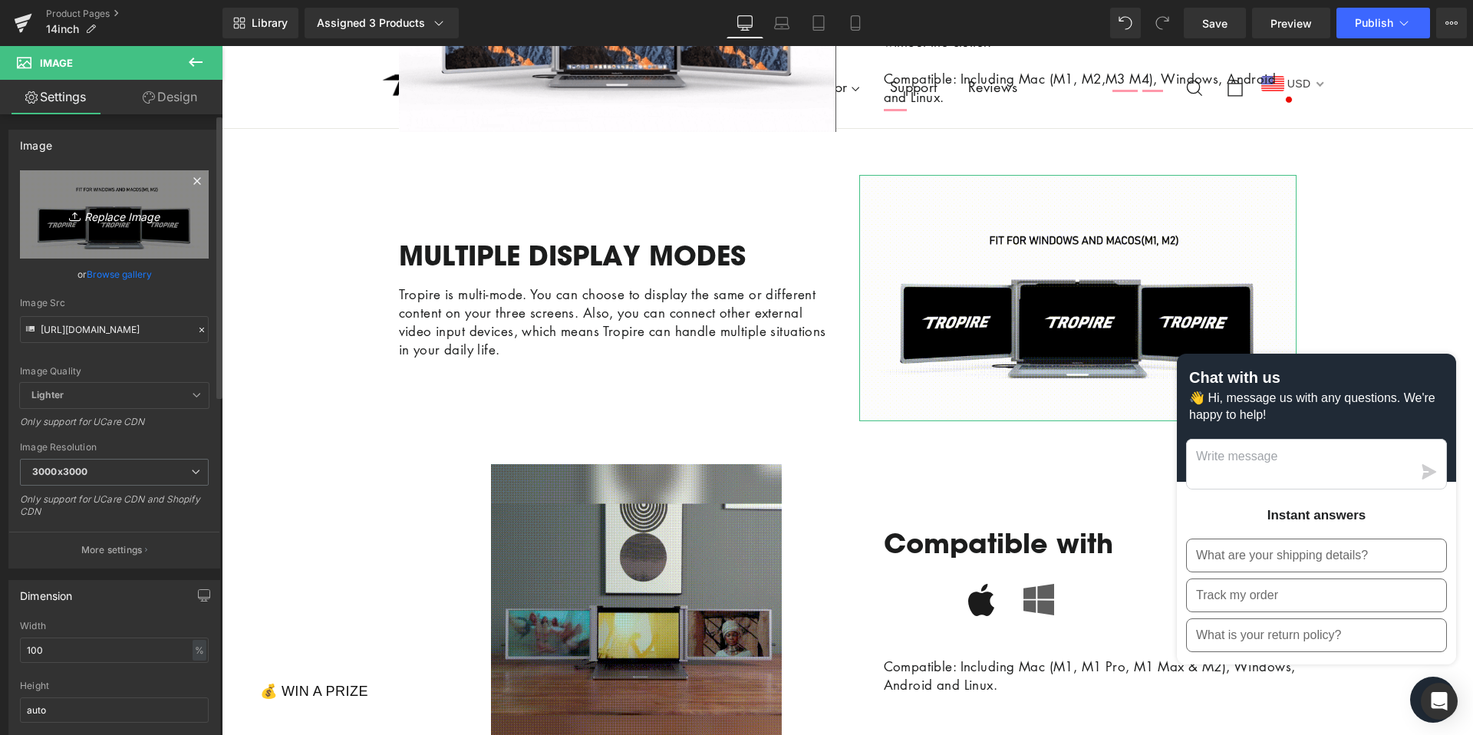
click at [100, 219] on icon "Replace Image" at bounding box center [114, 214] width 123 height 19
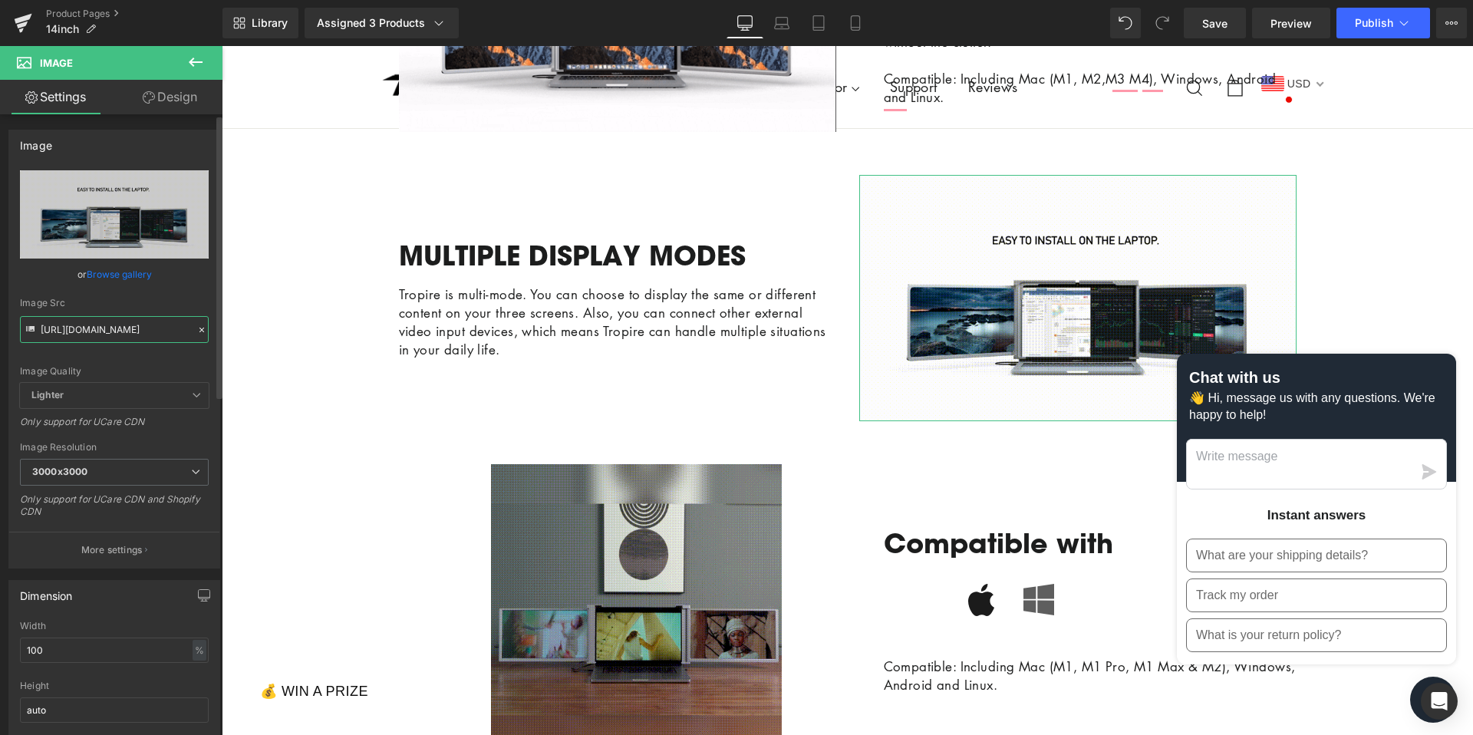
click at [133, 331] on input "[URL][DOMAIN_NAME]" at bounding box center [114, 329] width 189 height 27
